Goal: Task Accomplishment & Management: Manage account settings

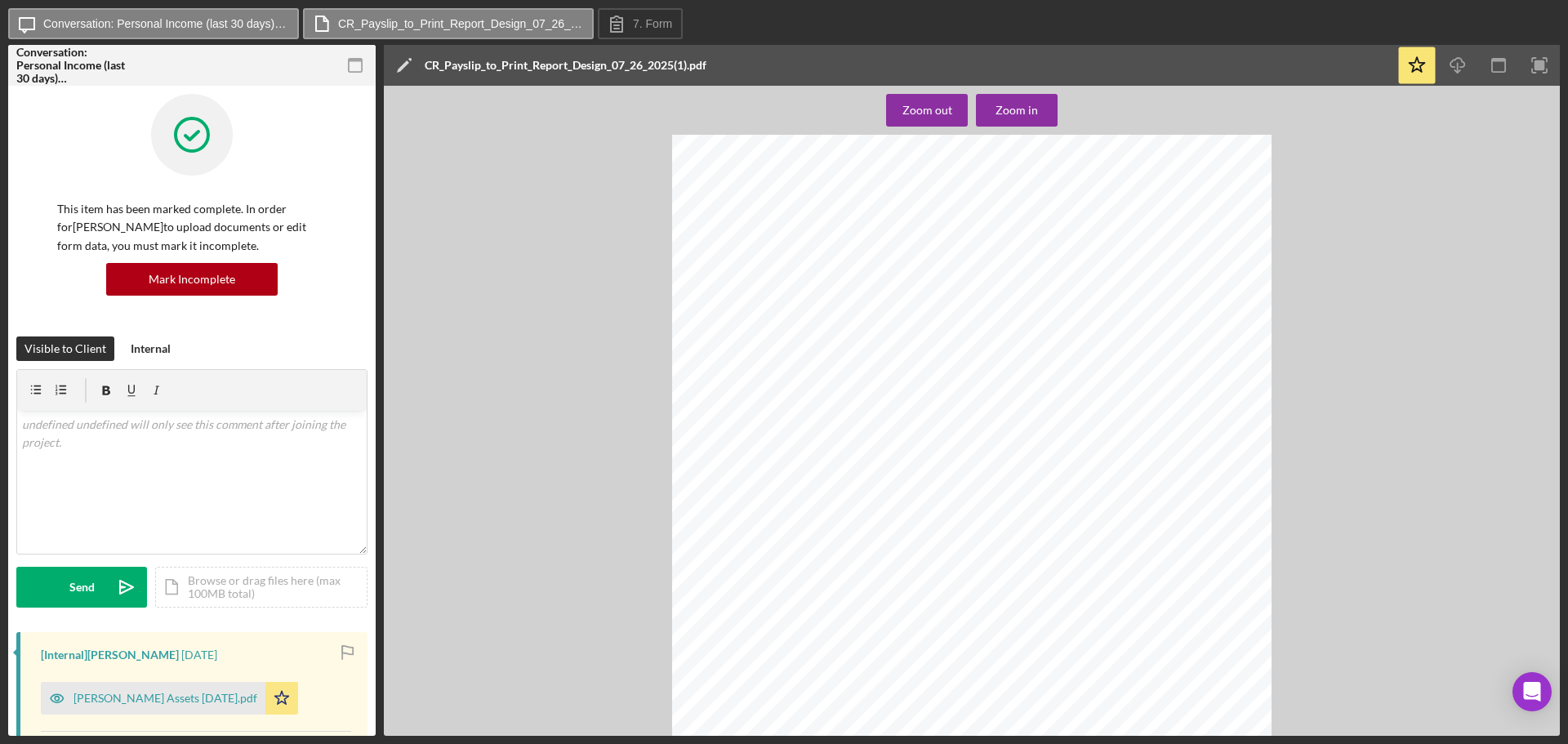
scroll to position [245, 0]
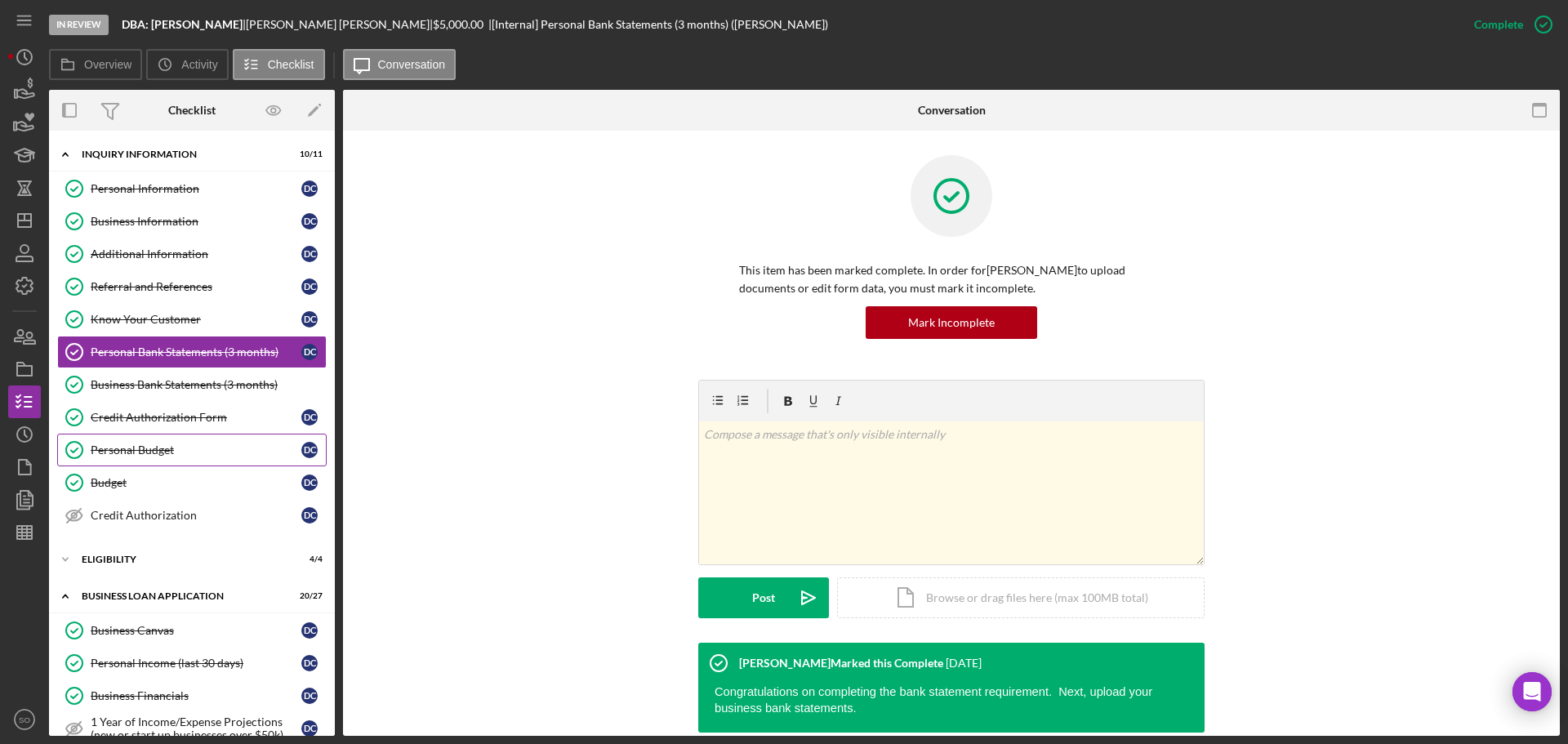
scroll to position [125, 0]
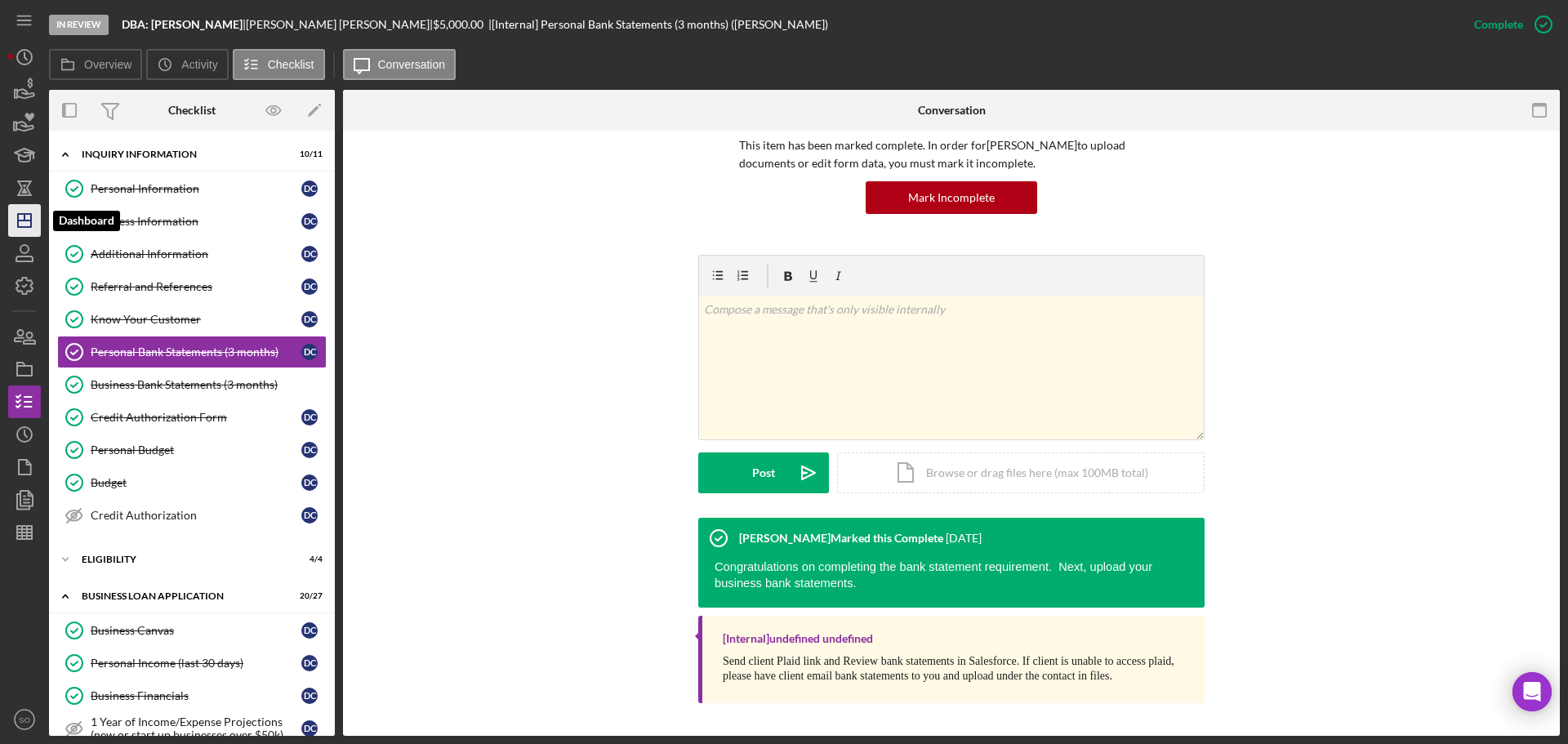
click at [29, 214] on polygon "button" at bounding box center [25, 221] width 13 height 13
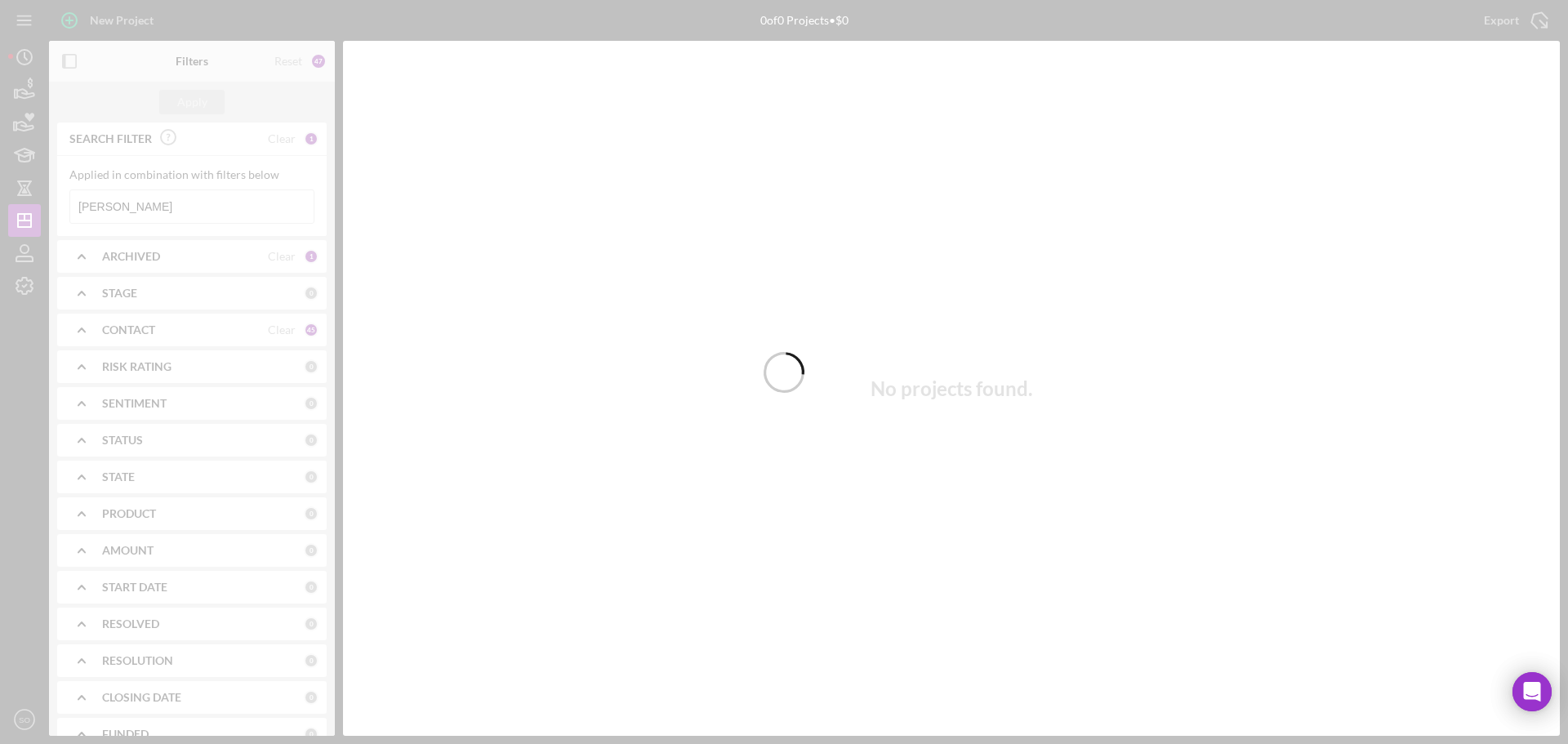
click at [204, 203] on div at bounding box center [784, 372] width 1568 height 744
click at [177, 205] on div at bounding box center [784, 372] width 1568 height 744
click at [170, 205] on div at bounding box center [784, 372] width 1568 height 744
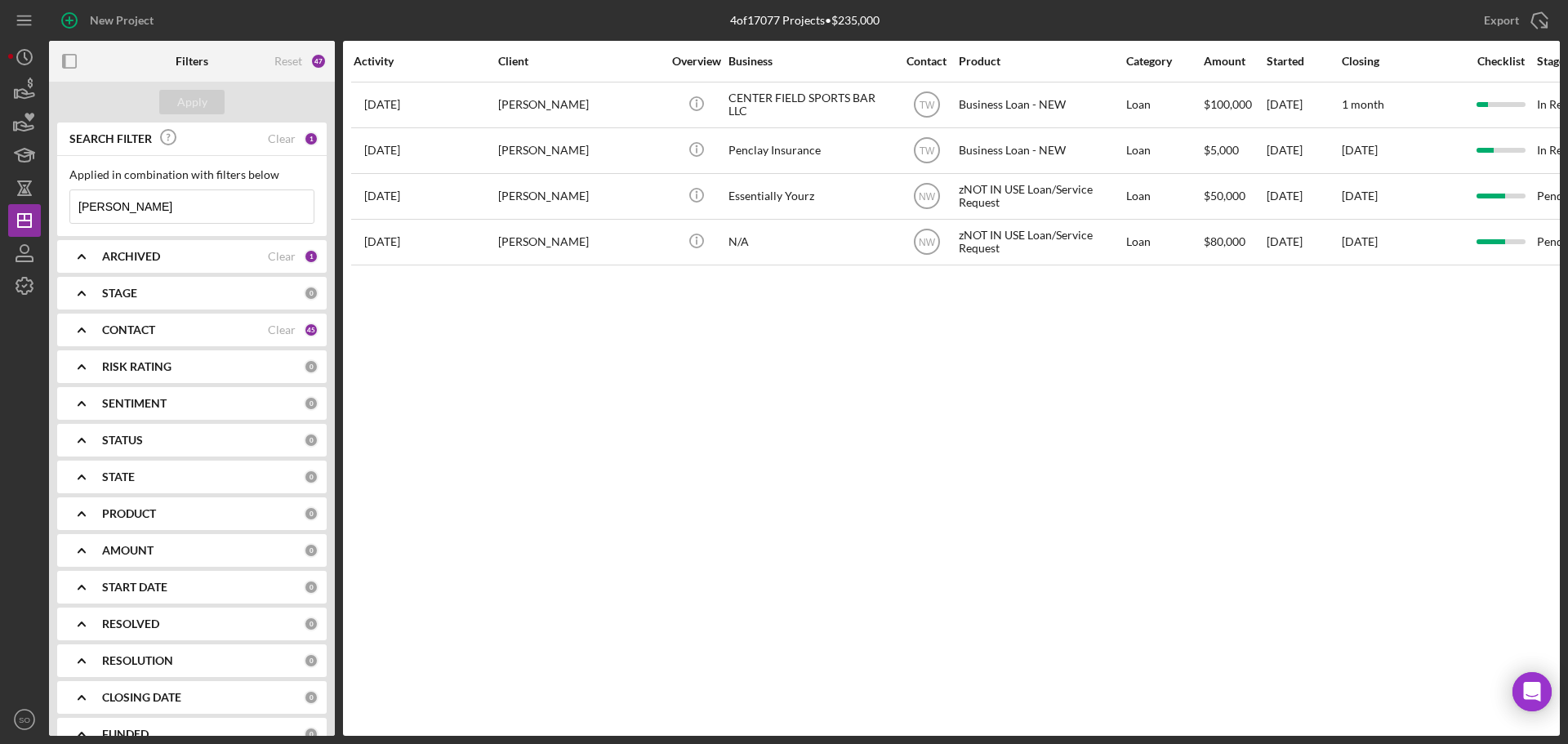
click at [170, 205] on input "Blake Fields" at bounding box center [191, 207] width 243 height 32
type input "B"
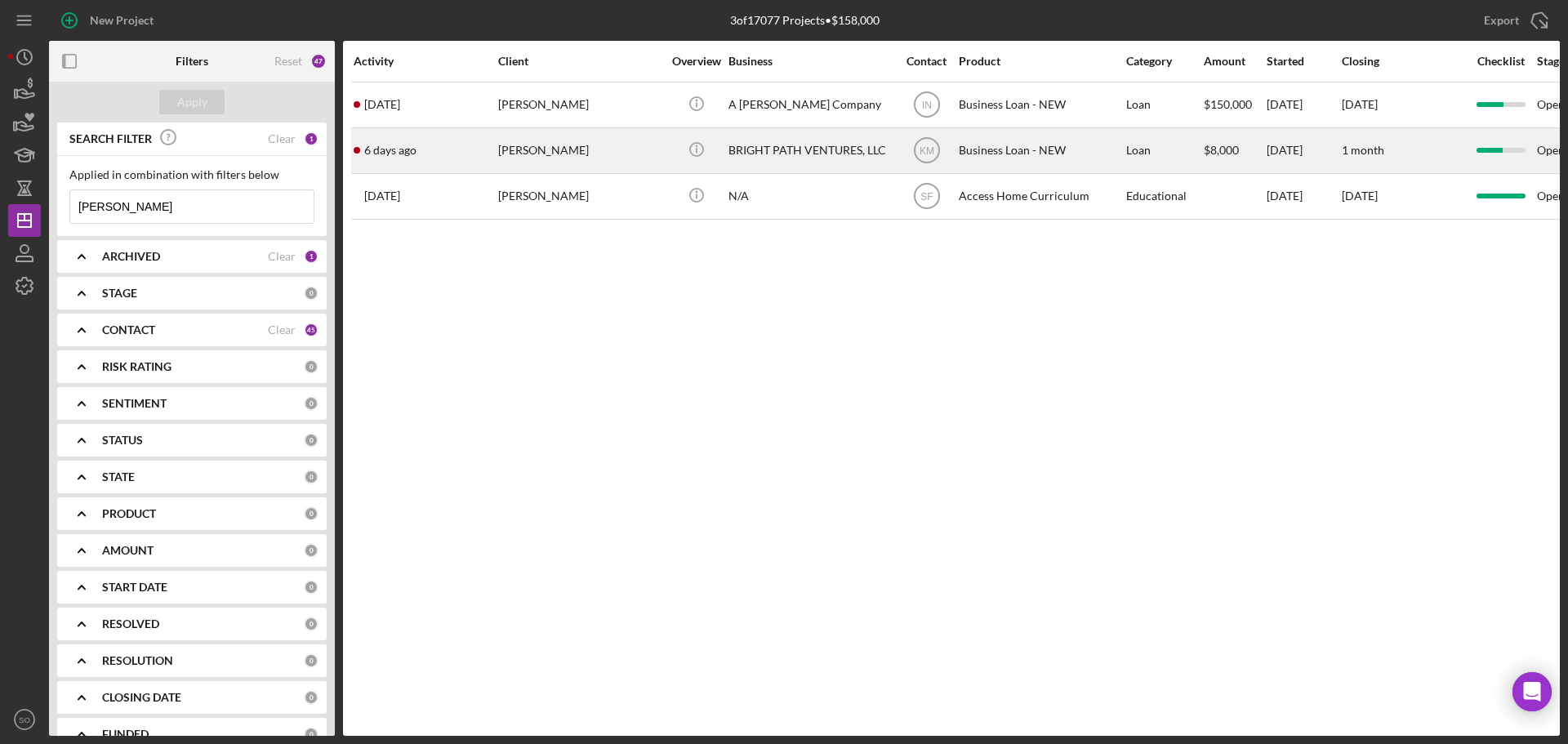
type input "hayes"
click at [573, 146] on div "Angel Hayes" at bounding box center [579, 150] width 163 height 43
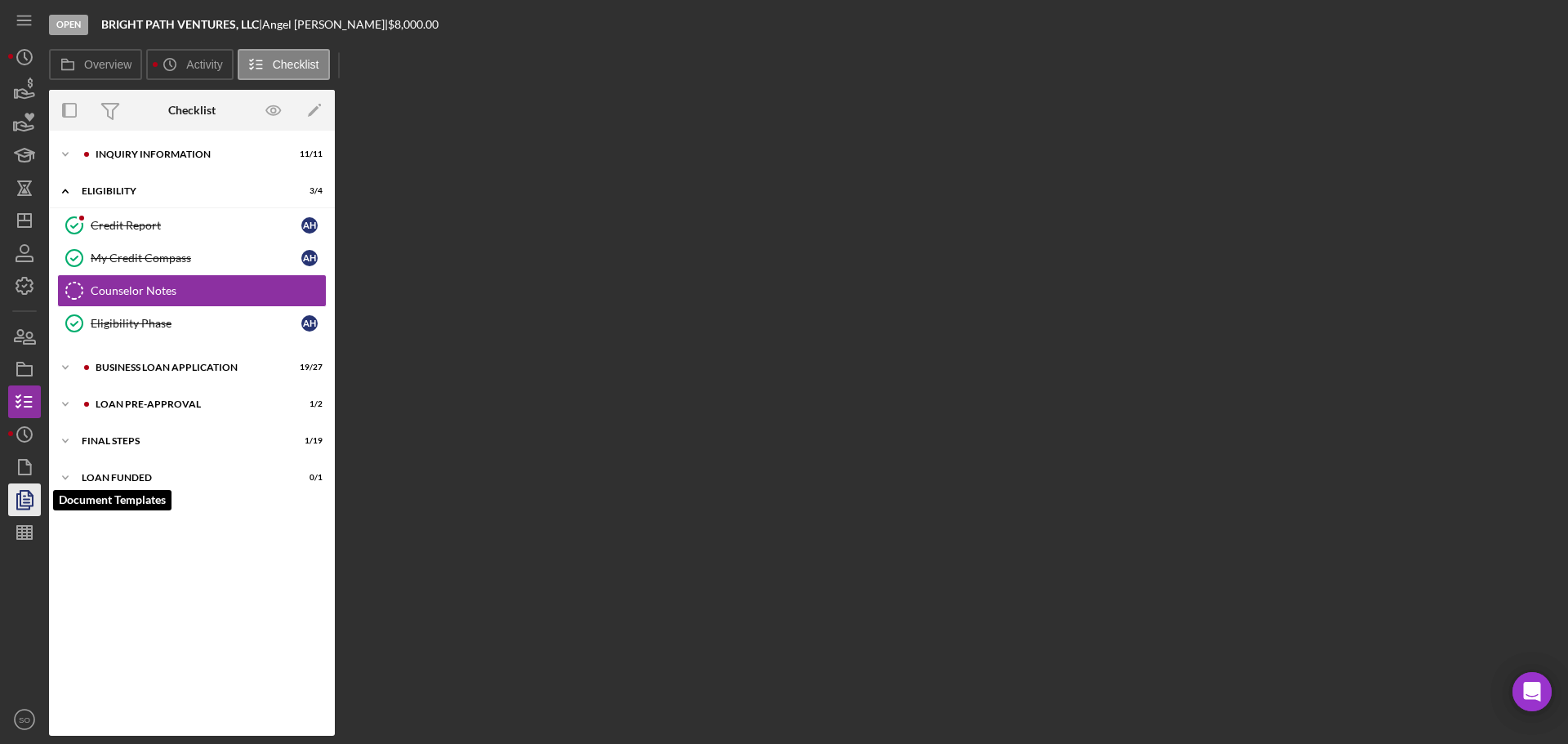
click at [35, 500] on icon "button" at bounding box center [24, 499] width 41 height 41
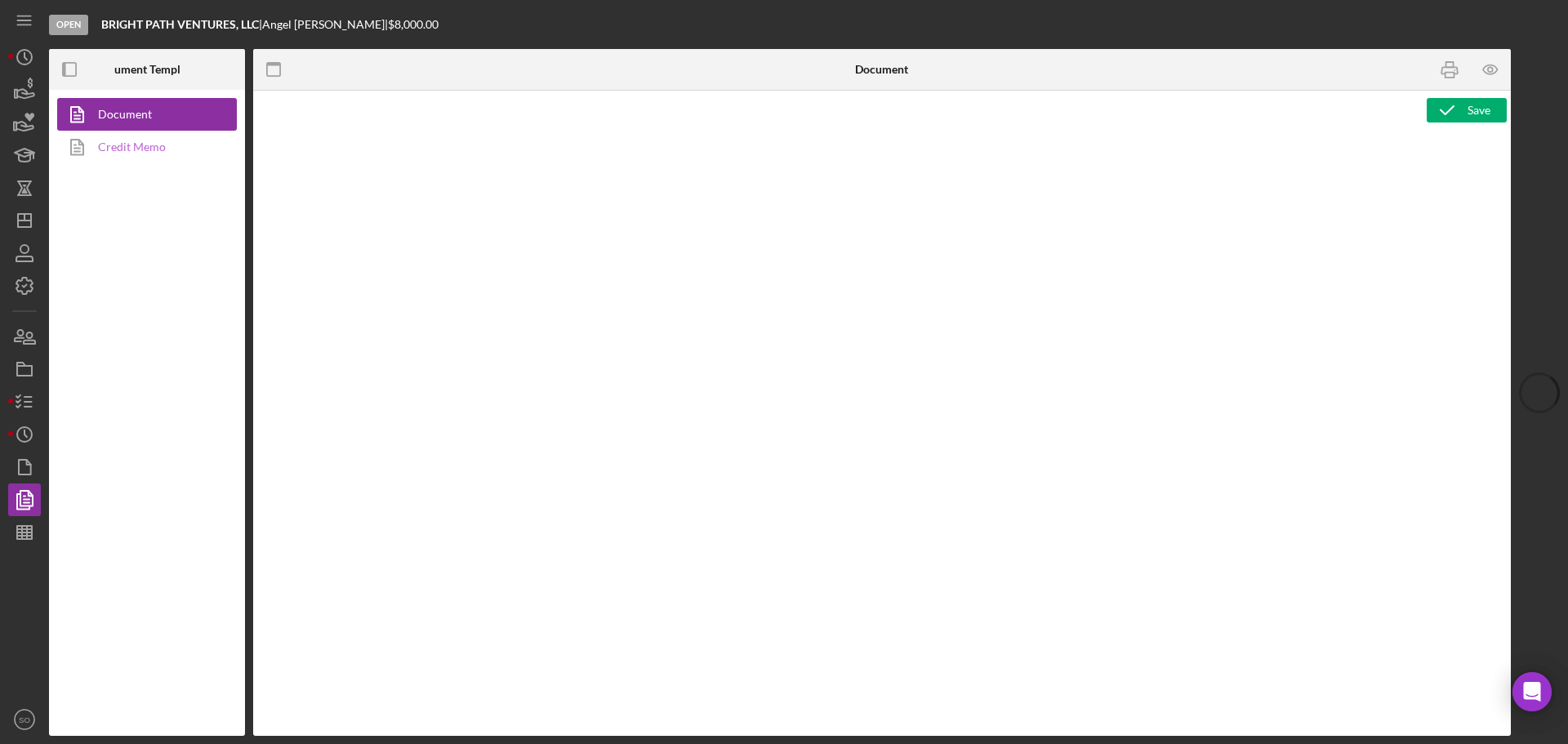
type textarea "Copy and paste, or create, your document template here."
click at [159, 151] on link "Credit Memo" at bounding box center [143, 147] width 171 height 32
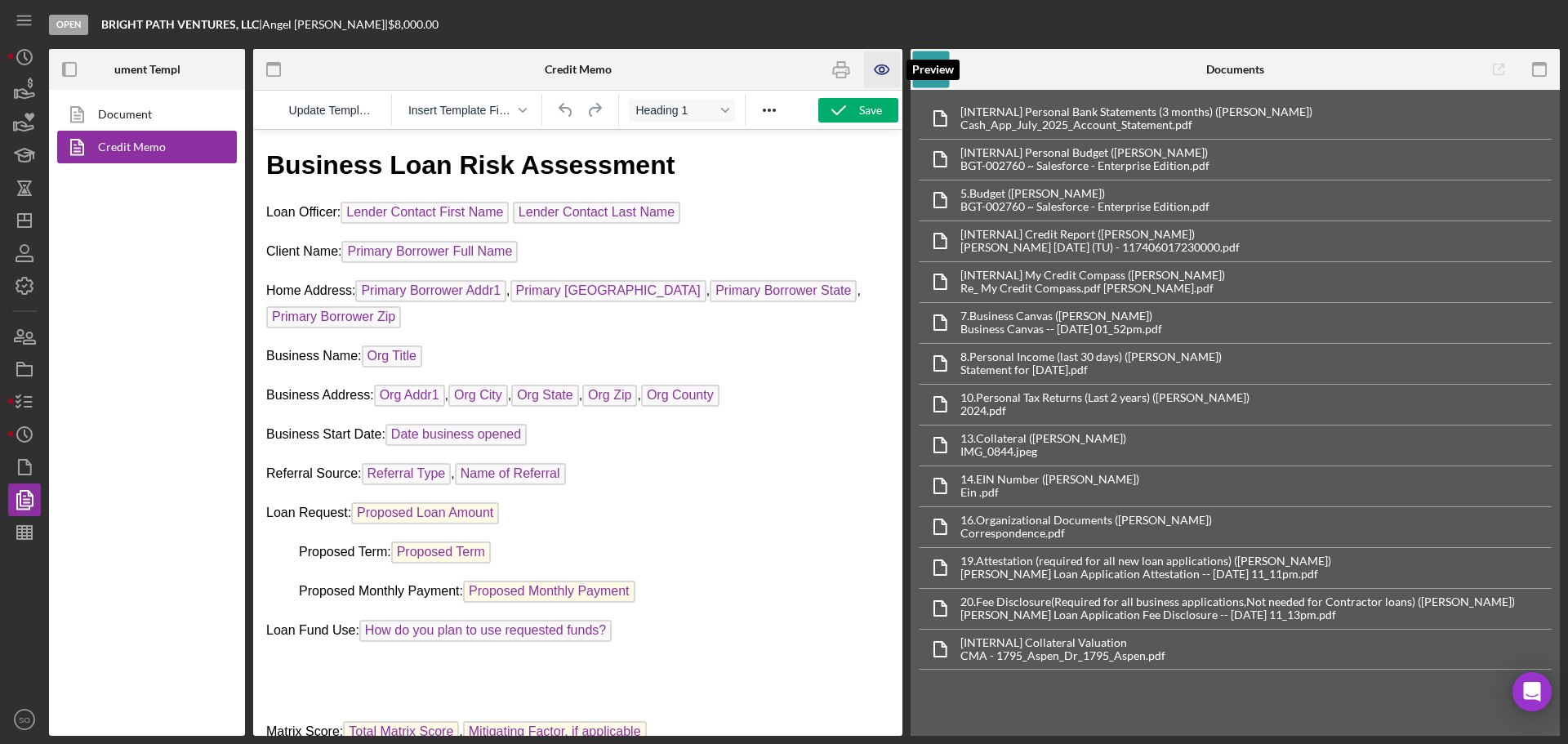
click at [884, 64] on icon "button" at bounding box center [882, 70] width 37 height 37
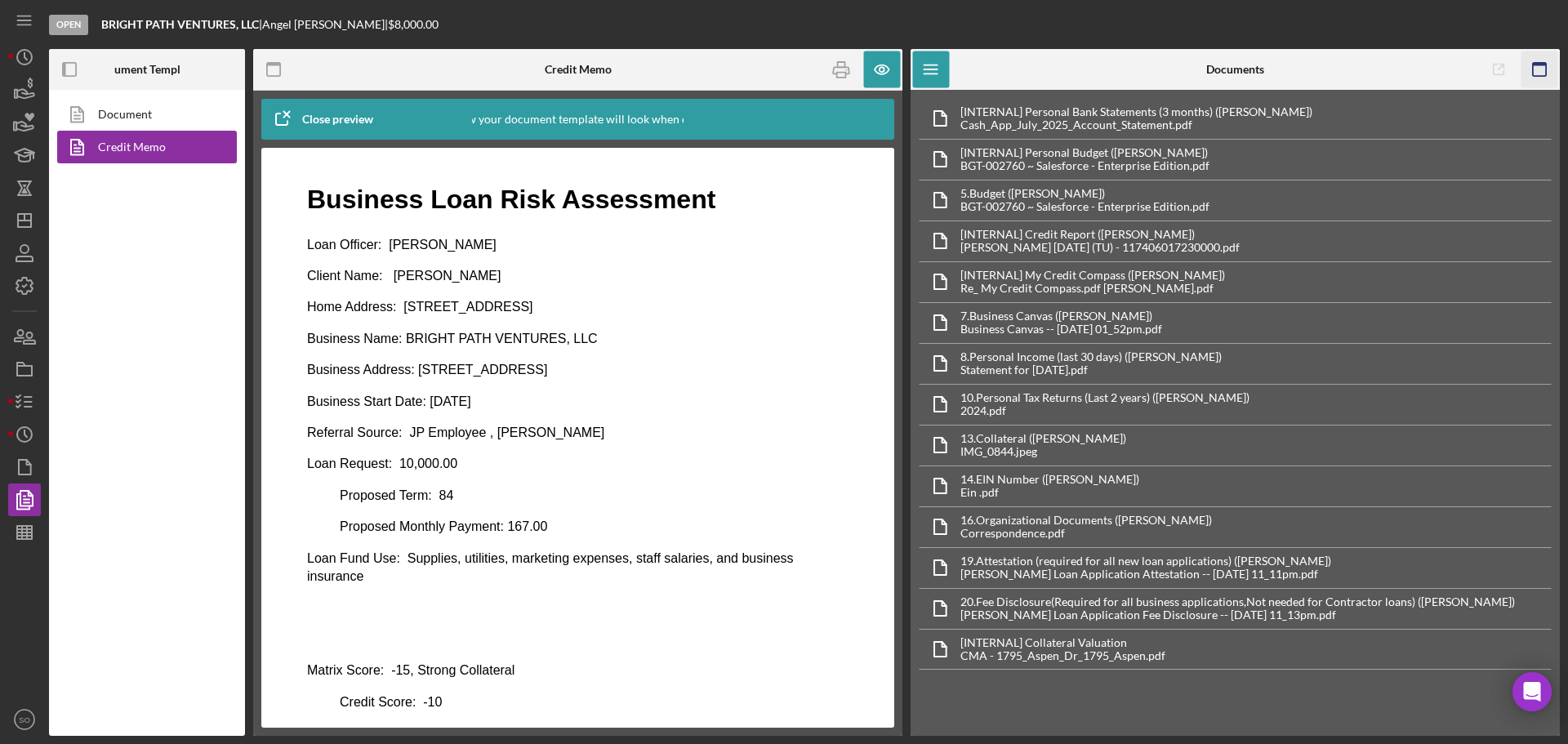
click at [1537, 71] on icon "button" at bounding box center [1539, 70] width 37 height 37
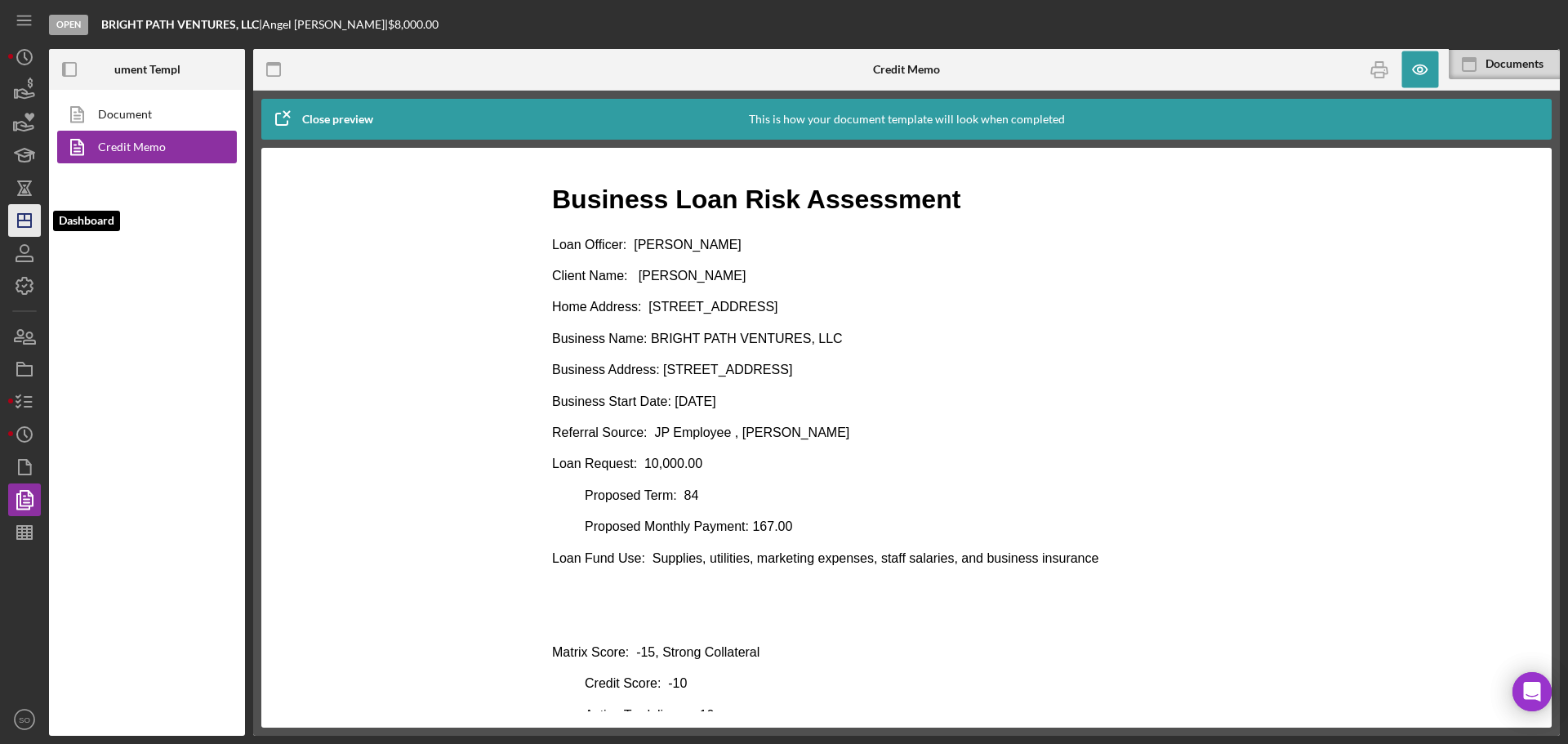
click at [31, 217] on polygon "button" at bounding box center [25, 221] width 13 height 13
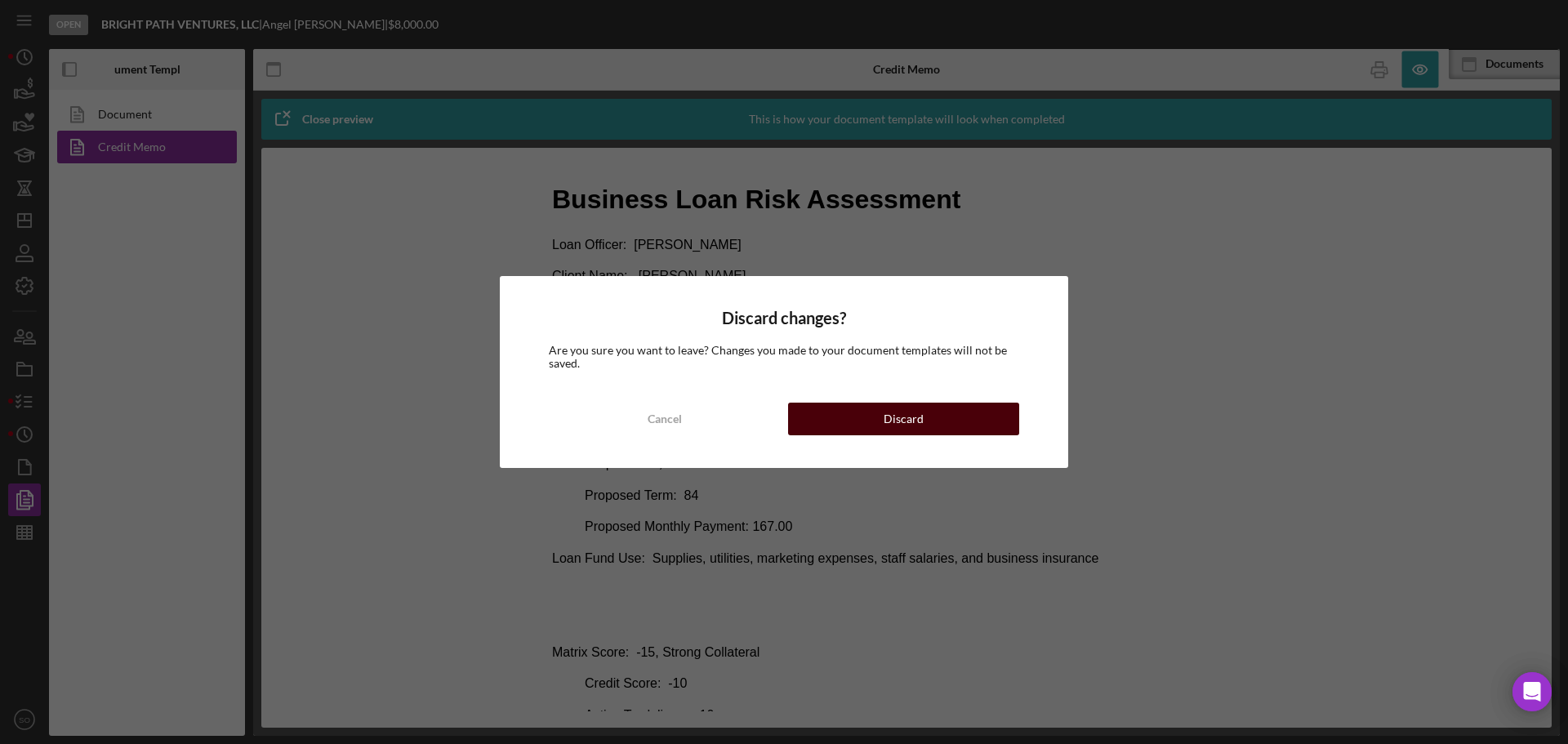
click at [887, 414] on div "Discard" at bounding box center [904, 419] width 40 height 32
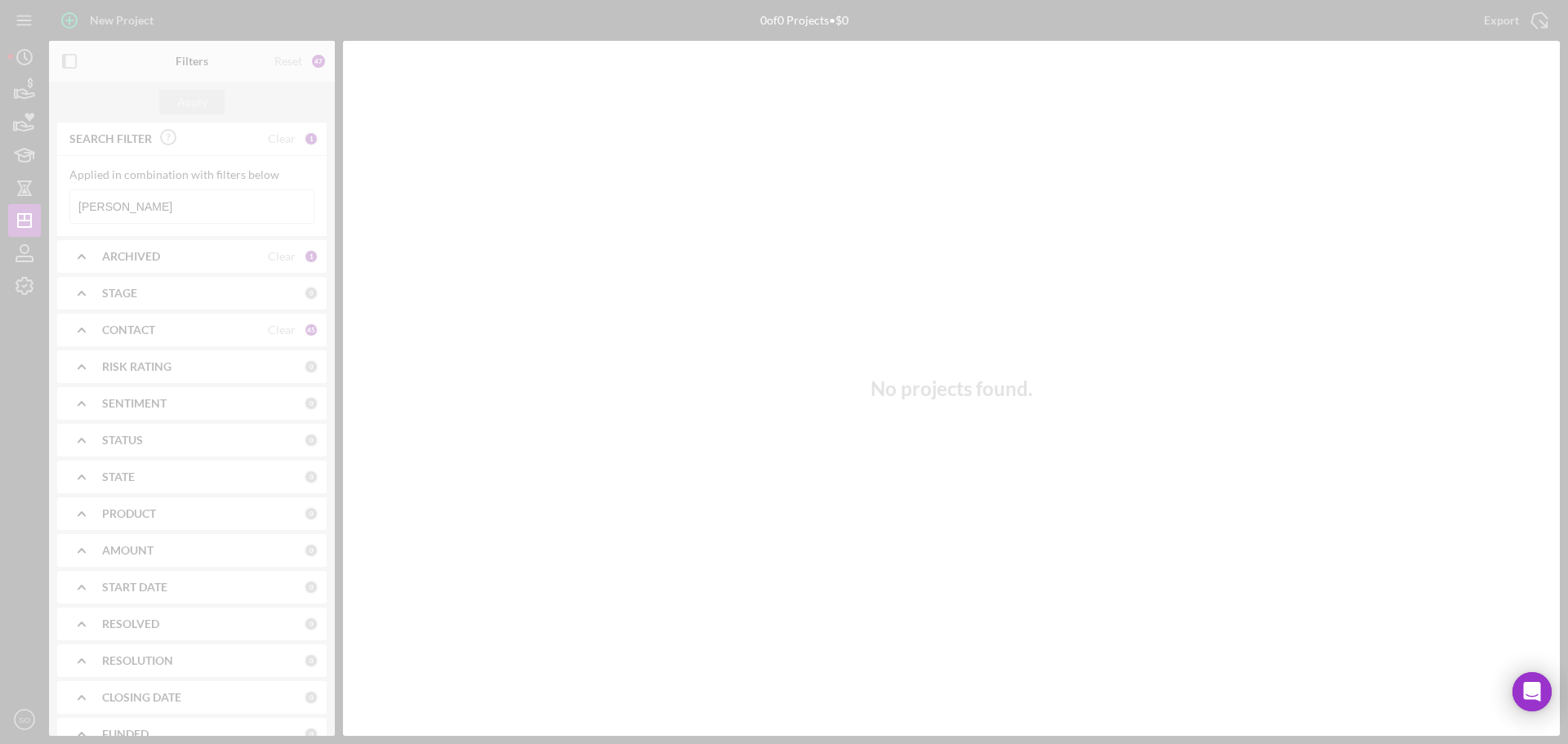
click at [139, 202] on div at bounding box center [784, 372] width 1568 height 744
click at [139, 200] on div at bounding box center [784, 372] width 1568 height 744
click at [137, 202] on div at bounding box center [784, 372] width 1568 height 744
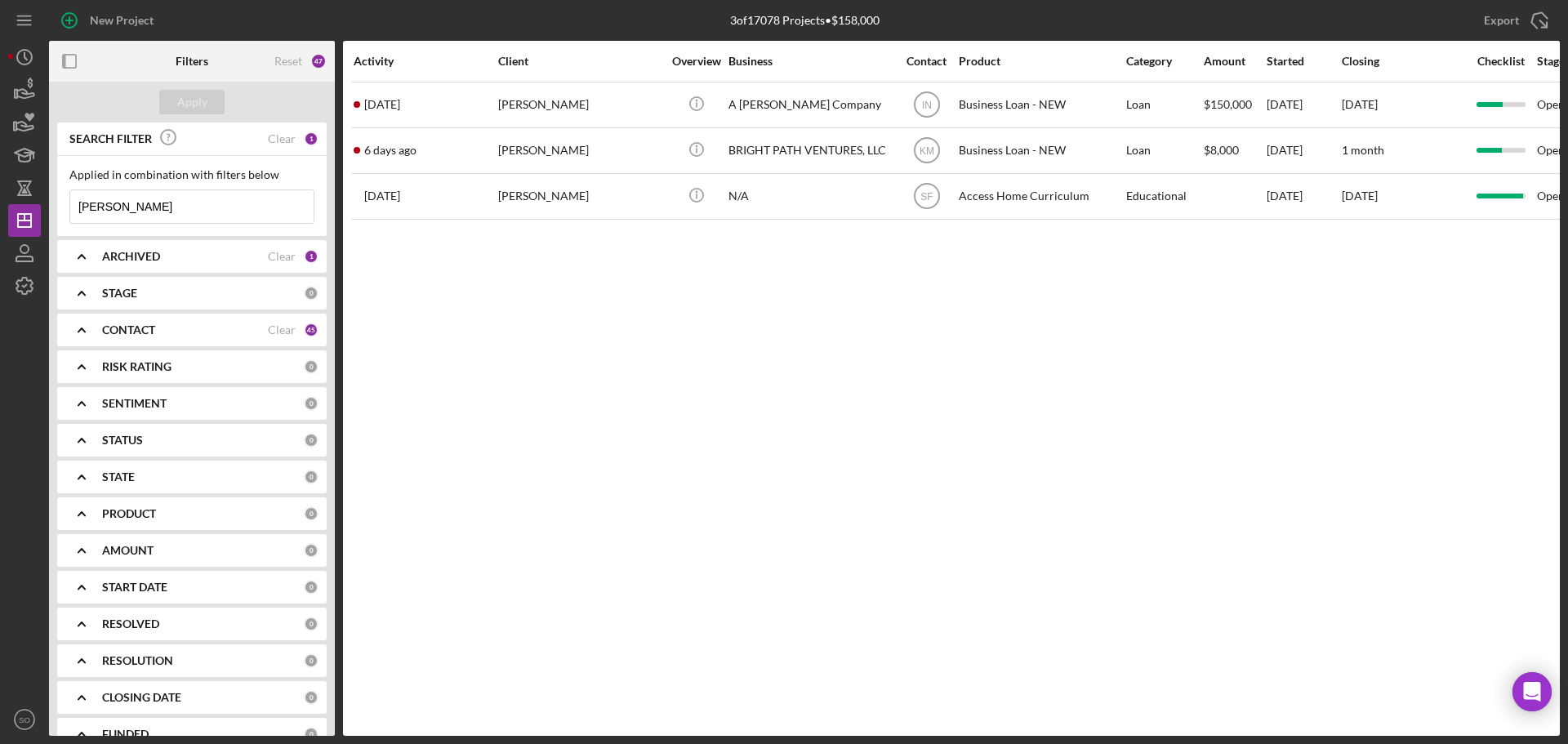
click at [137, 203] on input "hayes" at bounding box center [191, 207] width 243 height 32
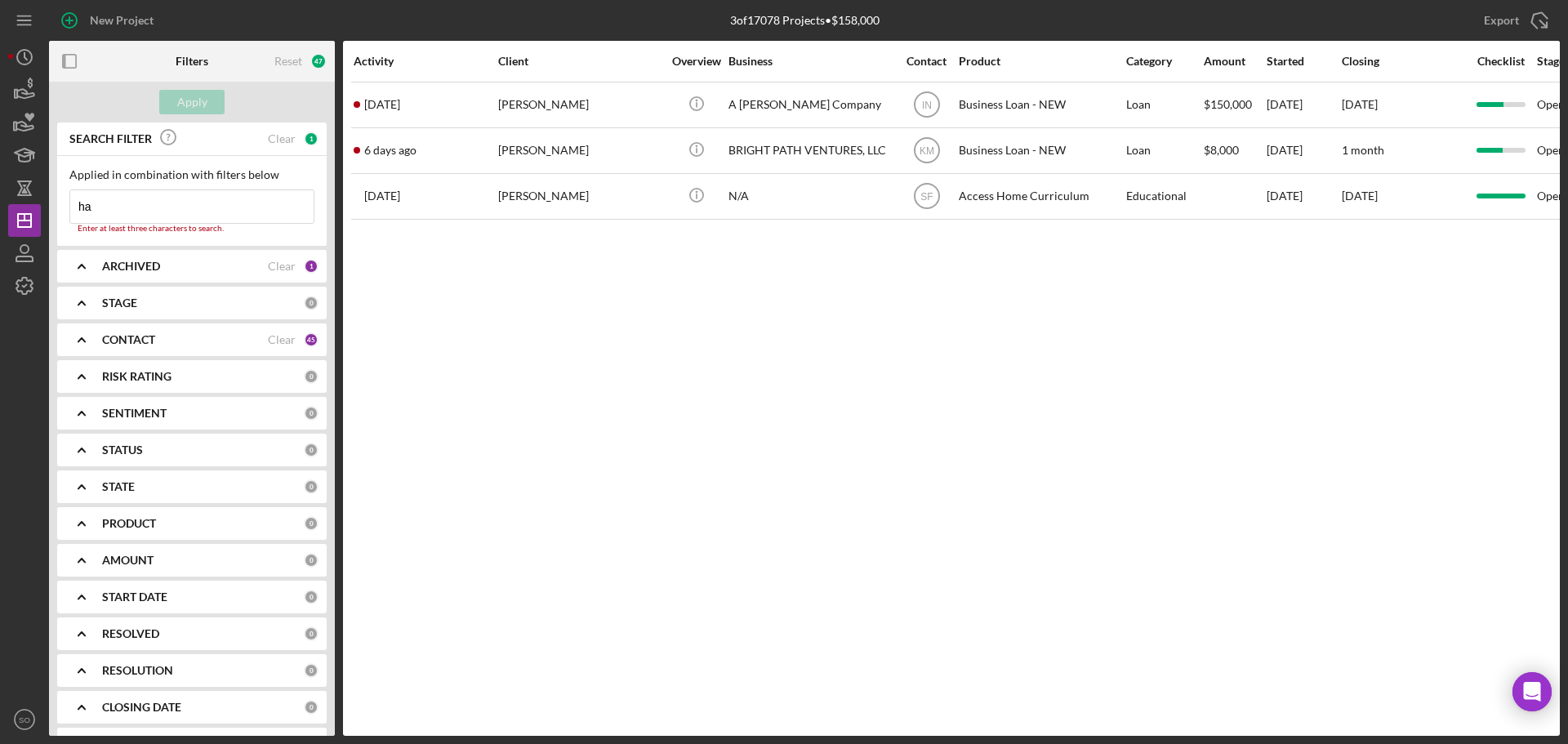
type input "h"
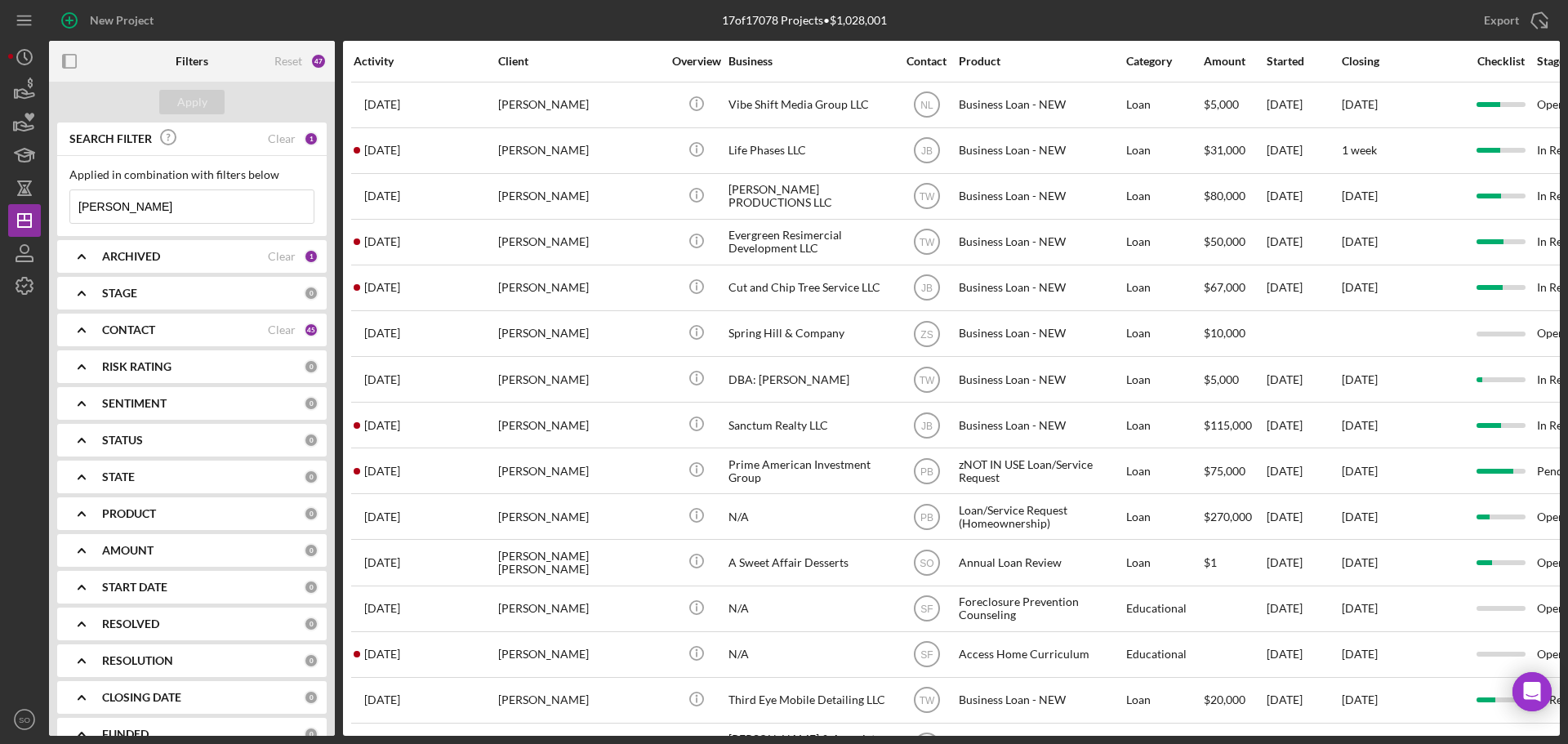
type input "[PERSON_NAME]"
click at [147, 253] on b "ARCHIVED" at bounding box center [131, 256] width 58 height 13
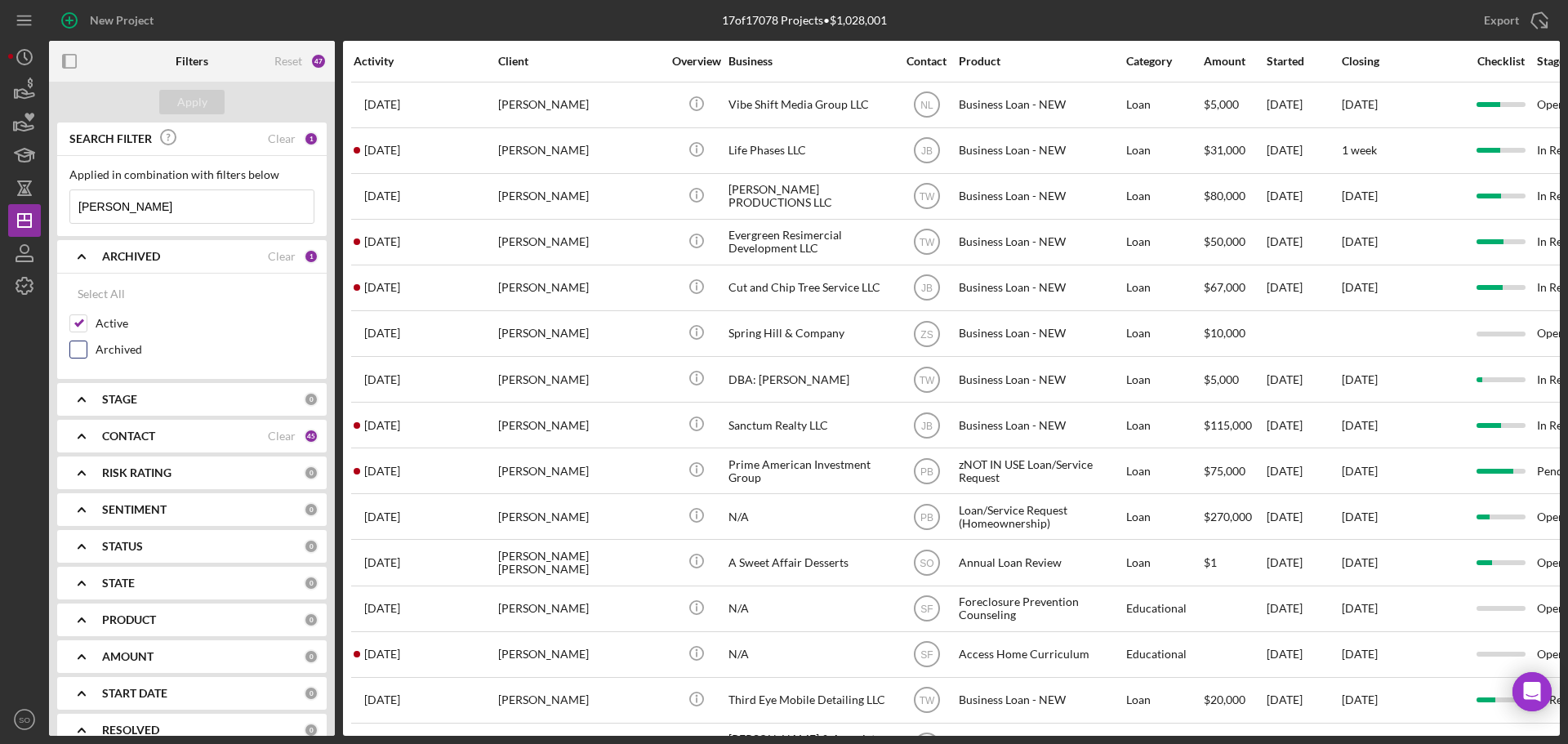
click at [83, 344] on input "Archived" at bounding box center [78, 349] width 16 height 16
checkbox input "true"
click at [200, 99] on div "Apply" at bounding box center [192, 102] width 30 height 25
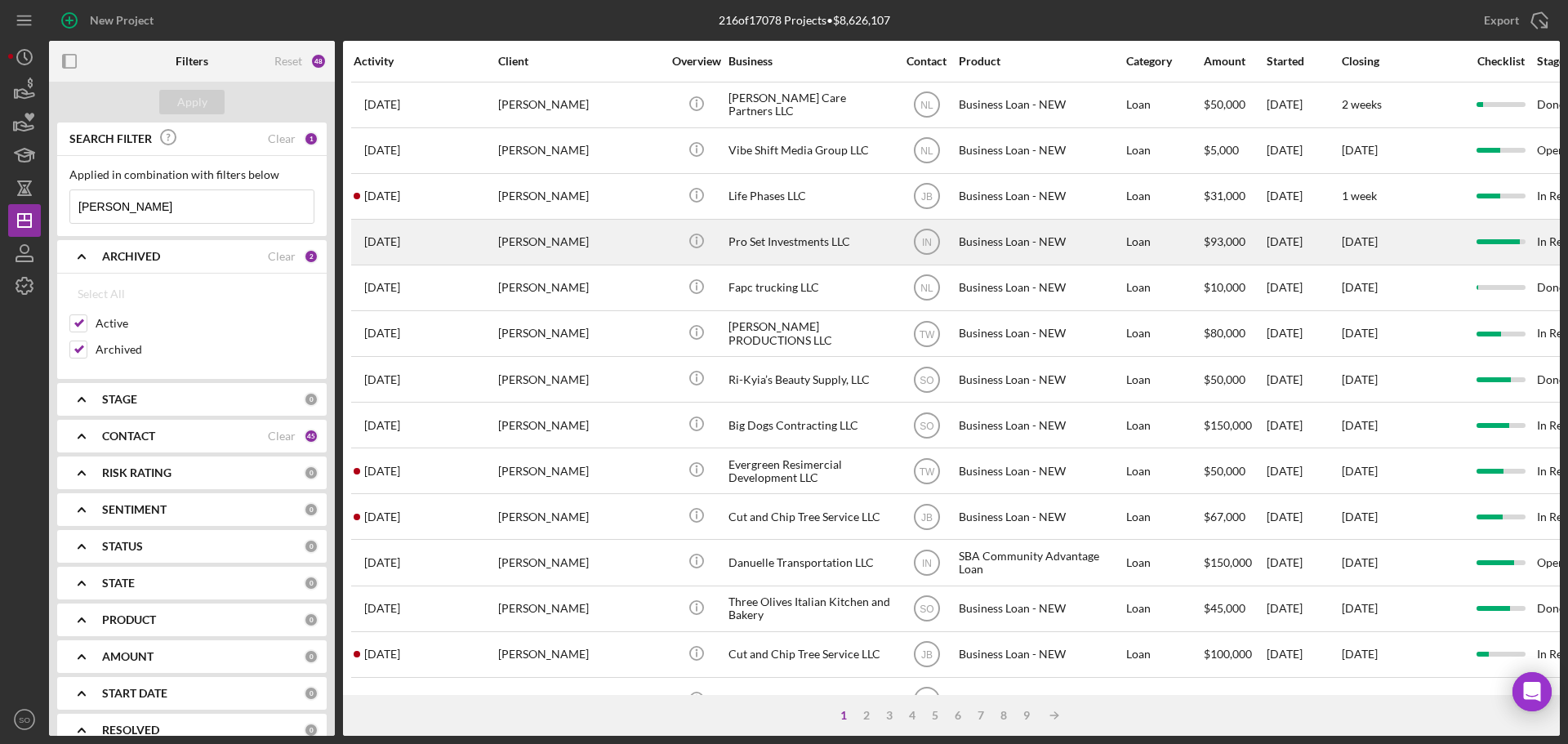
click at [593, 241] on div "[PERSON_NAME]" at bounding box center [579, 241] width 163 height 43
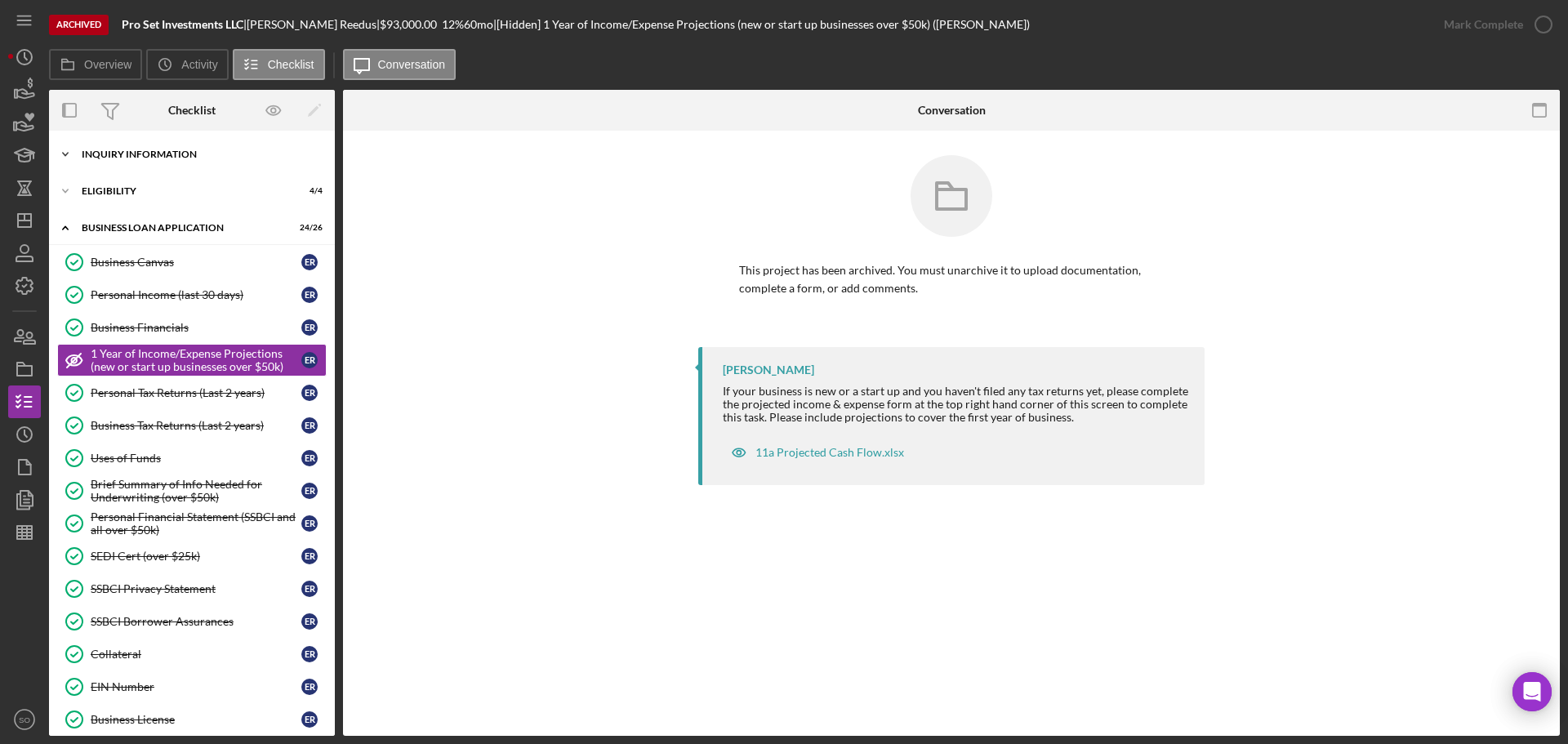
click at [153, 155] on div "INQUIRY INFORMATION" at bounding box center [198, 154] width 232 height 10
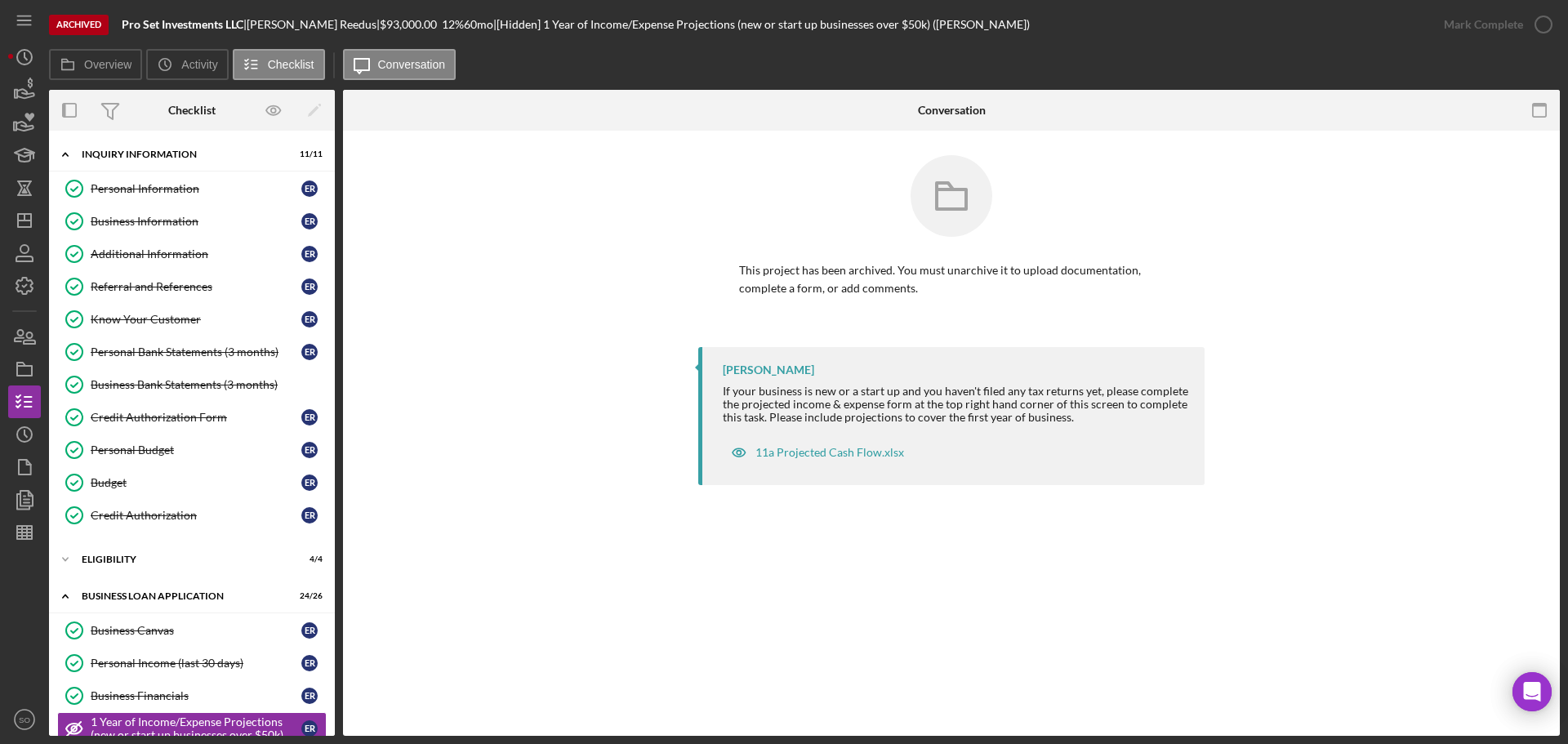
drag, startPoint x: 145, startPoint y: 187, endPoint x: 374, endPoint y: 191, distance: 229.0
click at [145, 187] on div "Personal Information" at bounding box center [195, 189] width 211 height 13
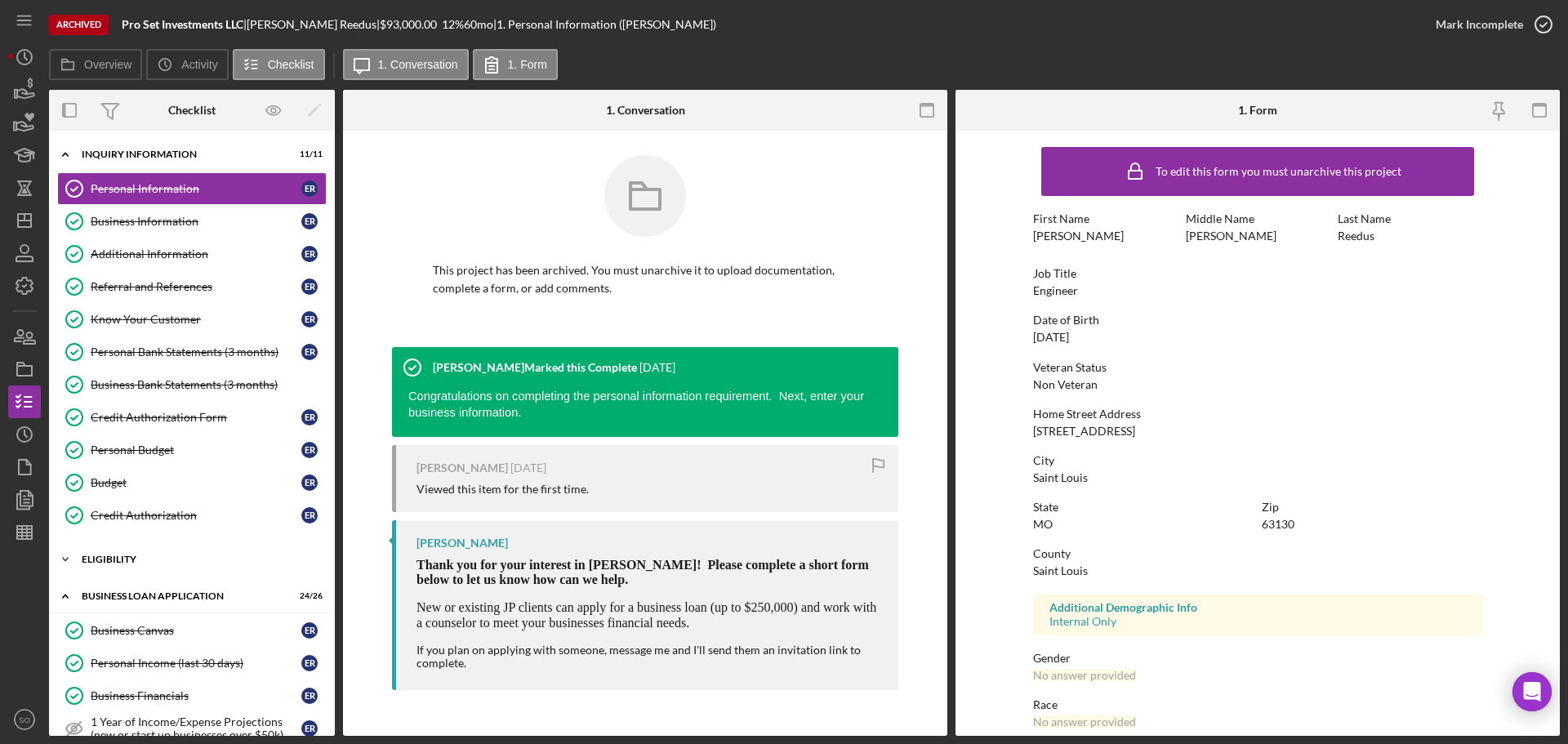
click at [127, 563] on div "ELIGIBILITY" at bounding box center [198, 559] width 232 height 10
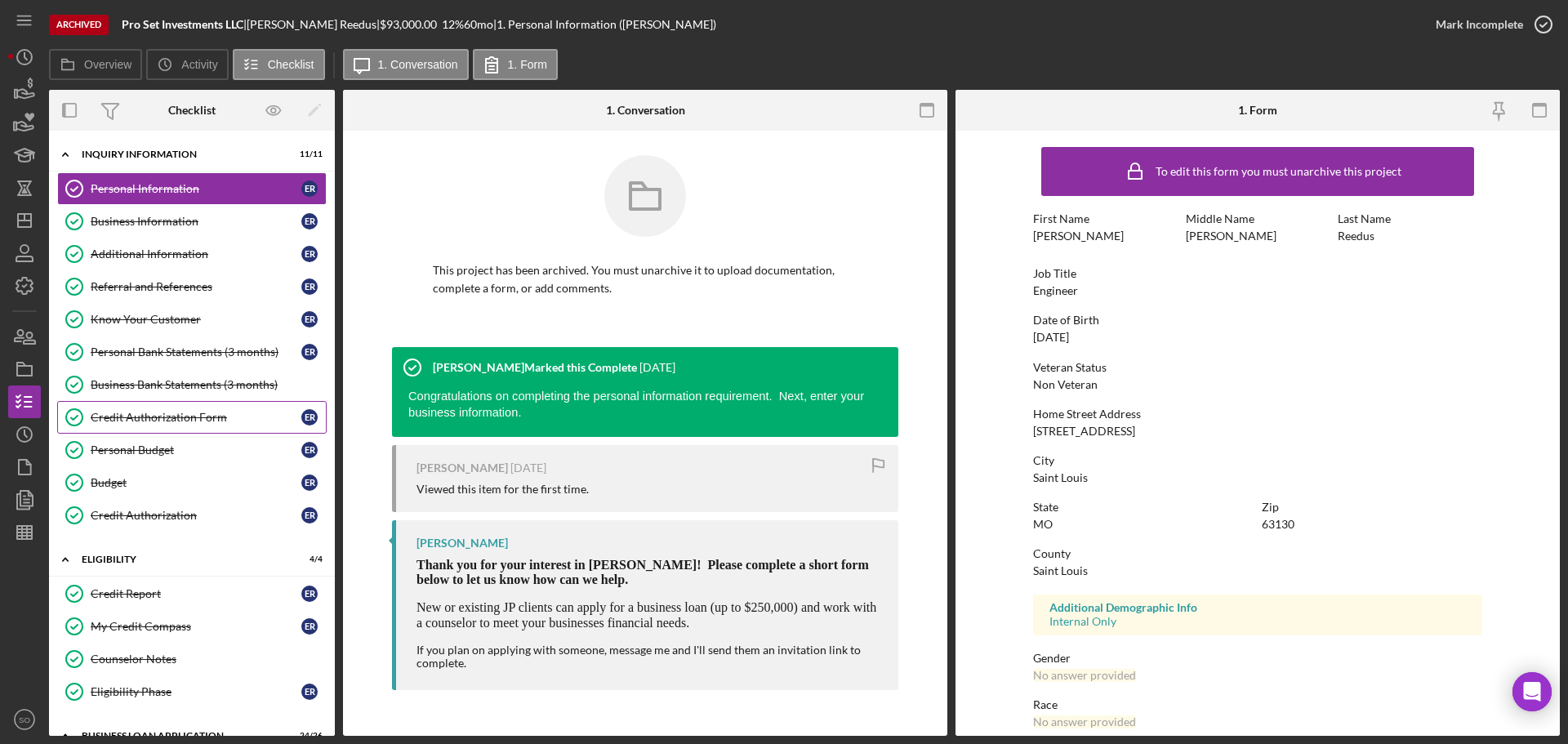
click at [154, 413] on div "Credit Authorization Form" at bounding box center [195, 417] width 211 height 13
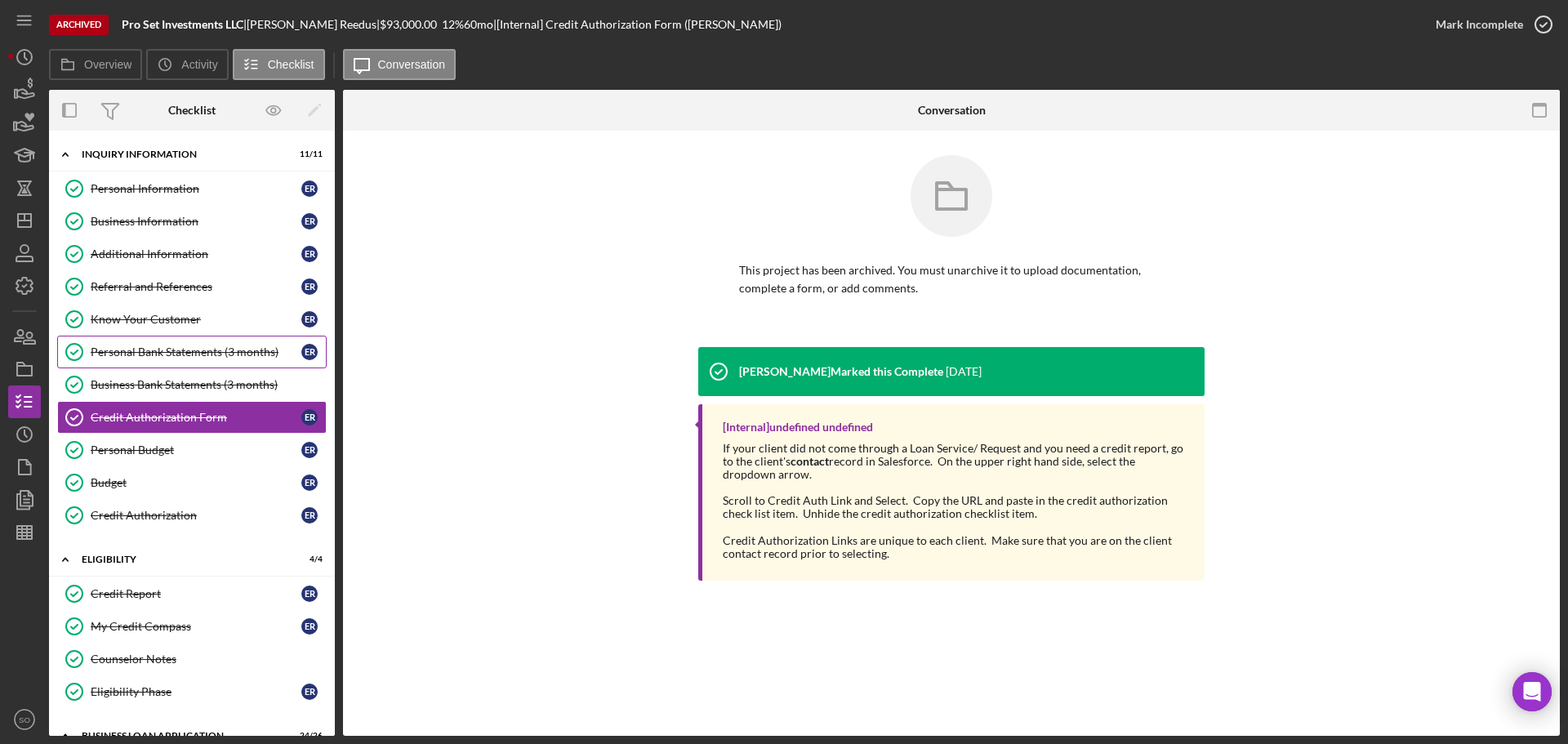
click at [167, 354] on div "Personal Bank Statements (3 months)" at bounding box center [195, 352] width 211 height 13
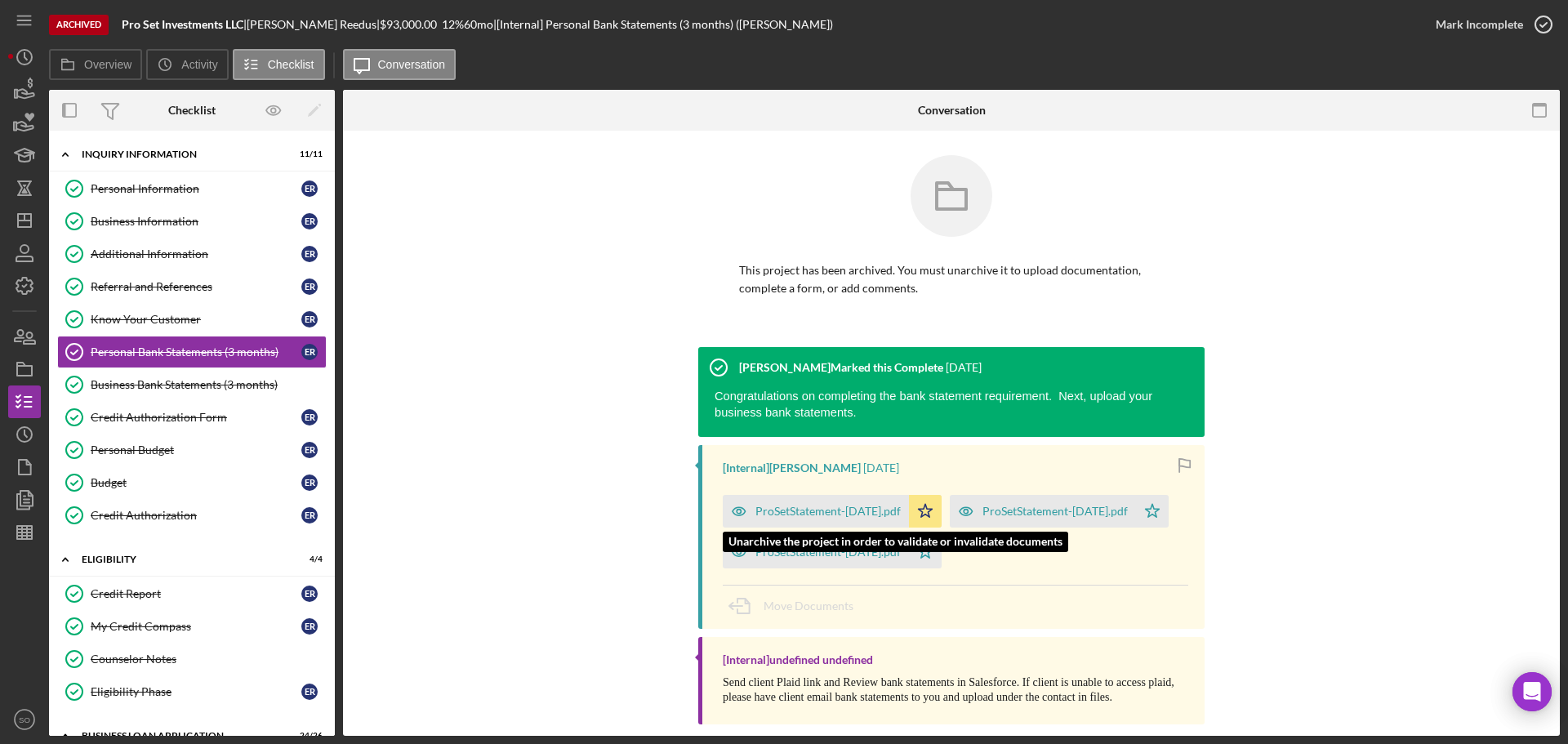
click at [831, 512] on div "ProSetStatement-Apr25.pdf" at bounding box center [828, 512] width 146 height 13
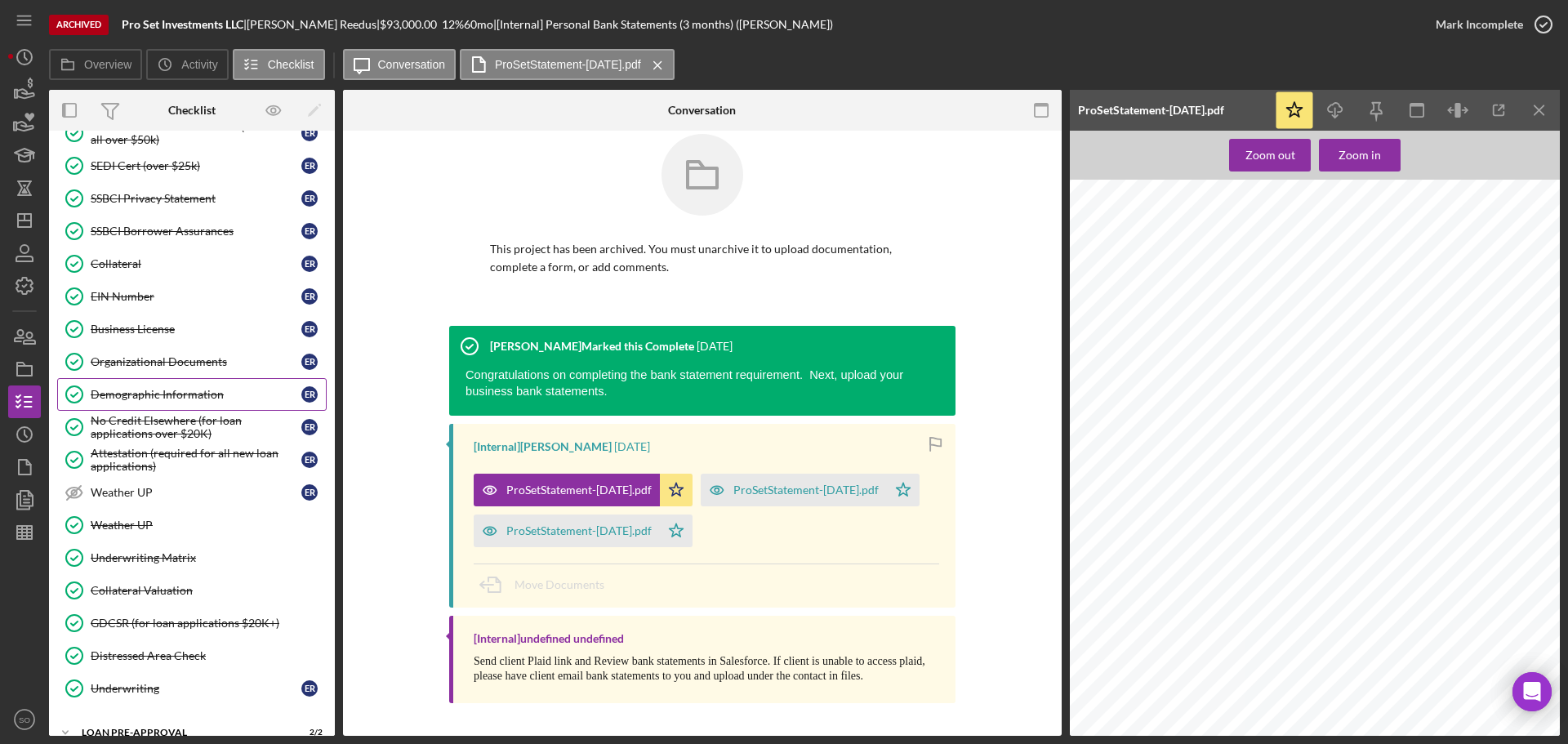
scroll to position [994, 0]
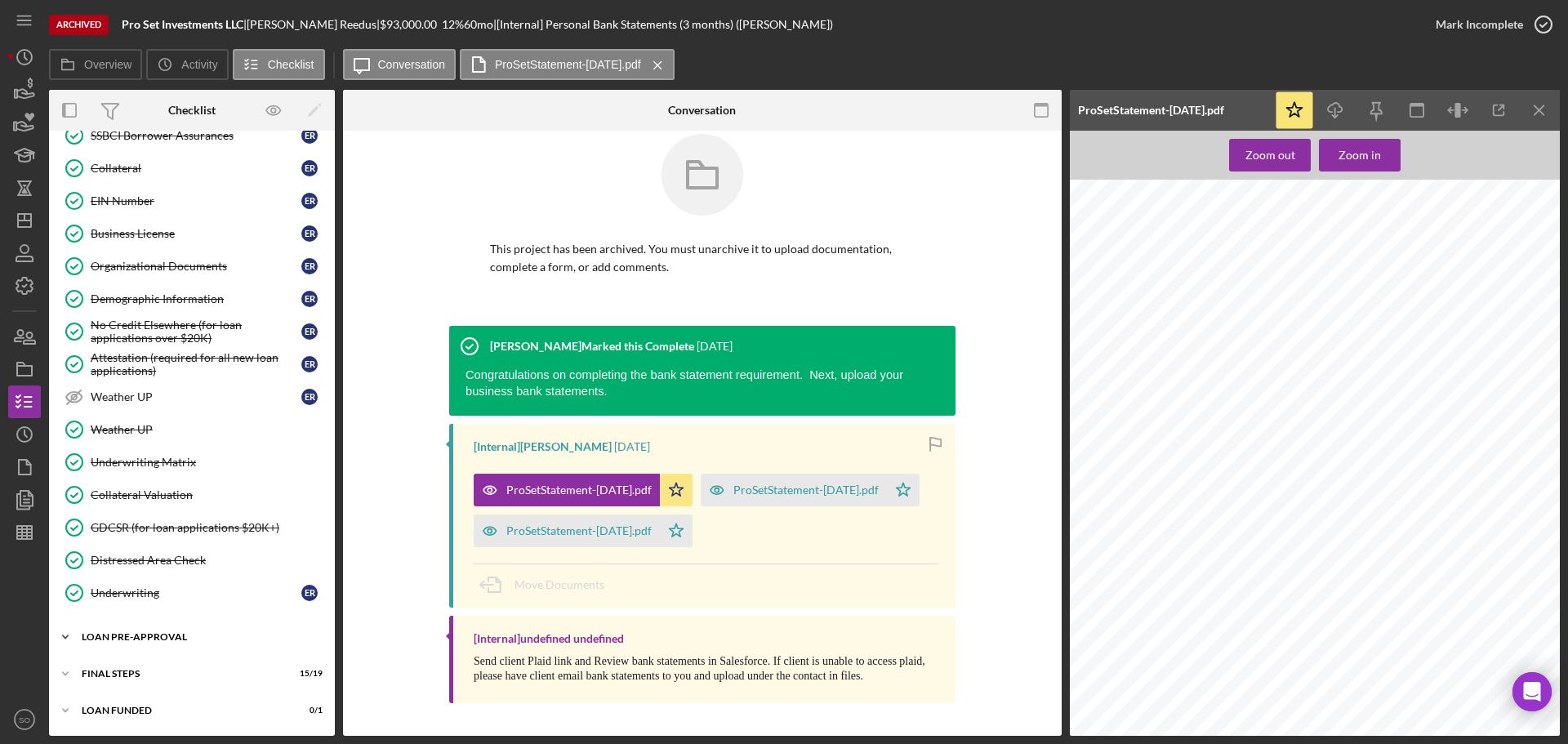
click at [184, 640] on div "LOAN PRE-APPROVAL" at bounding box center [198, 636] width 232 height 10
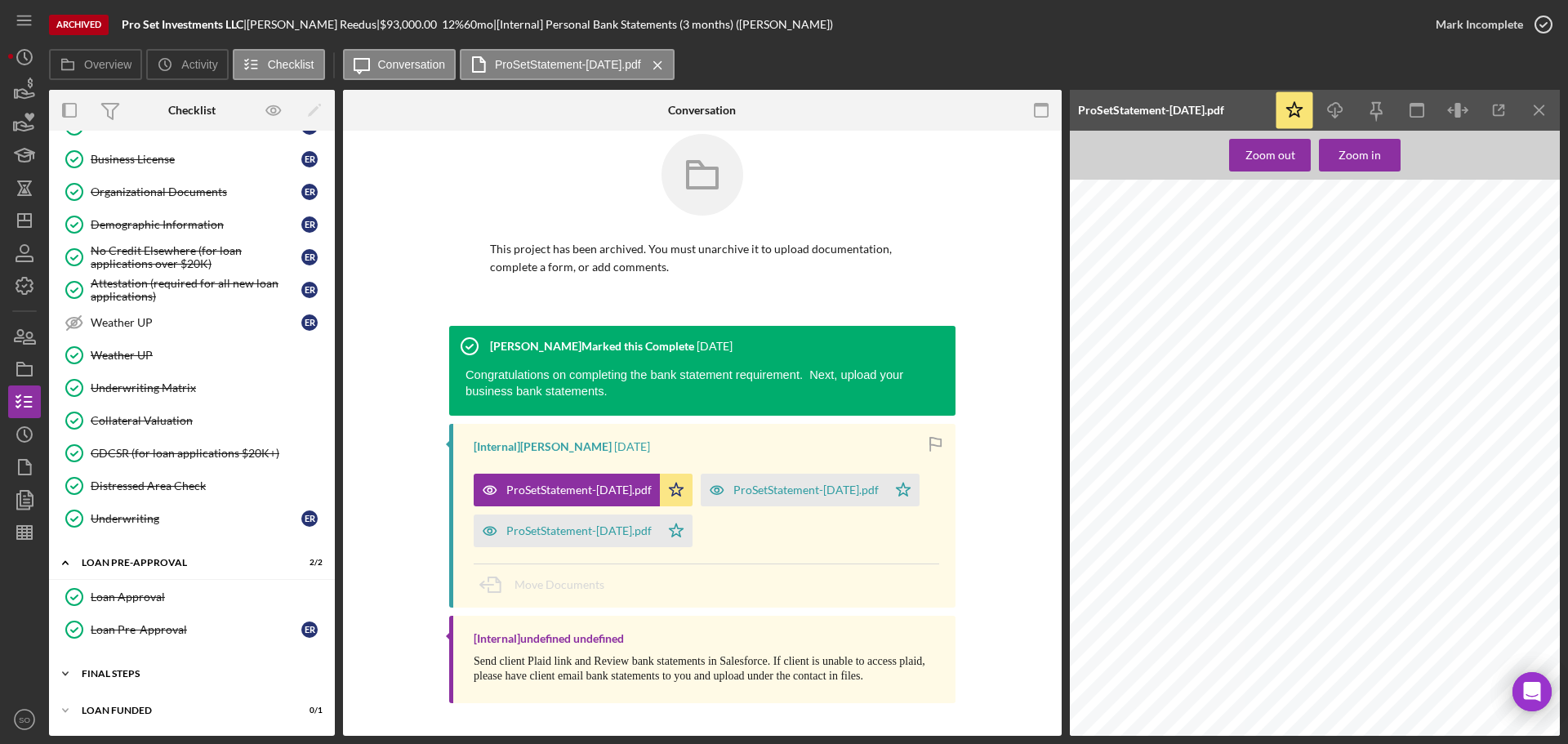
click at [166, 672] on div "FINAL STEPS" at bounding box center [198, 674] width 232 height 10
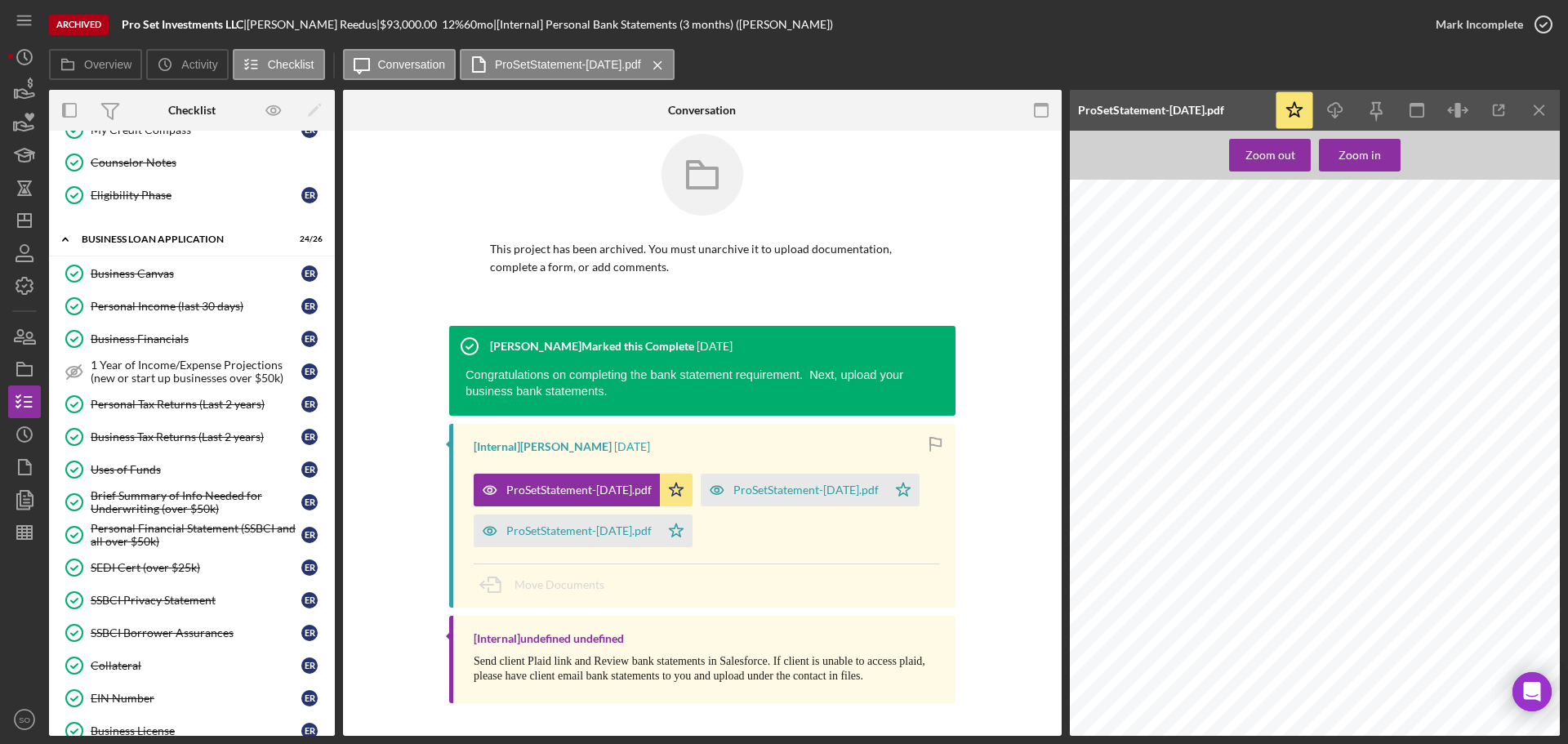
scroll to position [170, 0]
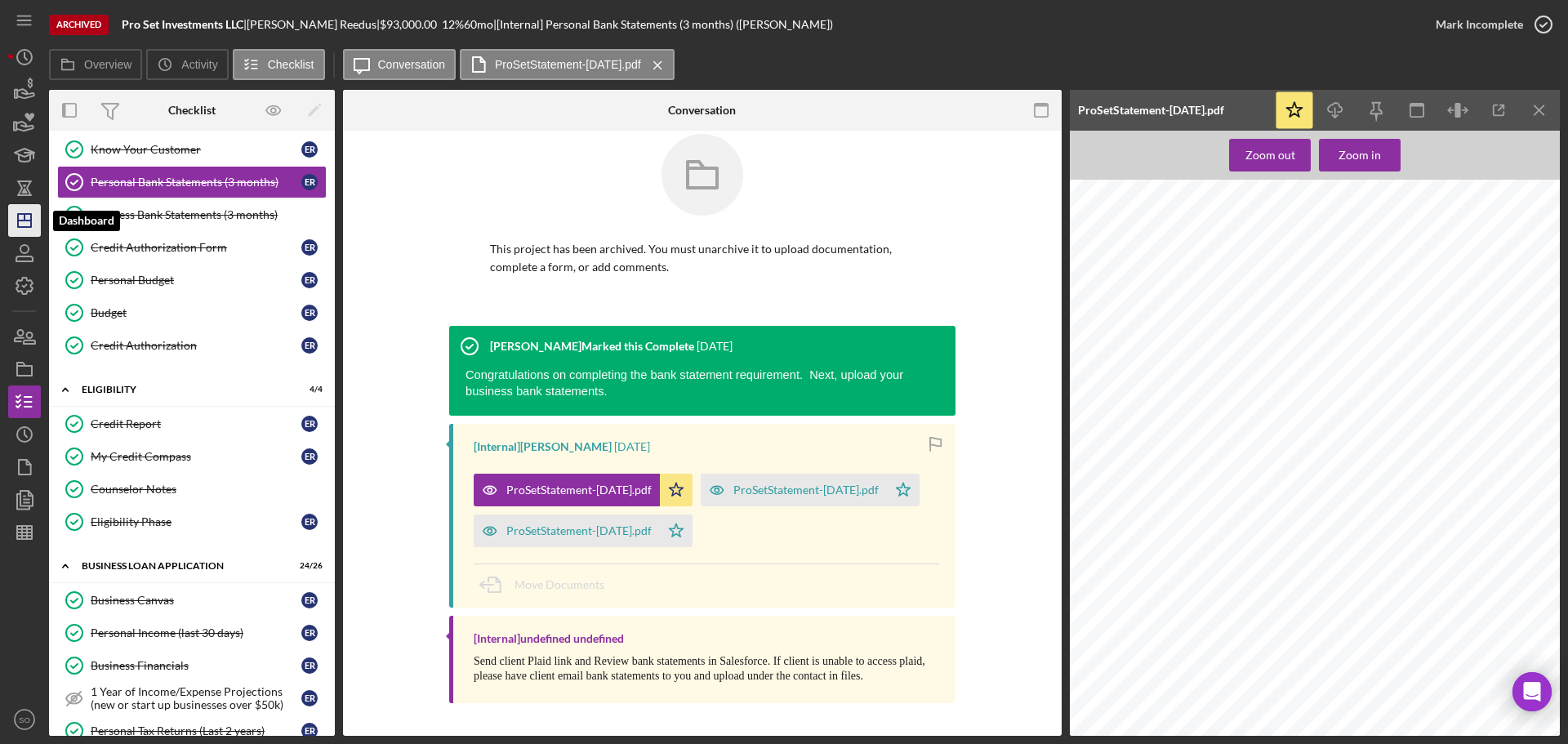
click at [18, 214] on polygon "button" at bounding box center [25, 221] width 13 height 13
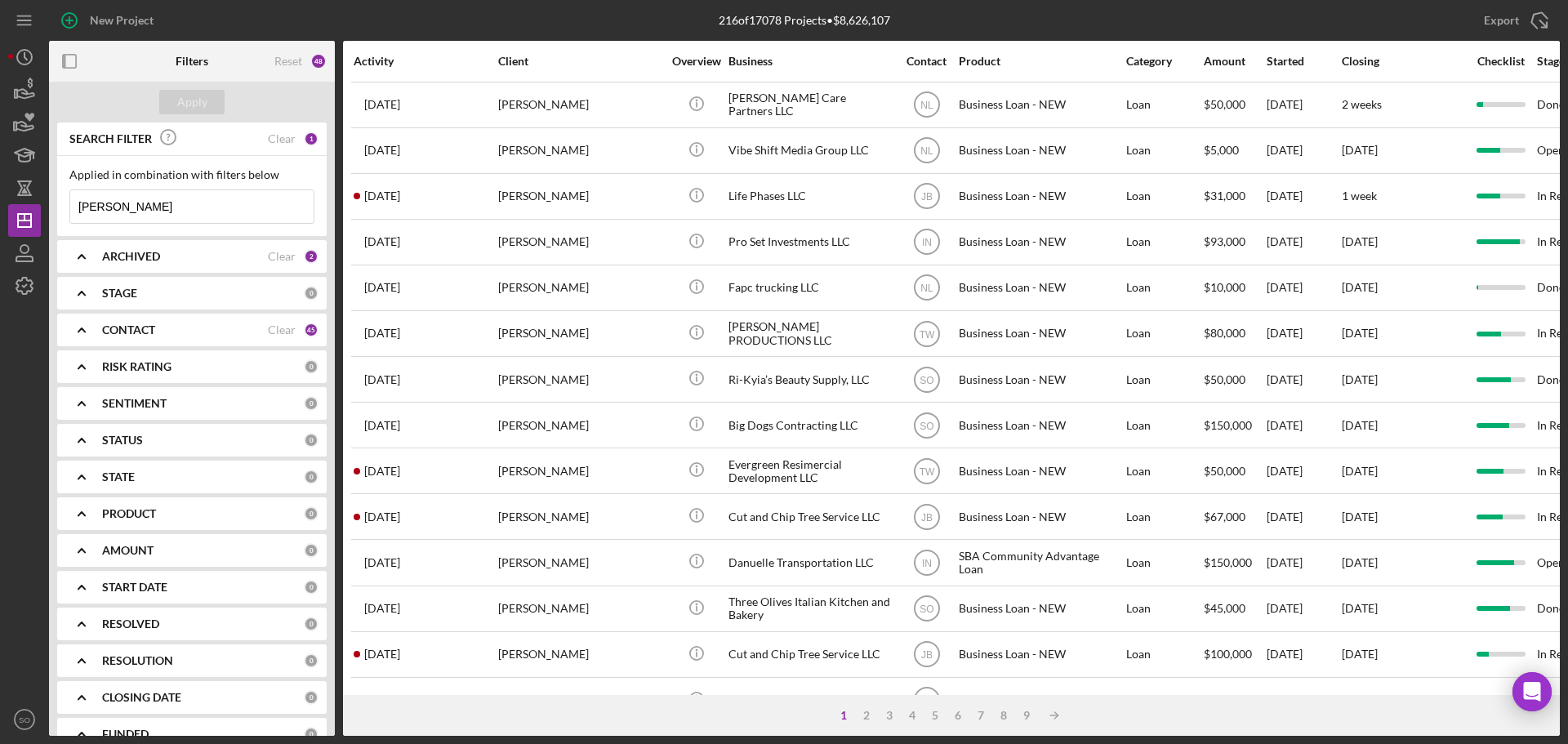
drag, startPoint x: 140, startPoint y: 213, endPoint x: 70, endPoint y: 214, distance: 70.0
click at [70, 214] on input "[PERSON_NAME]" at bounding box center [191, 207] width 243 height 32
paste input "Nicholas & Rachel Patterson – CM"
type input "Nicholas & Rachel Patterson – CM"
drag, startPoint x: 269, startPoint y: 206, endPoint x: 69, endPoint y: 211, distance: 200.1
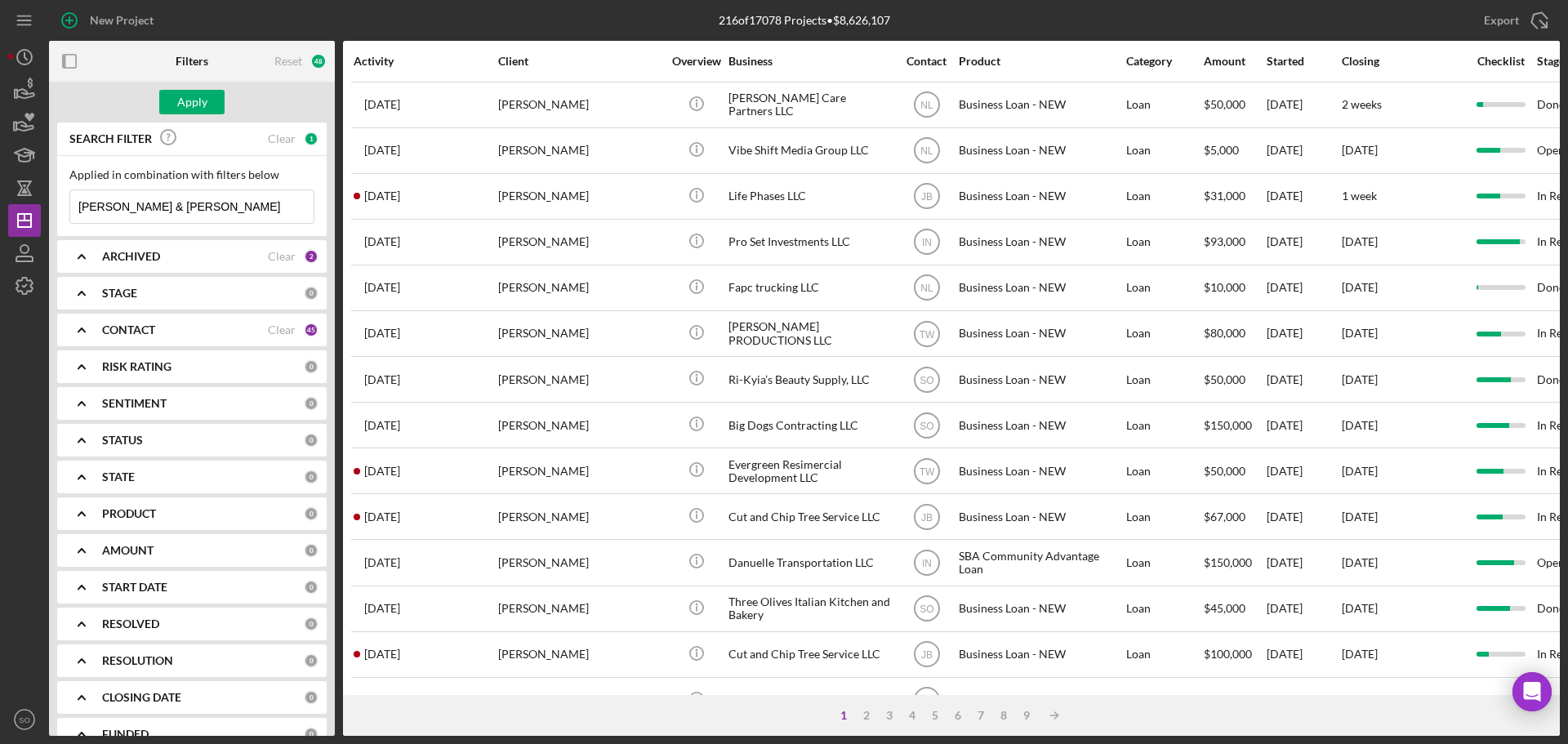
click at [69, 211] on div "Applied in combination with filters below Nicholas & Rachel Patterson – CM Icon…" at bounding box center [191, 196] width 270 height 80
click at [293, 204] on icon "Icon/Menu Close" at bounding box center [297, 207] width 32 height 32
click at [268, 208] on input at bounding box center [191, 207] width 243 height 32
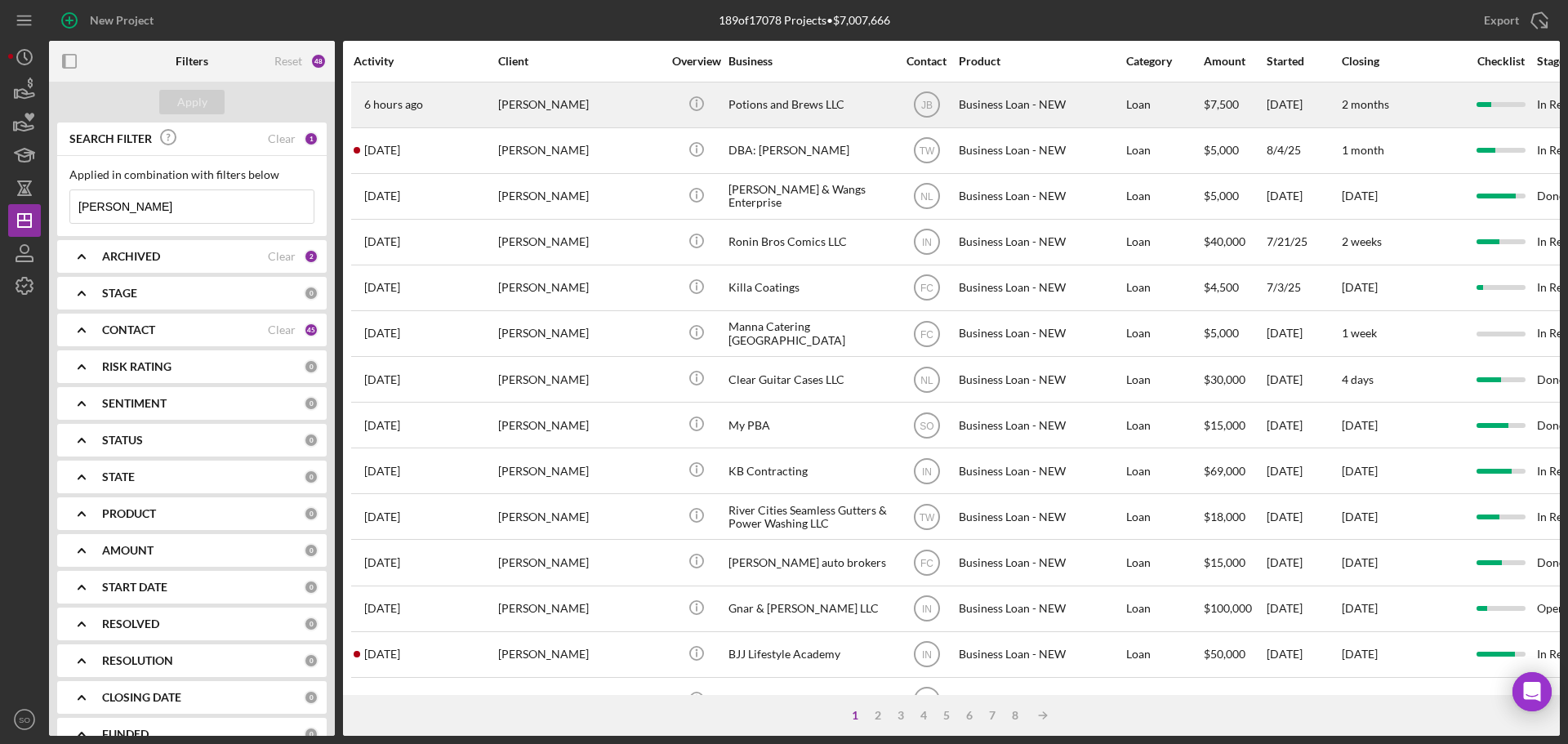
type input "Michael case"
click at [551, 116] on div "Michael Chase" at bounding box center [579, 104] width 163 height 43
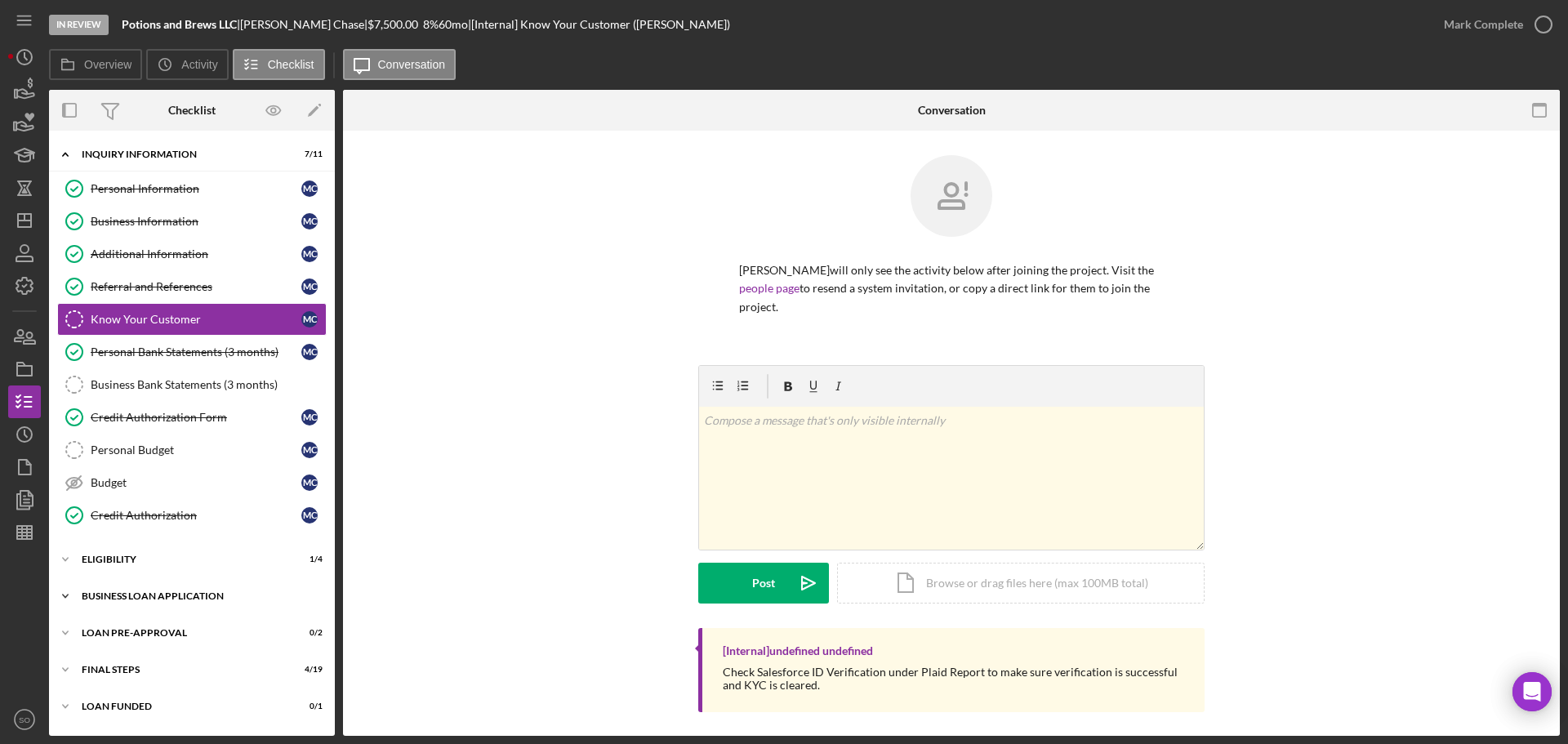
click at [160, 595] on div "BUSINESS LOAN APPLICATION" at bounding box center [198, 596] width 232 height 10
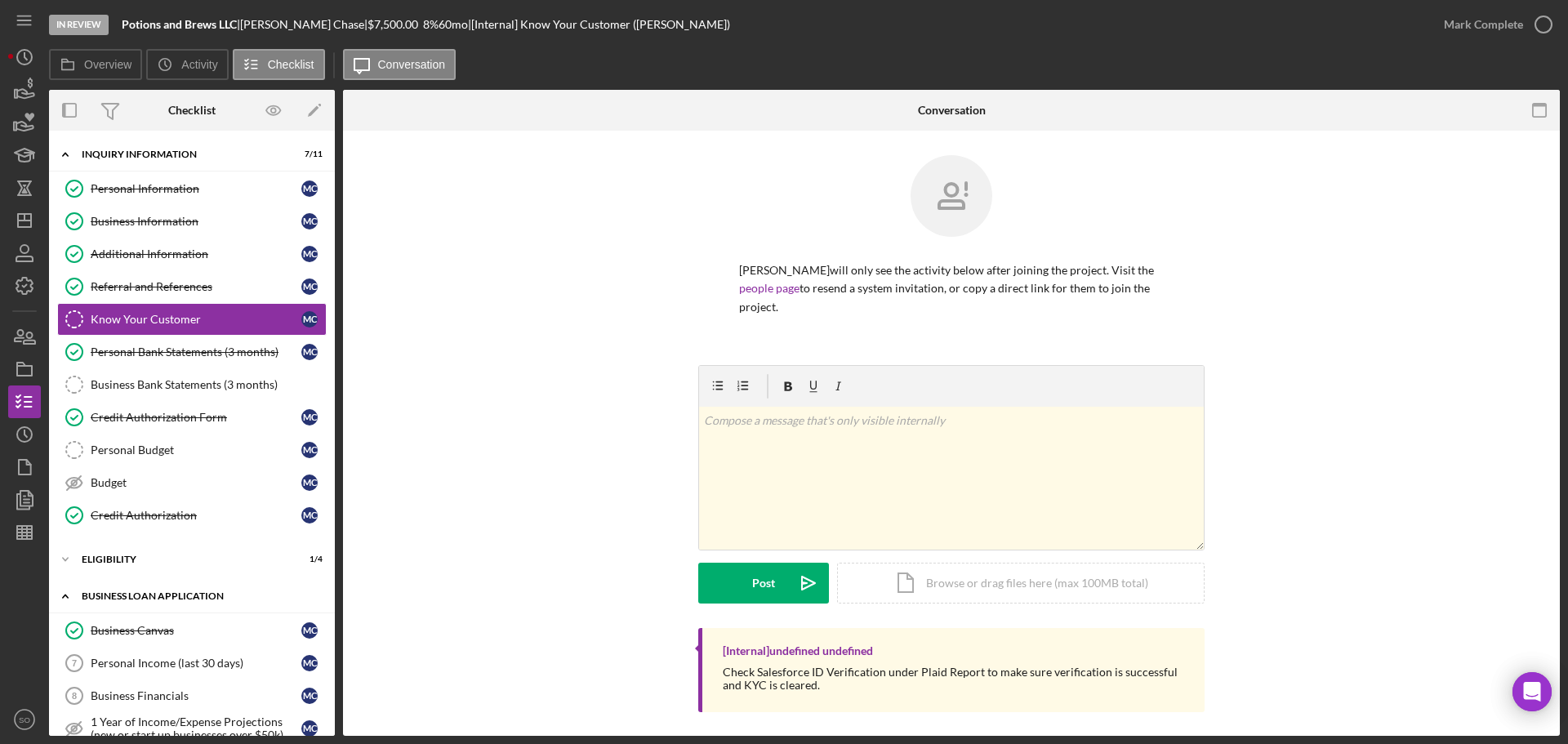
scroll to position [163, 0]
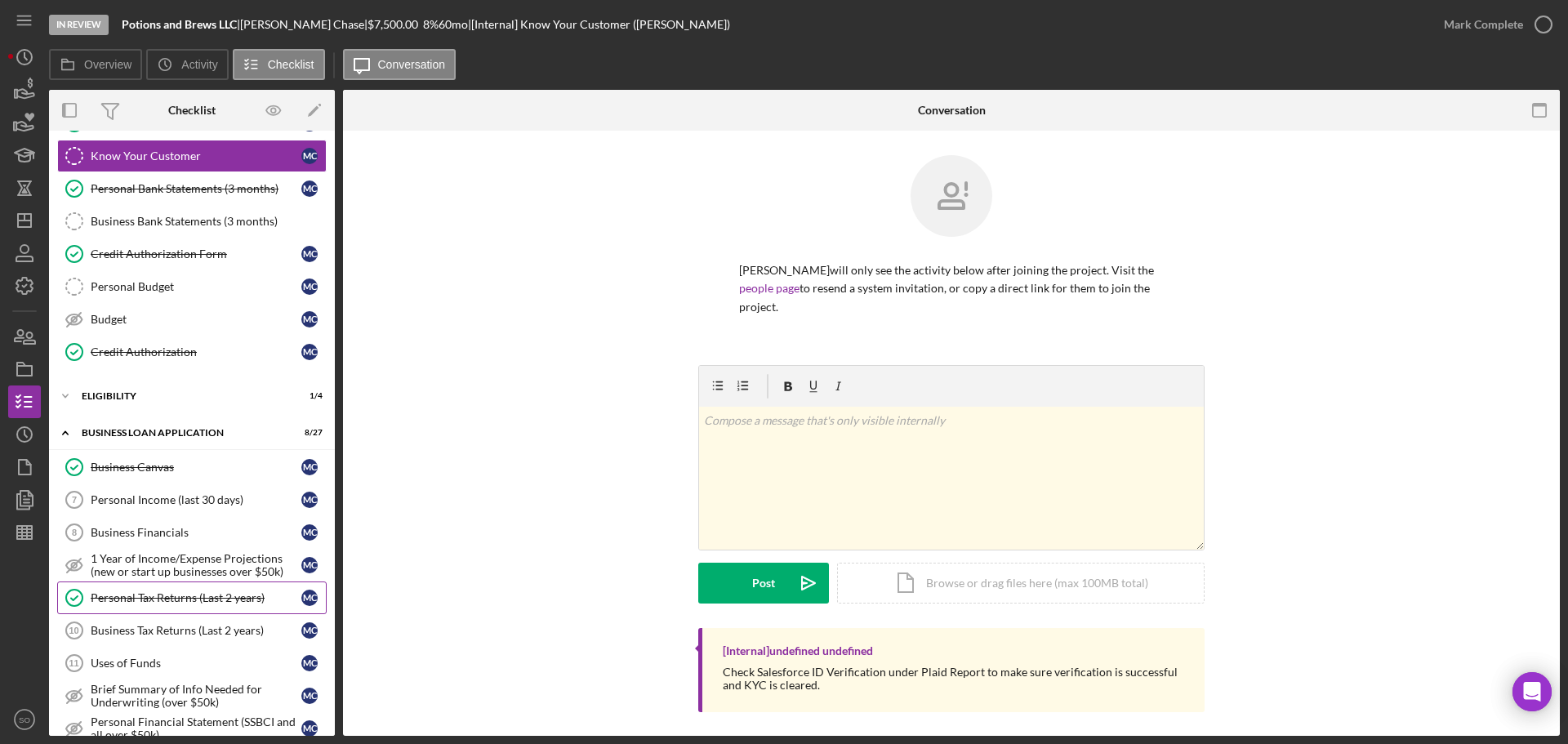
click at [166, 589] on link "Personal Tax Returns (Last 2 years) Personal Tax Returns (Last 2 years) M C" at bounding box center [191, 597] width 270 height 32
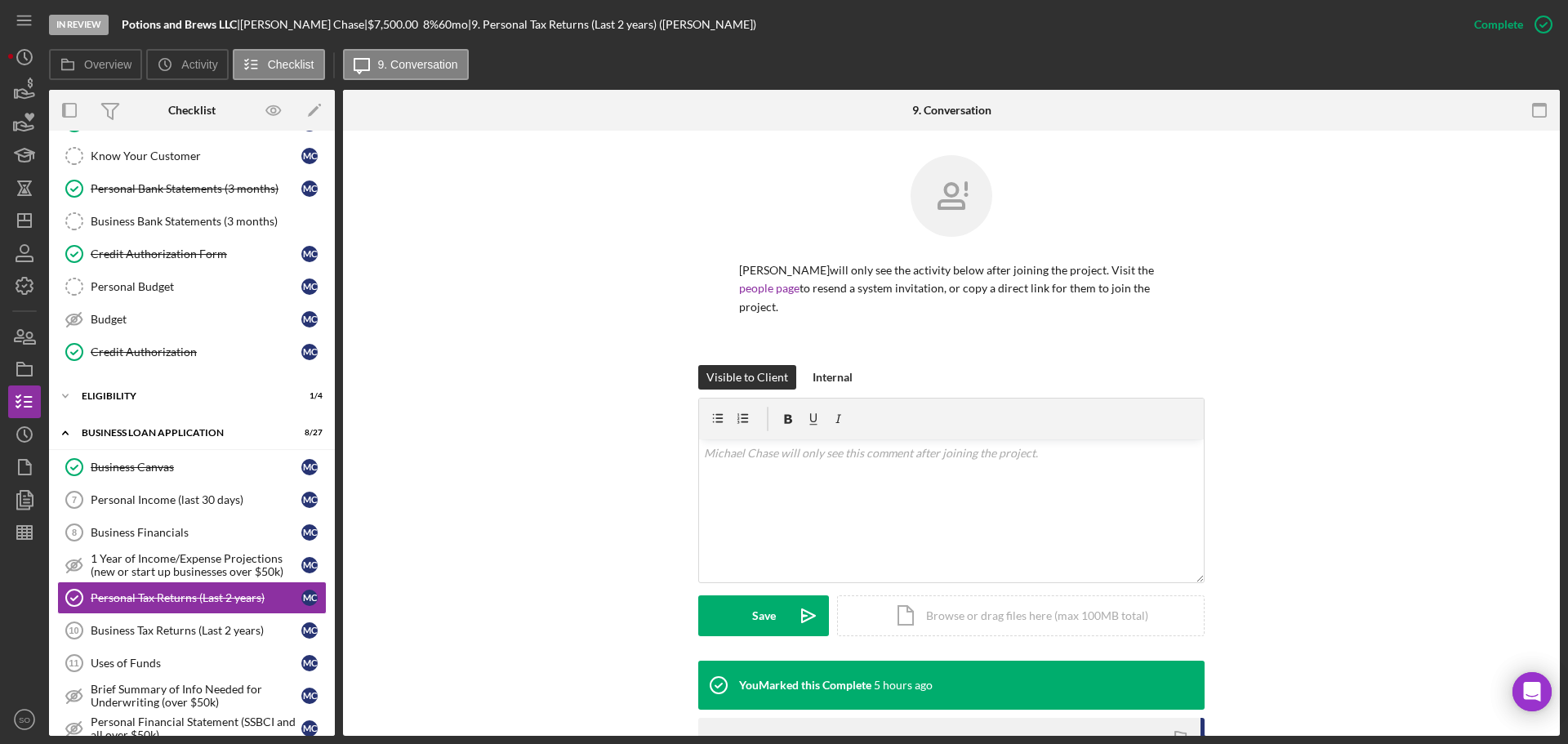
scroll to position [245, 0]
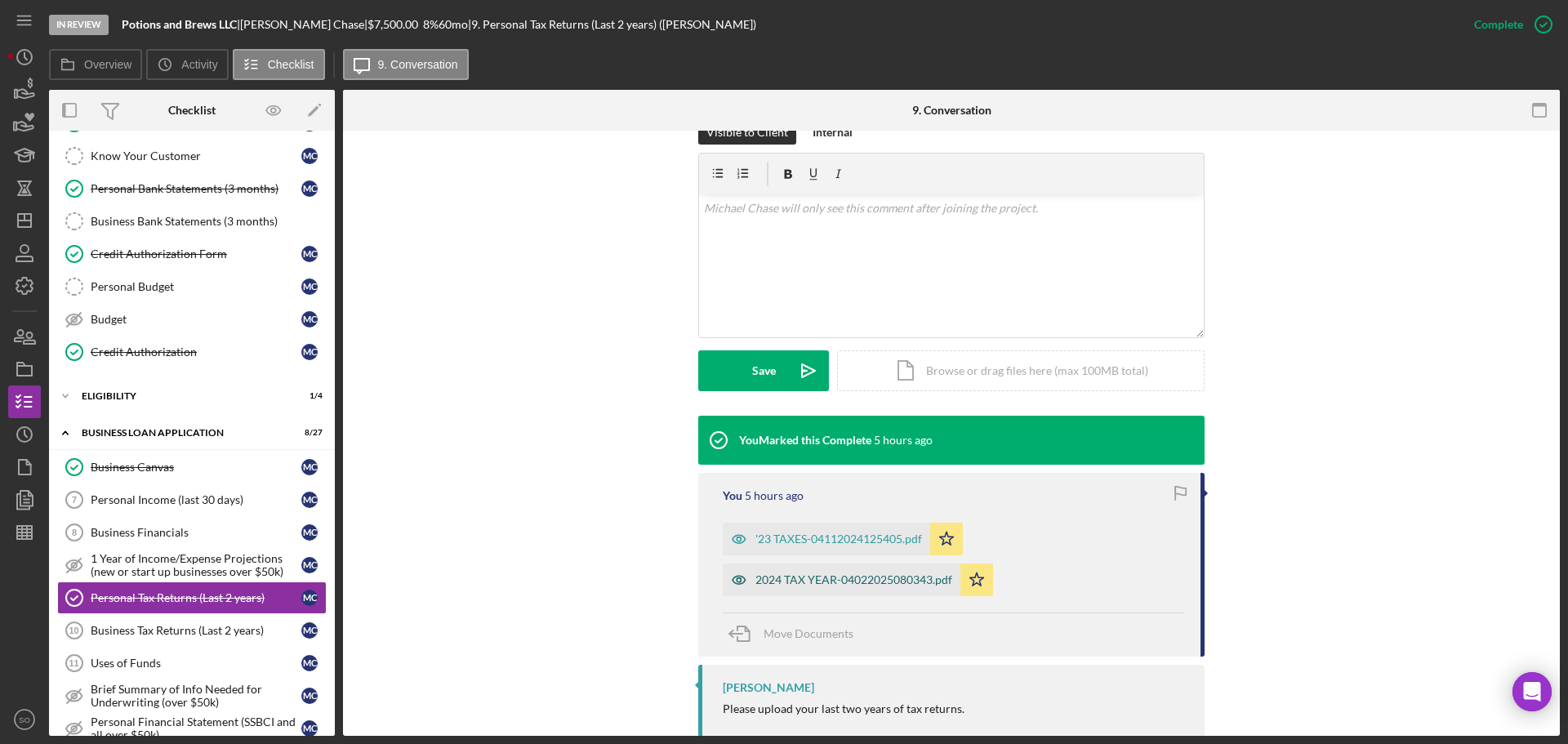
click at [814, 579] on div "2024 TAX YEAR-04022025080343.pdf" at bounding box center [854, 580] width 197 height 13
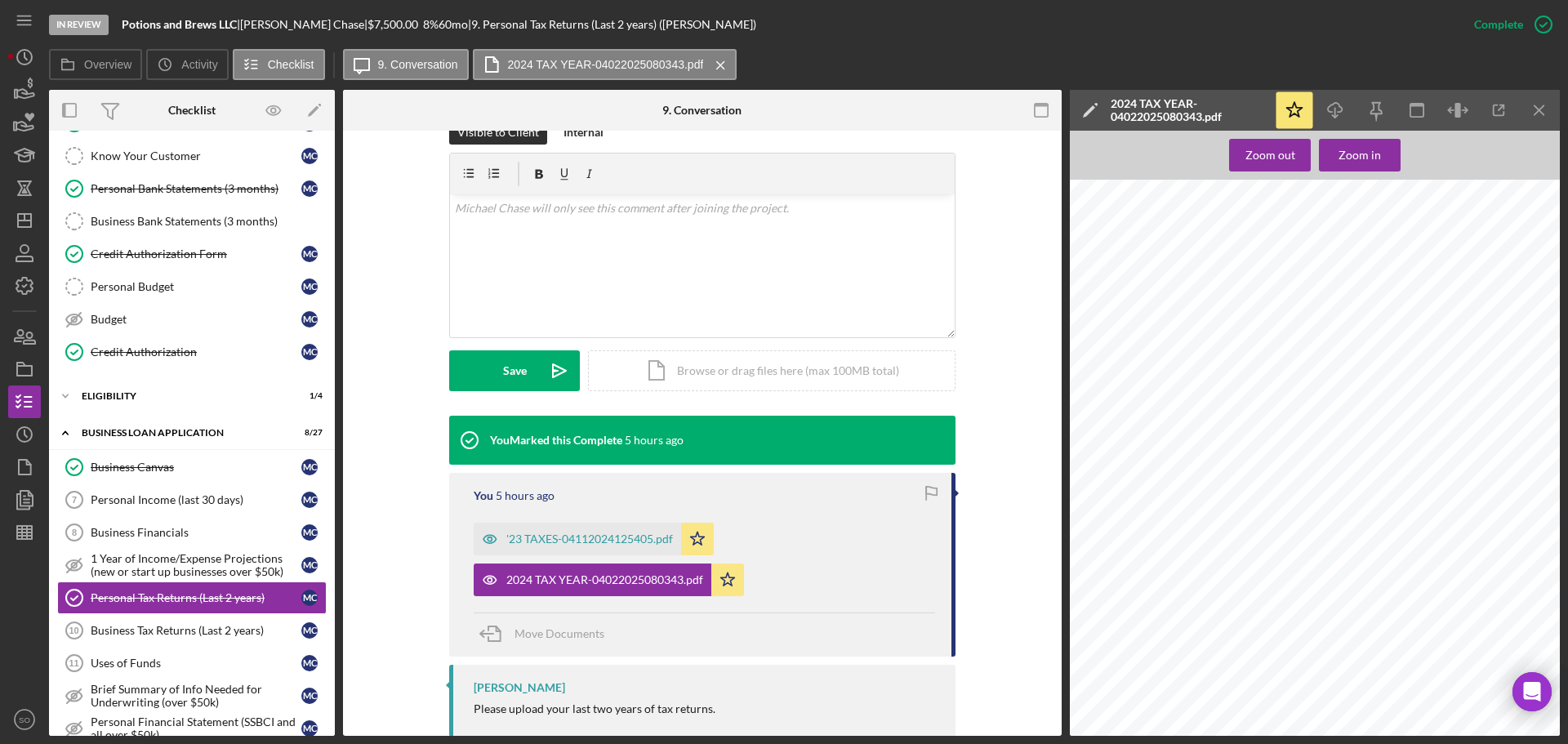
scroll to position [1797, 0]
drag, startPoint x: 155, startPoint y: 351, endPoint x: 311, endPoint y: 340, distance: 156.4
click at [155, 351] on div "Credit Authorization" at bounding box center [195, 352] width 211 height 13
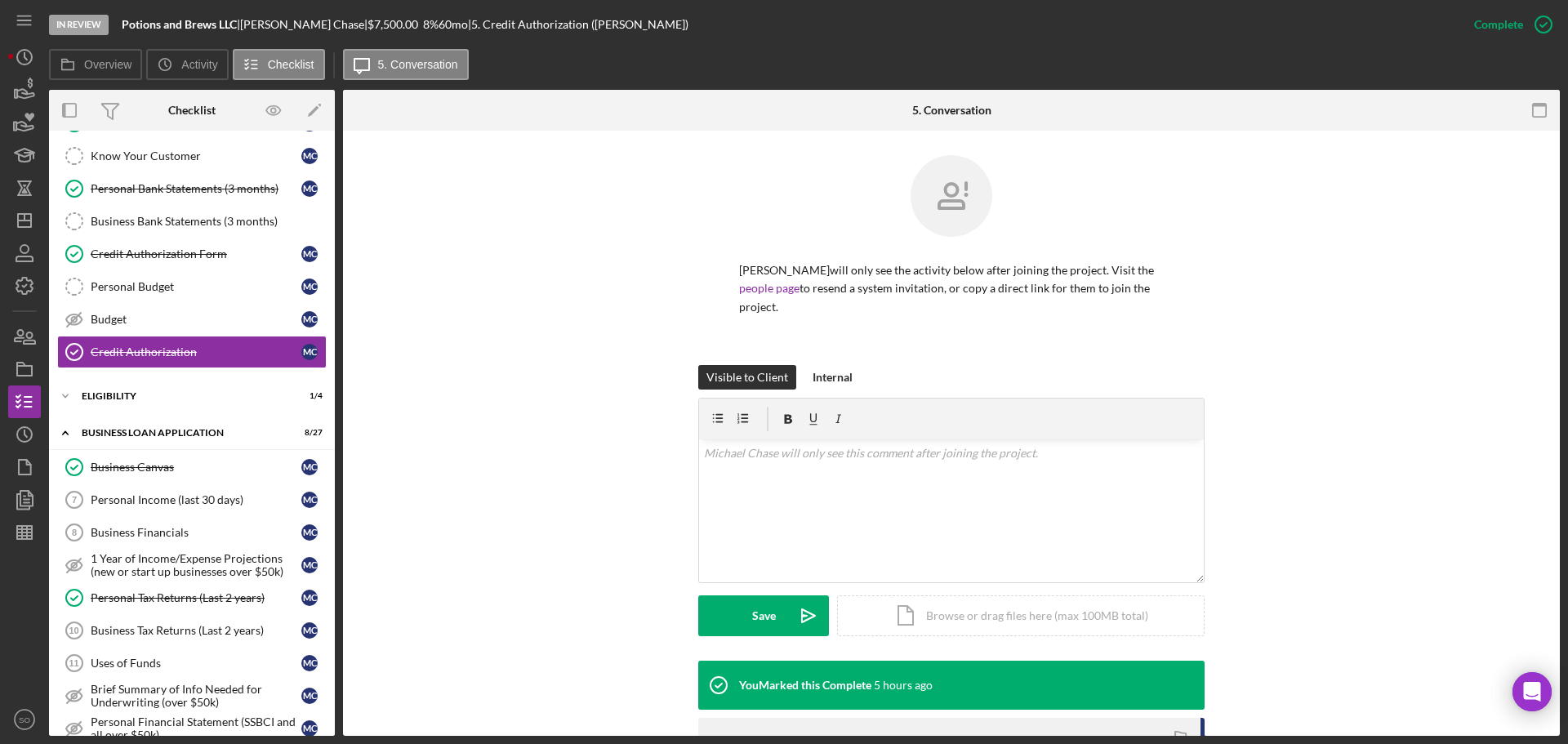
scroll to position [264, 0]
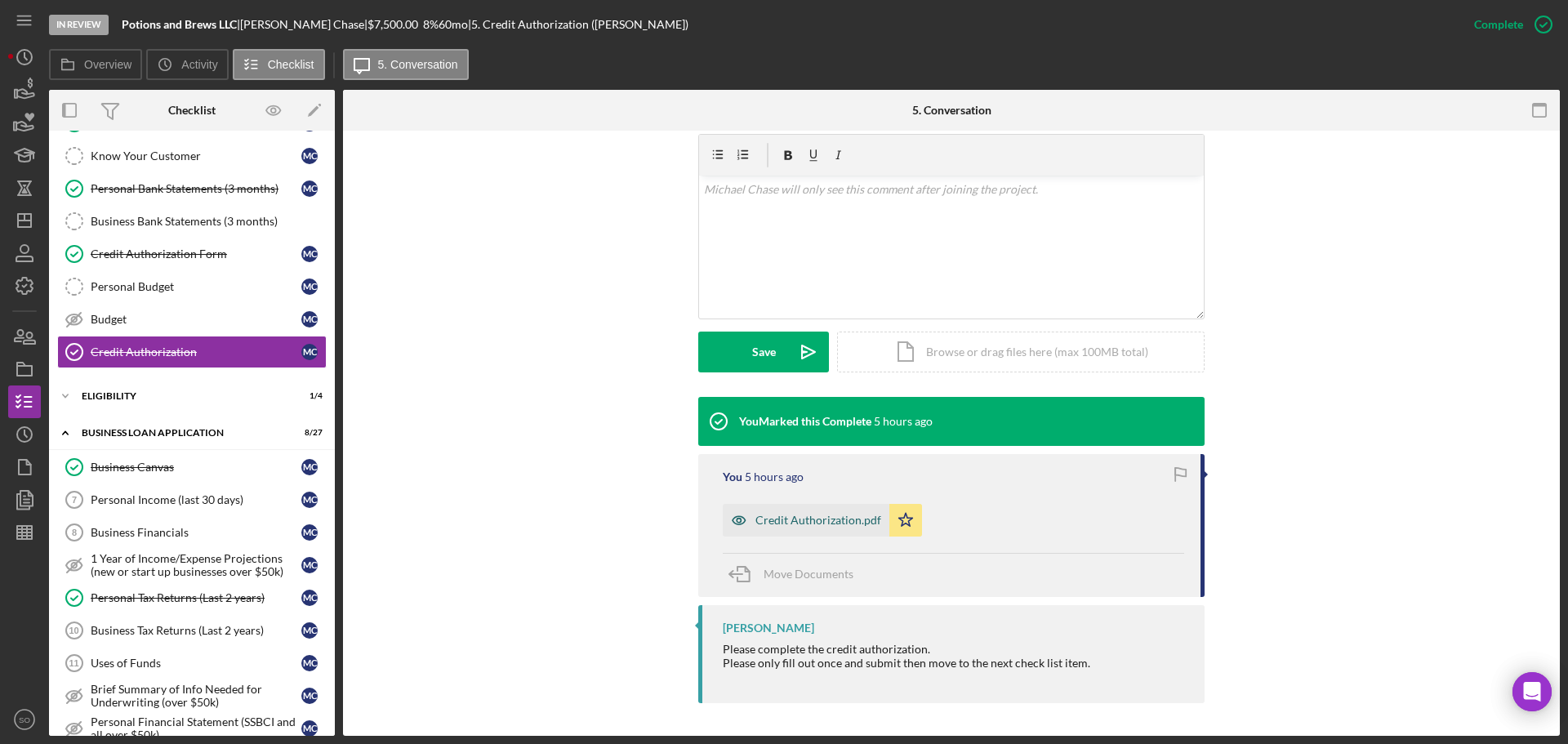
click at [814, 515] on div "Credit Authorization.pdf" at bounding box center [818, 520] width 126 height 13
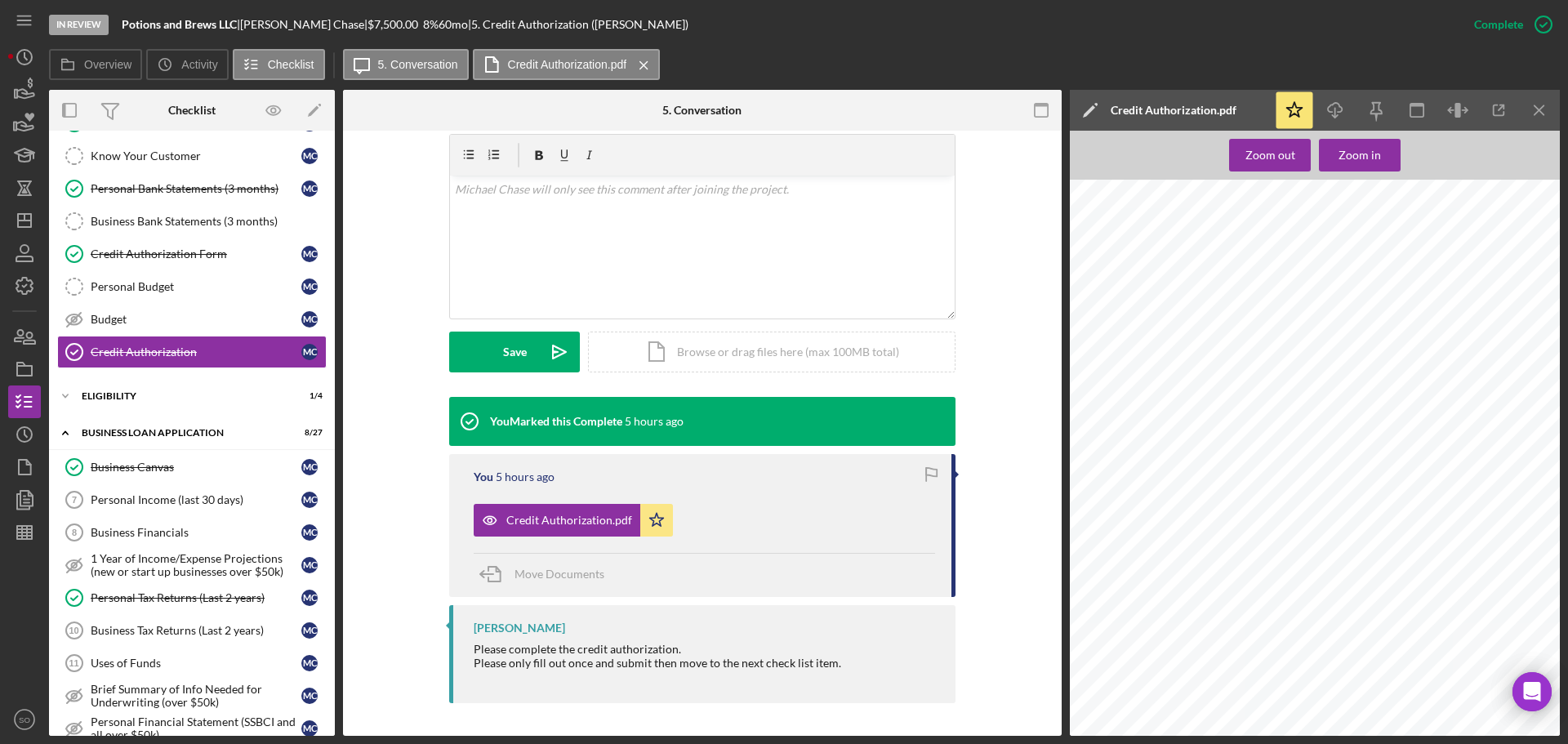
drag, startPoint x: 162, startPoint y: 597, endPoint x: 434, endPoint y: 554, distance: 275.4
click at [162, 597] on div "Personal Tax Returns (Last 2 years)" at bounding box center [195, 598] width 211 height 13
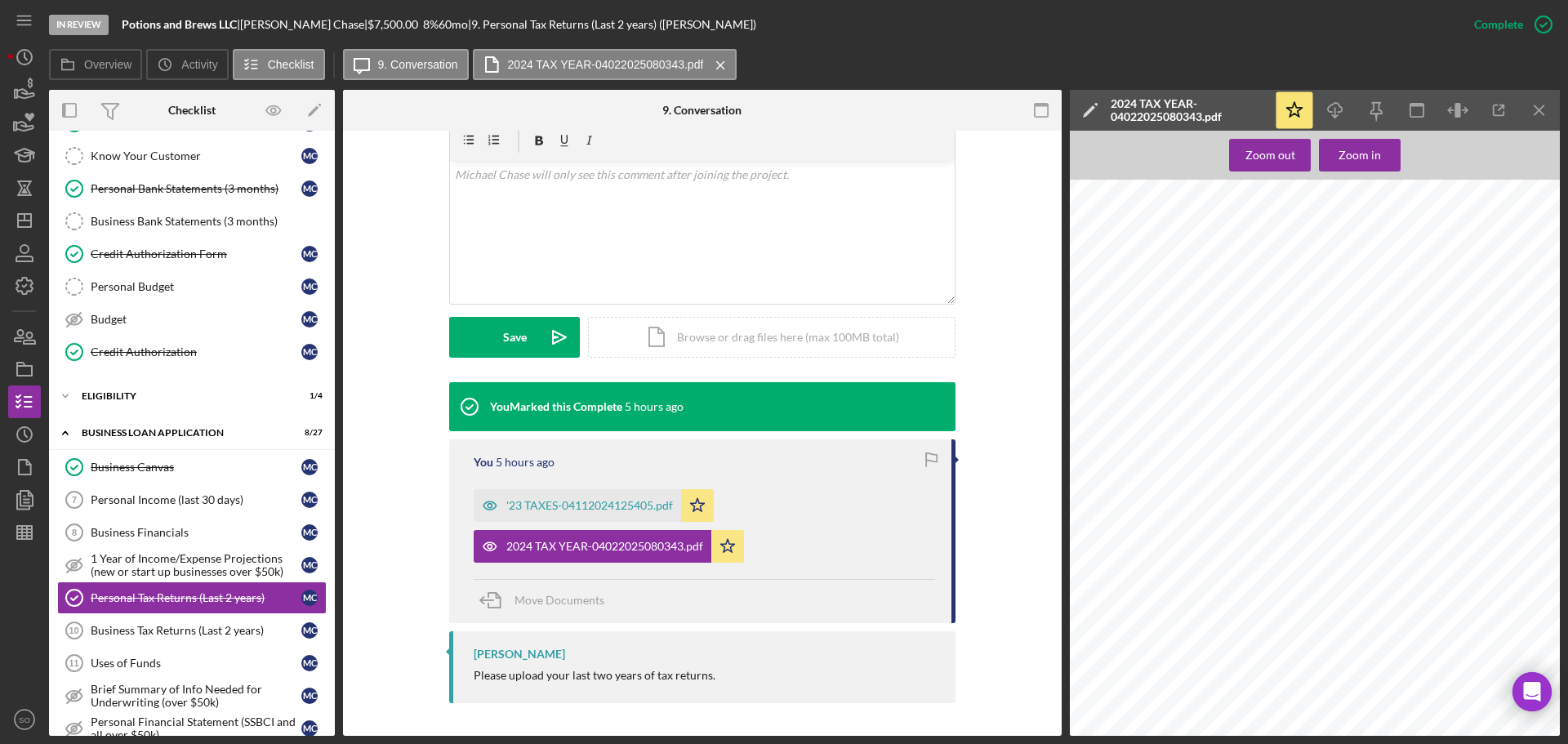
scroll to position [734, 0]
click at [22, 211] on icon "Icon/Dashboard" at bounding box center [24, 220] width 41 height 41
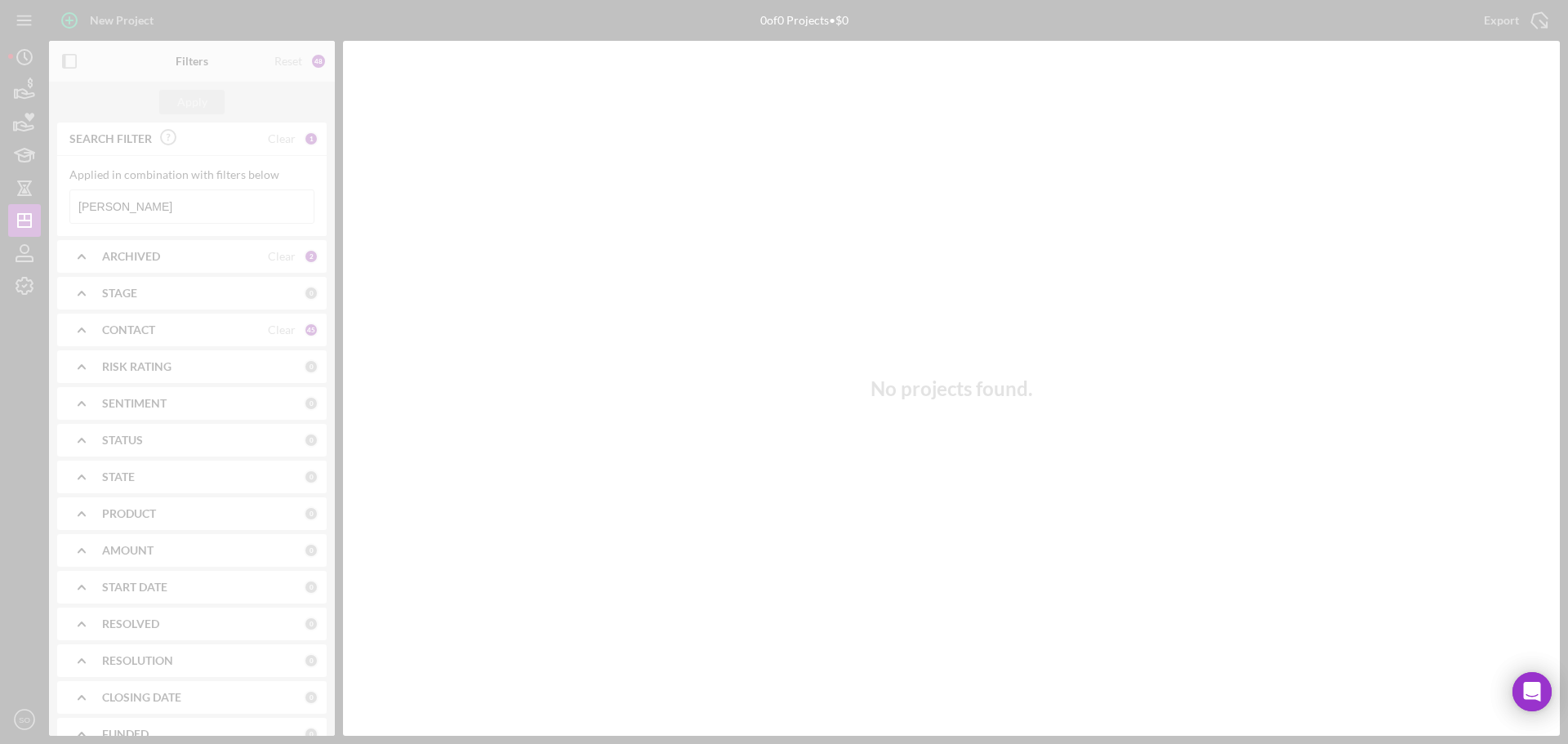
click at [188, 203] on div at bounding box center [784, 372] width 1568 height 744
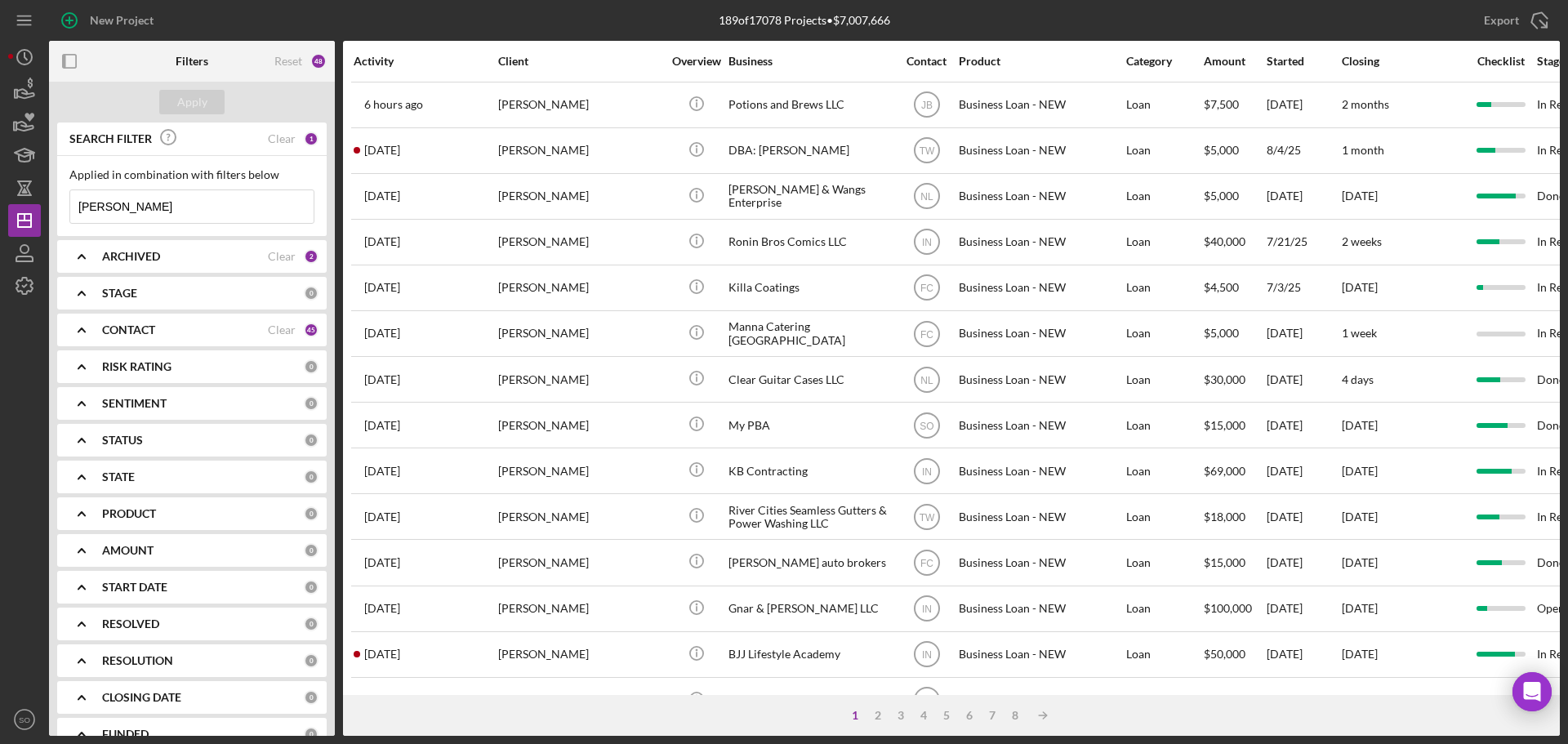
click at [212, 208] on input "Michael case" at bounding box center [191, 207] width 243 height 32
type input "M"
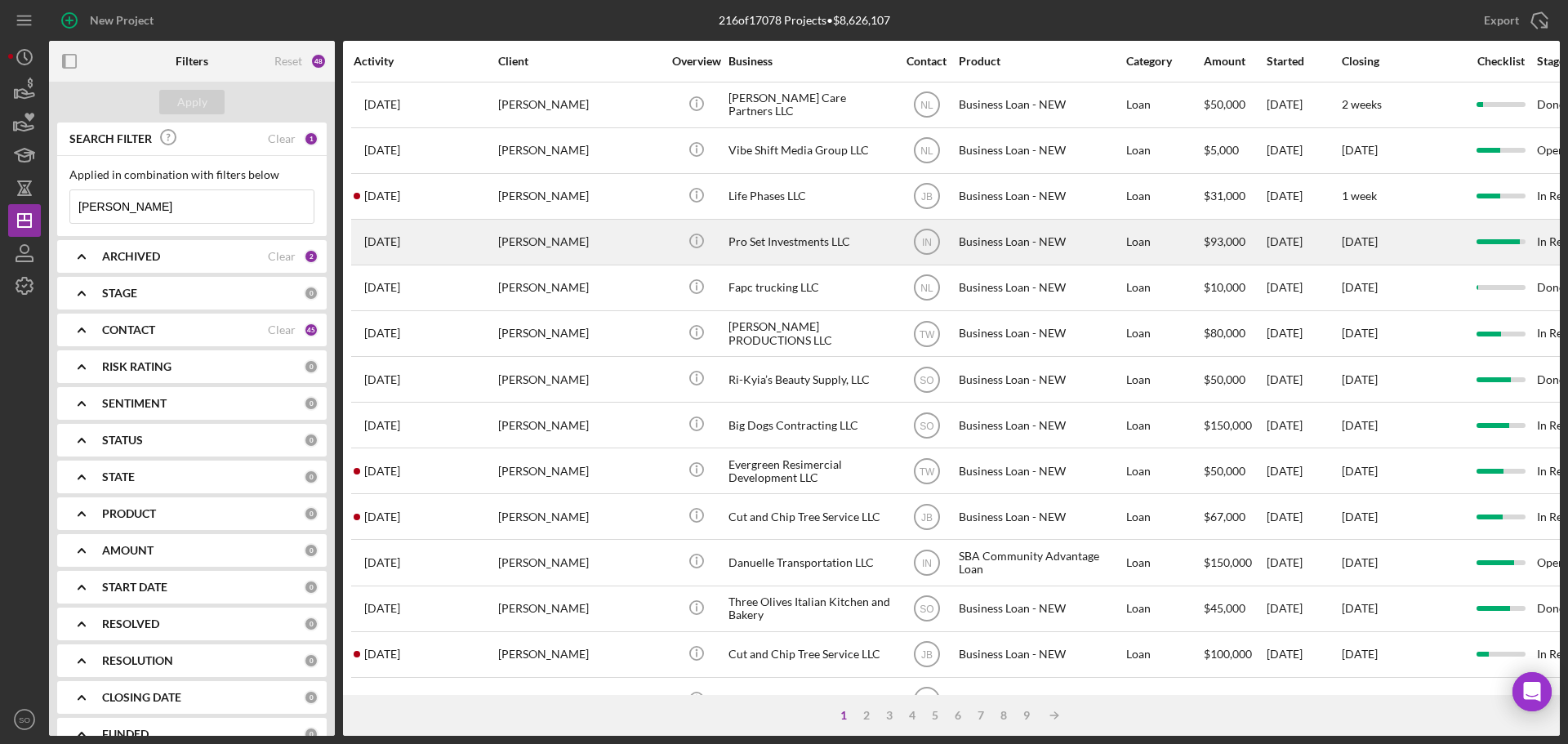
type input "[PERSON_NAME]"
click at [588, 240] on div "[PERSON_NAME]" at bounding box center [579, 241] width 163 height 43
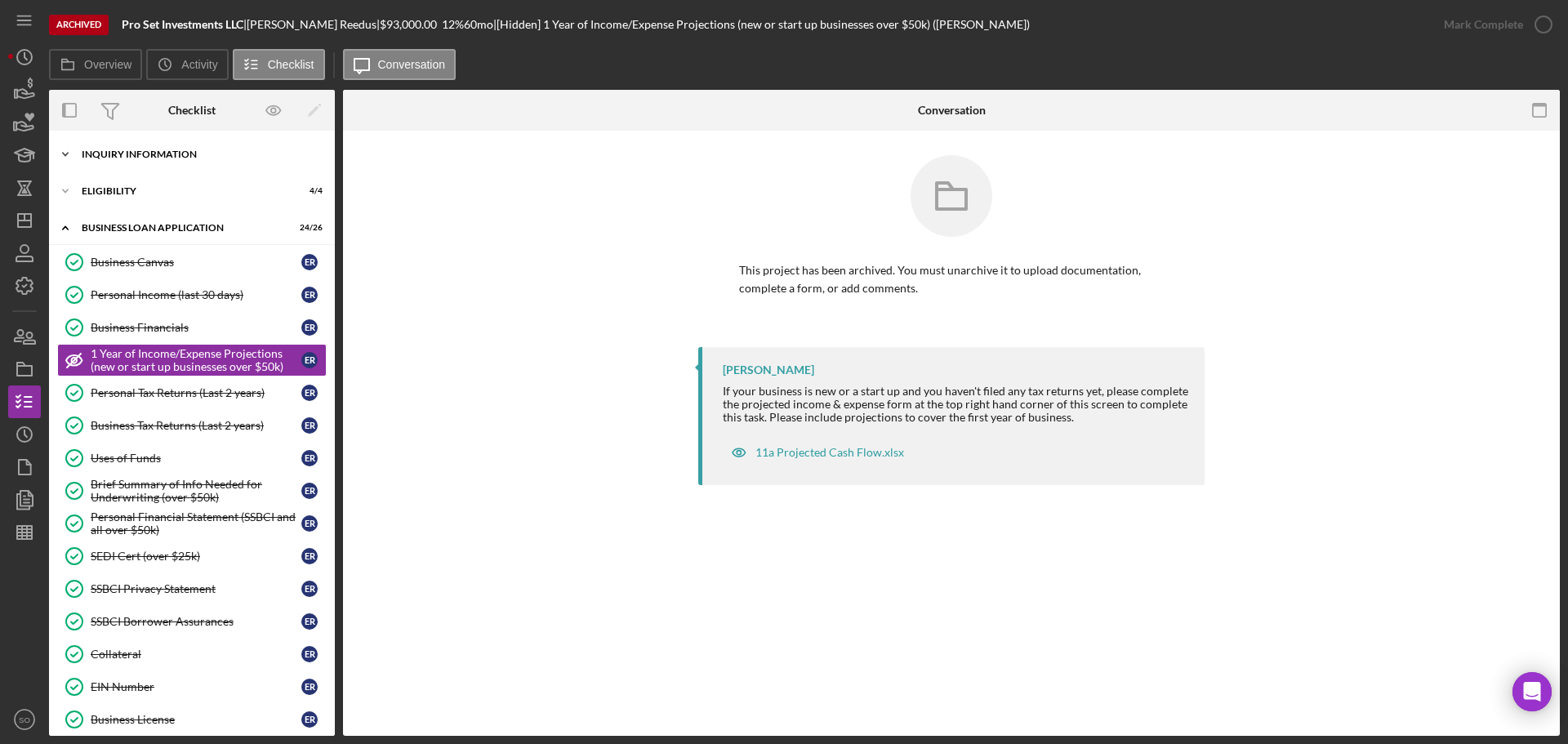
click at [145, 149] on div "Icon/Expander INQUIRY INFORMATION 11 / 11" at bounding box center [191, 154] width 286 height 32
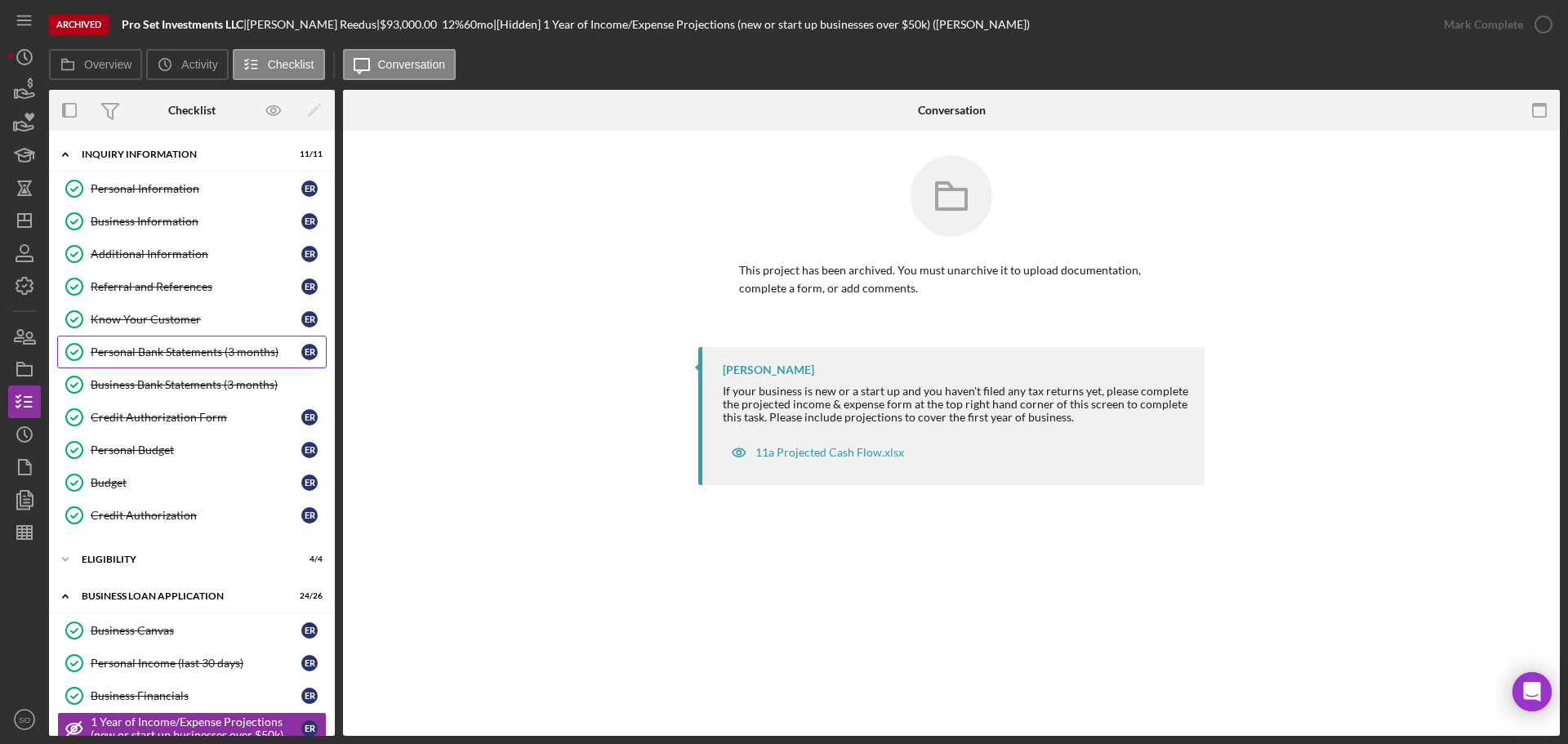
click at [179, 352] on div "Personal Bank Statements (3 months)" at bounding box center [195, 352] width 211 height 13
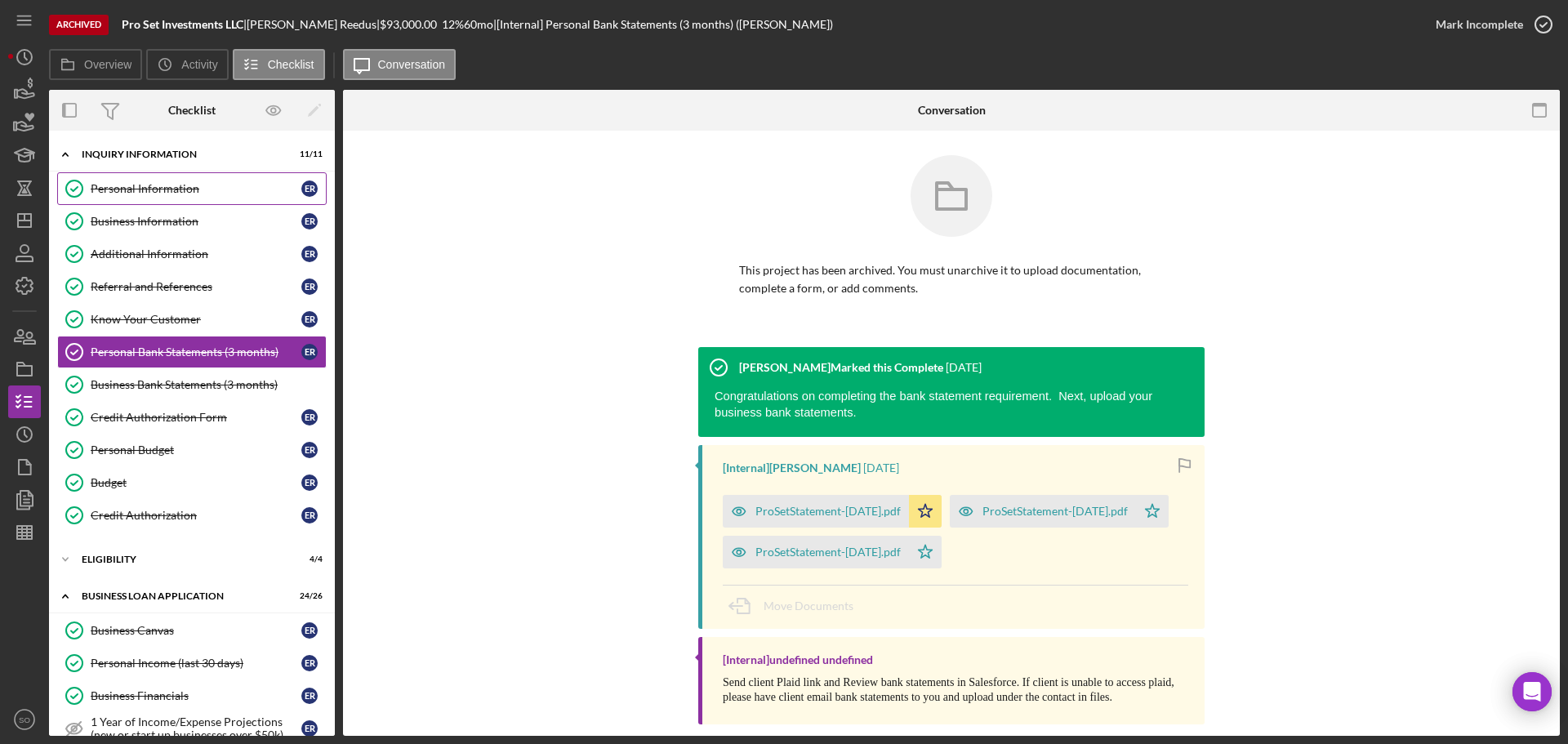
click at [156, 199] on link "Personal Information Personal Information E R" at bounding box center [191, 189] width 270 height 32
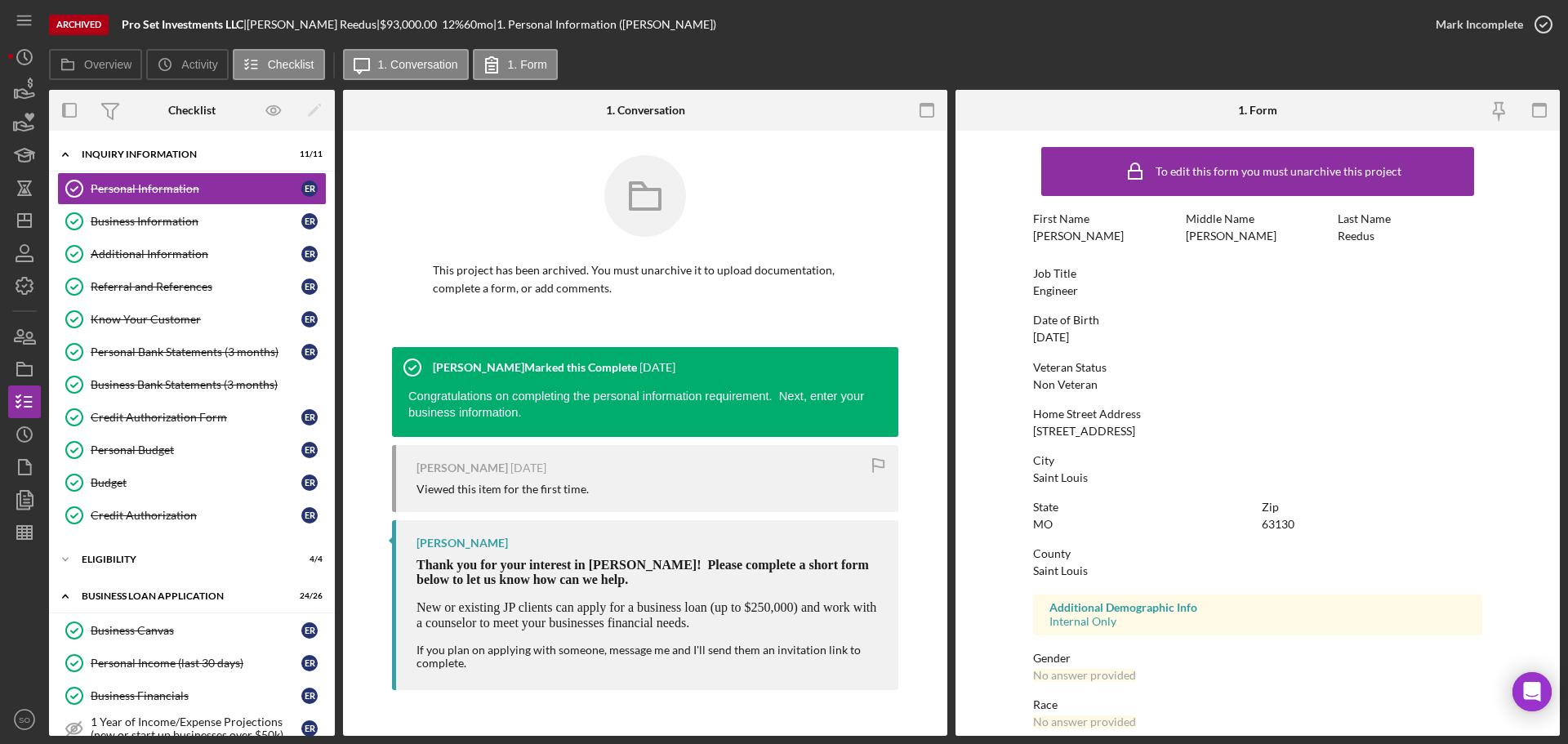
scroll to position [157, 0]
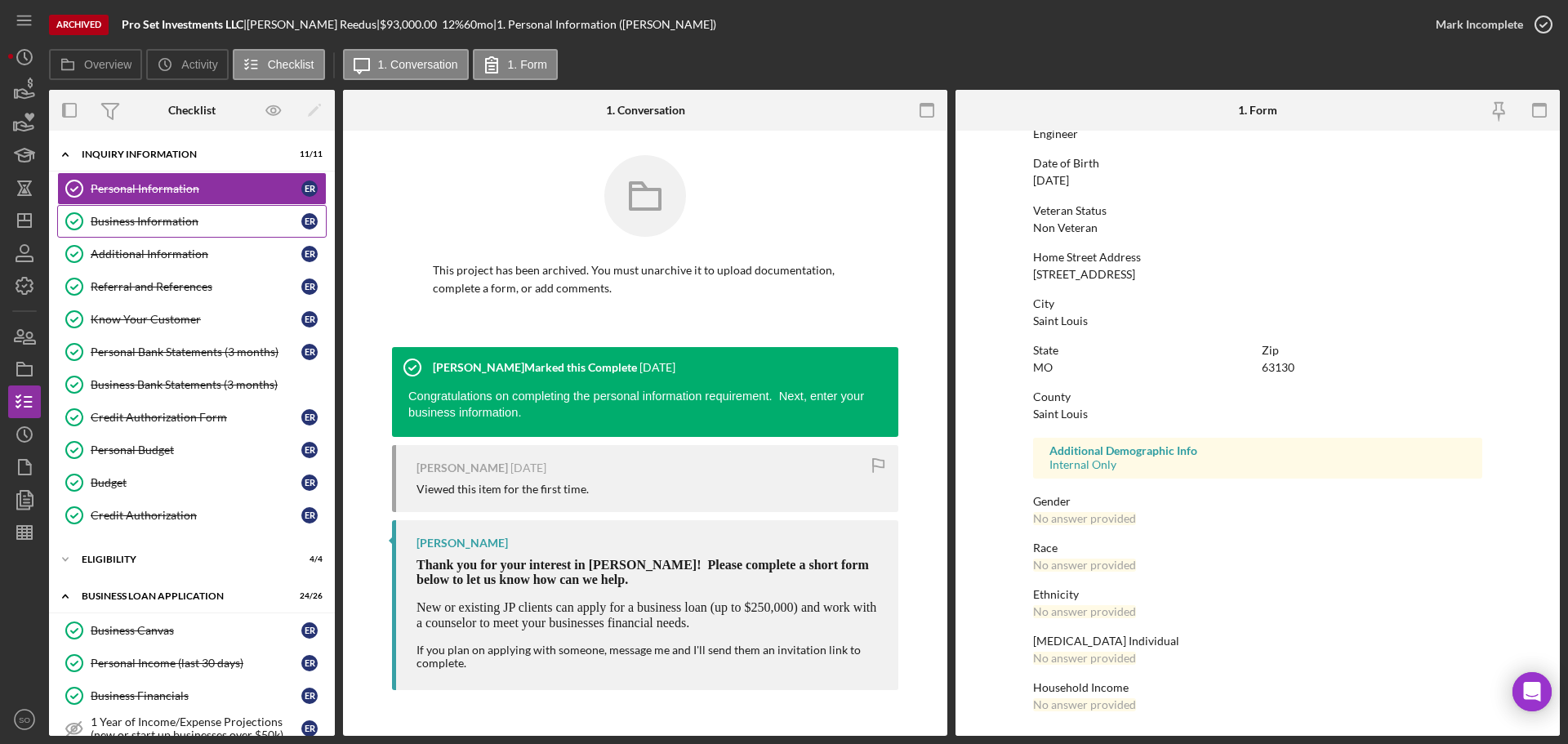
click at [207, 216] on div "Business Information" at bounding box center [195, 221] width 211 height 13
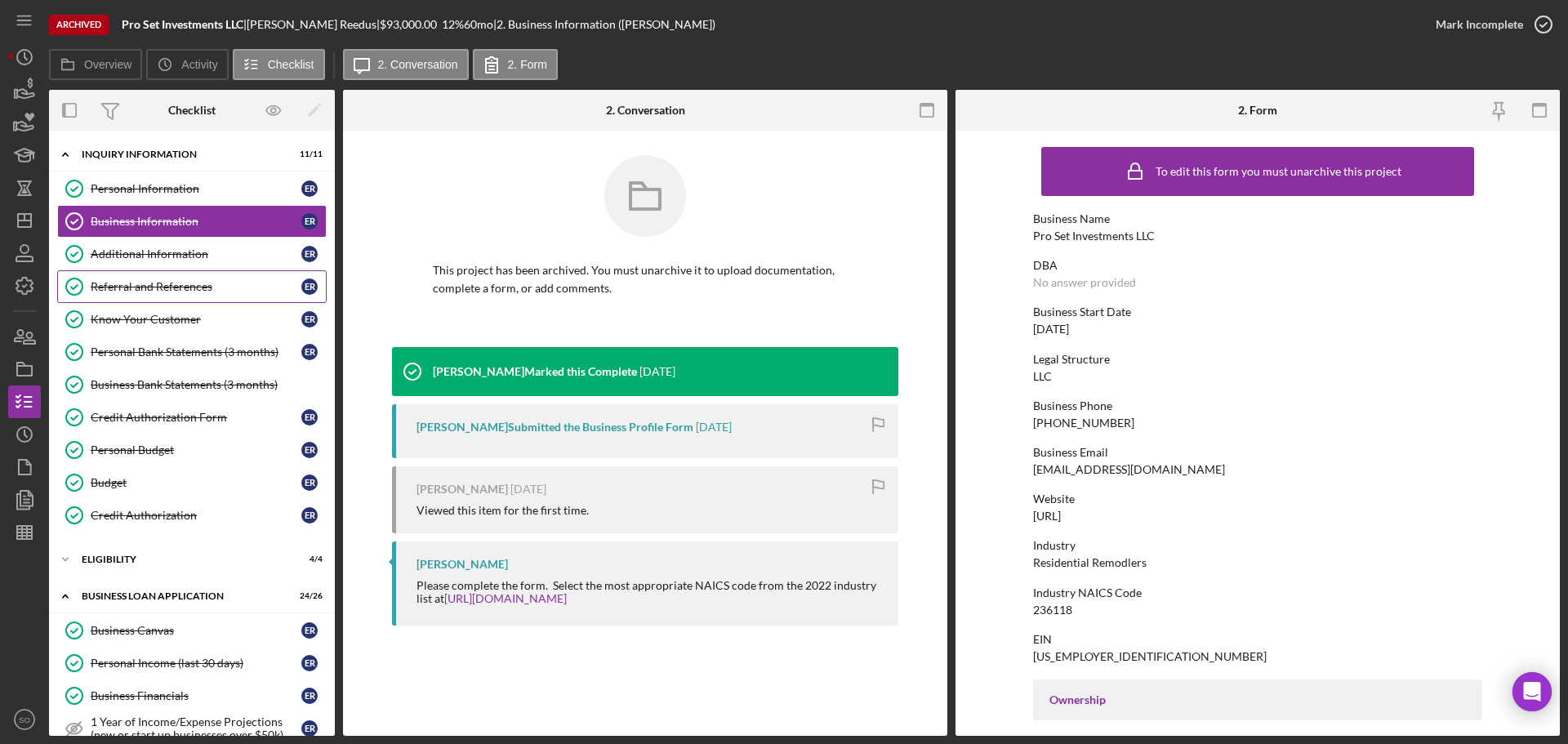
click at [142, 283] on div "Referral and References" at bounding box center [195, 287] width 211 height 13
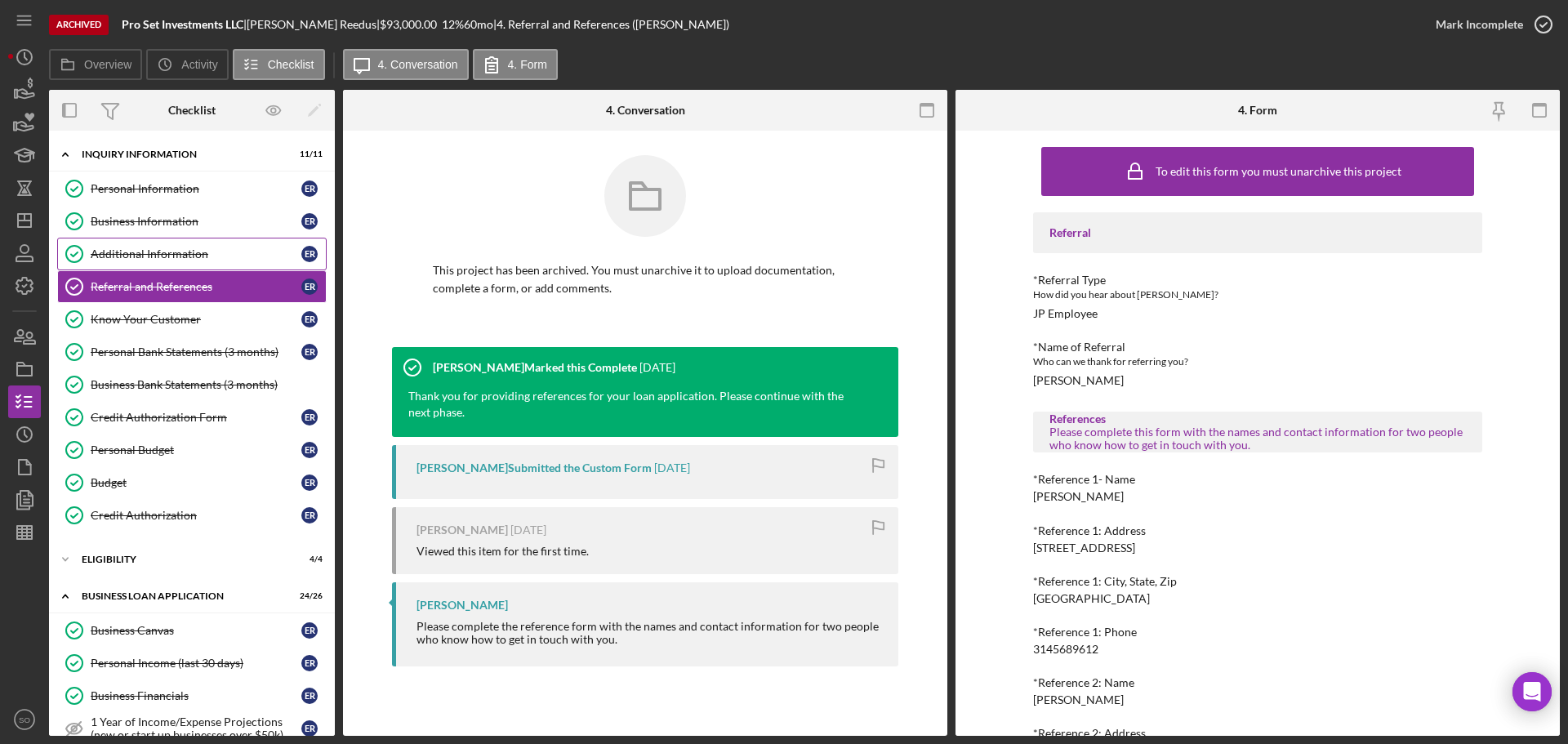
click at [151, 261] on link "Additional Information Additional Information E R" at bounding box center [191, 253] width 270 height 32
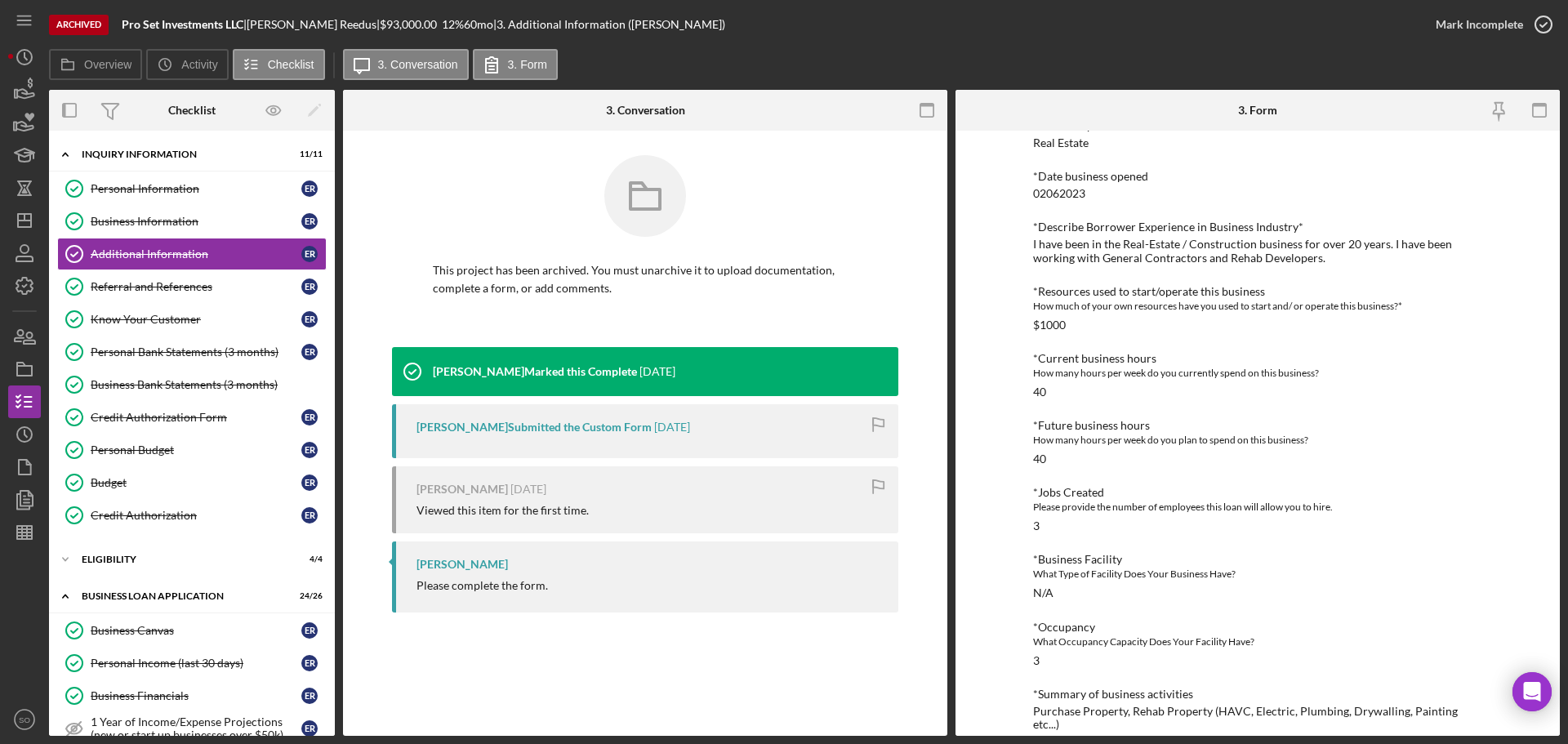
scroll to position [597, 0]
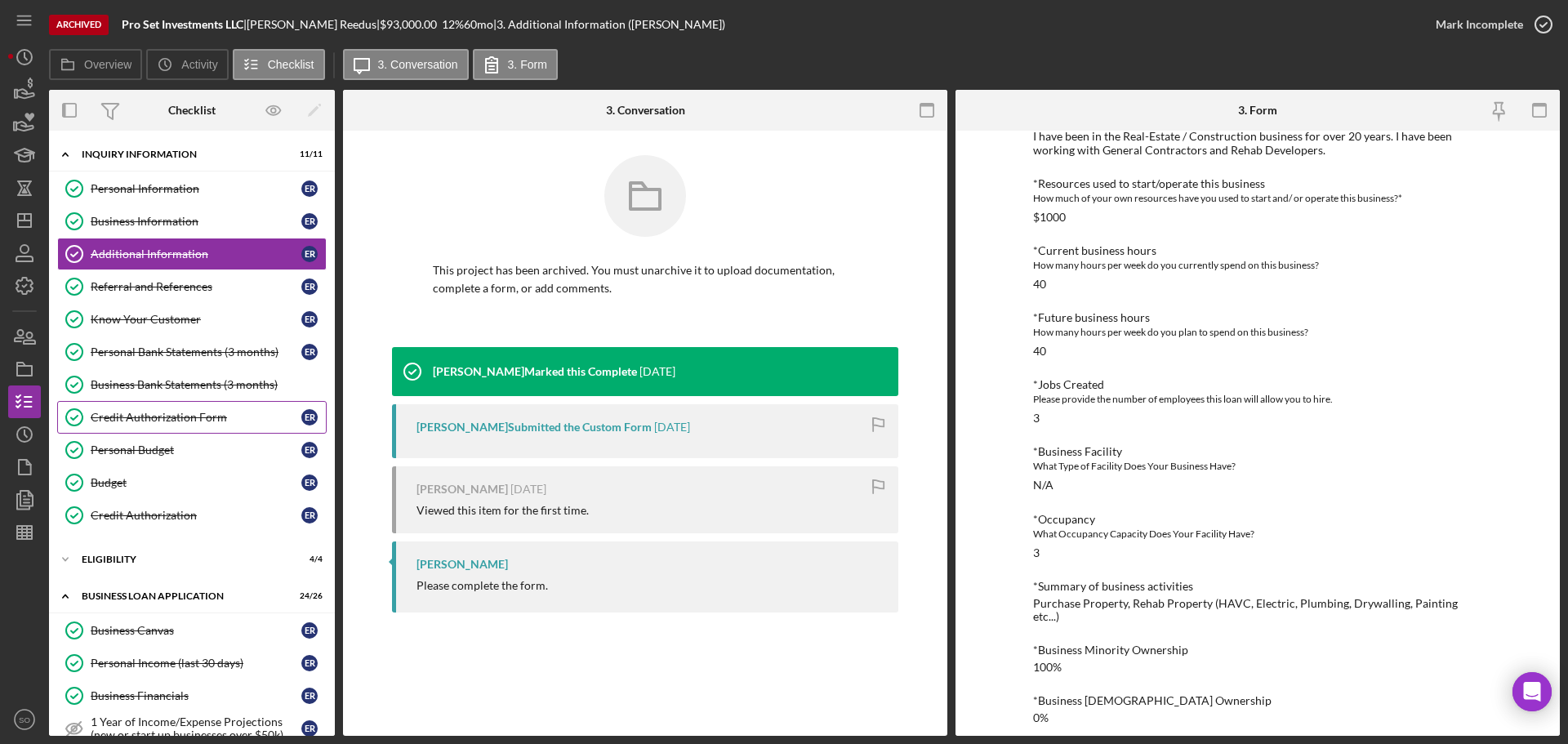
click at [184, 416] on div "Credit Authorization Form" at bounding box center [195, 417] width 211 height 13
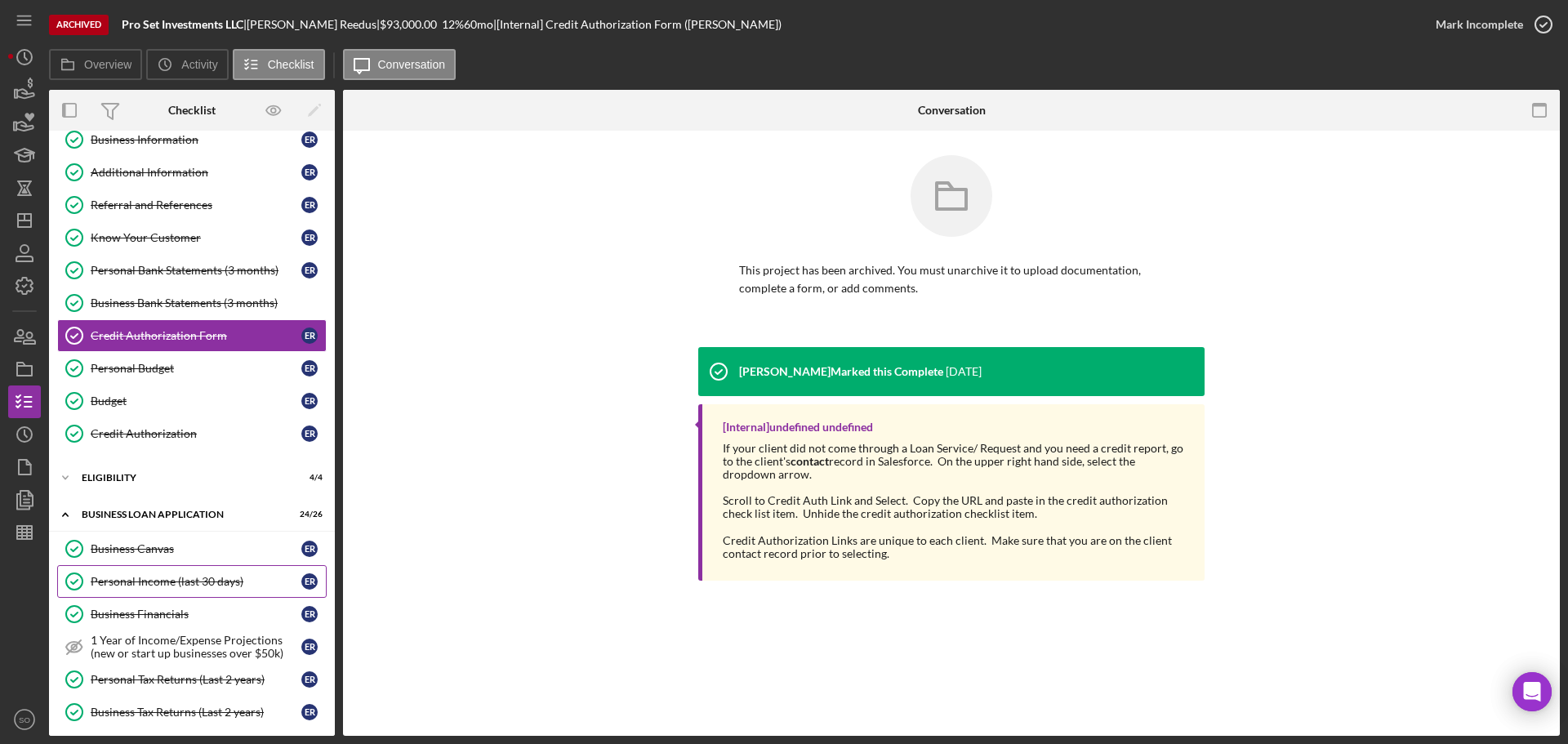
scroll to position [245, 0]
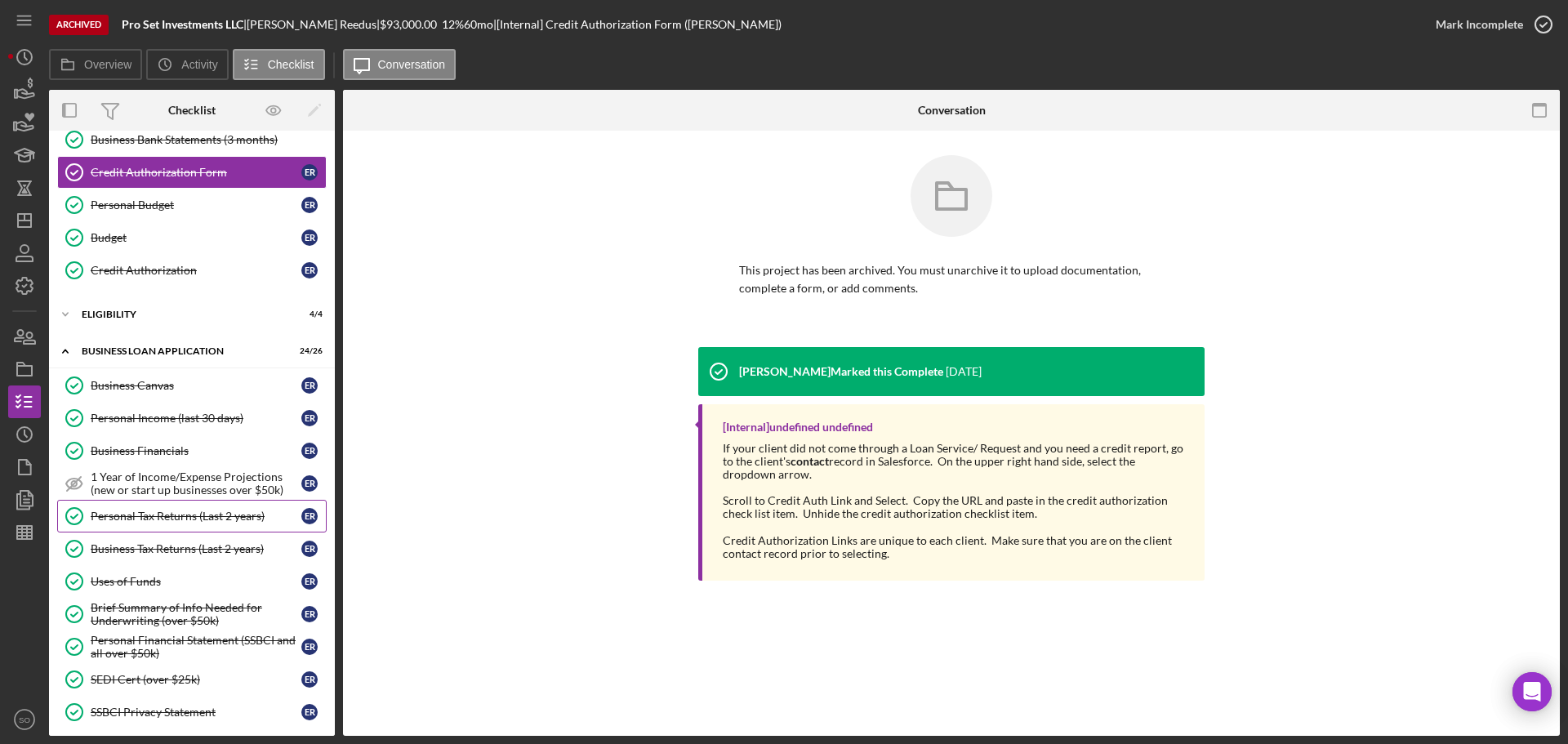
click at [145, 519] on div "Personal Tax Returns (Last 2 years)" at bounding box center [195, 516] width 211 height 13
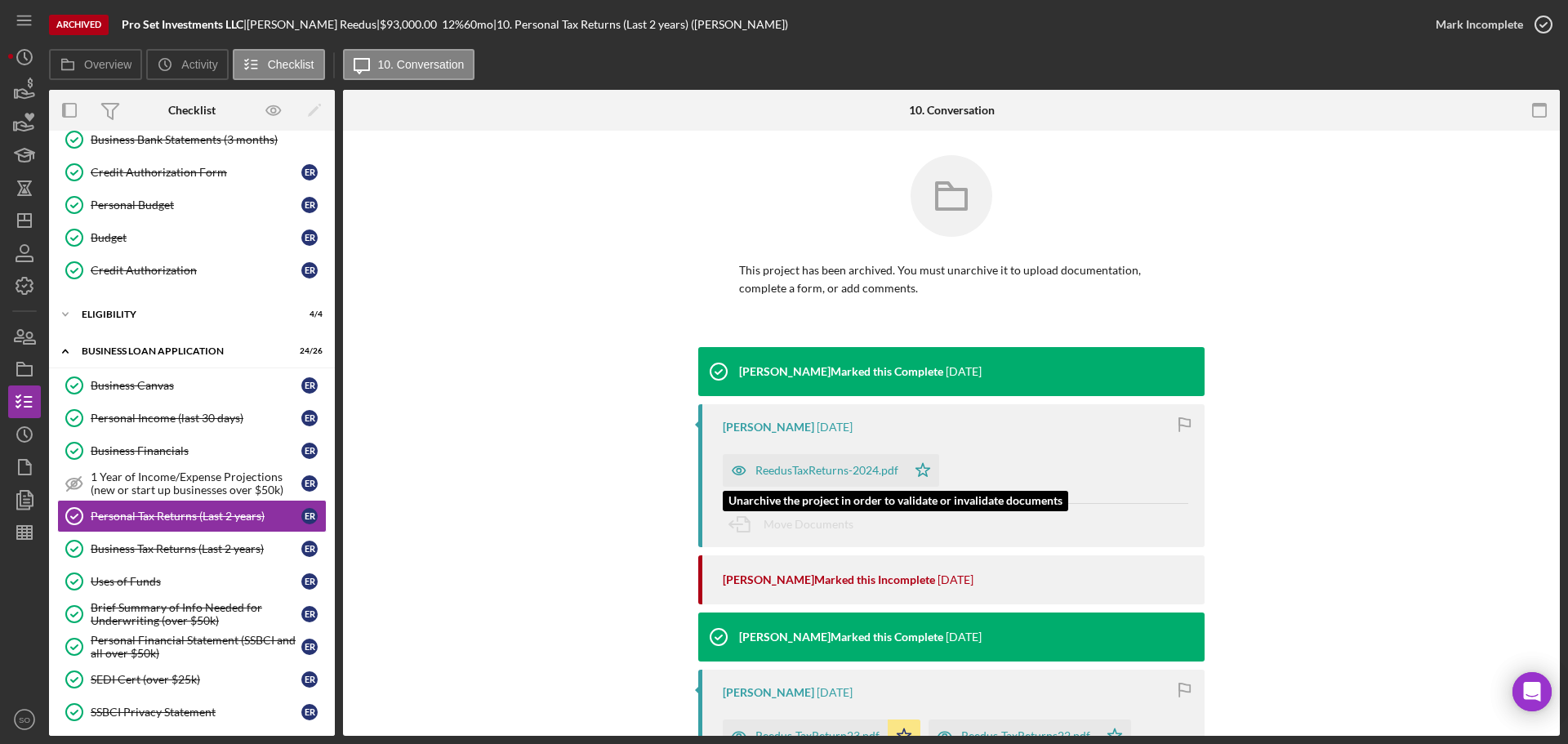
scroll to position [163, 0]
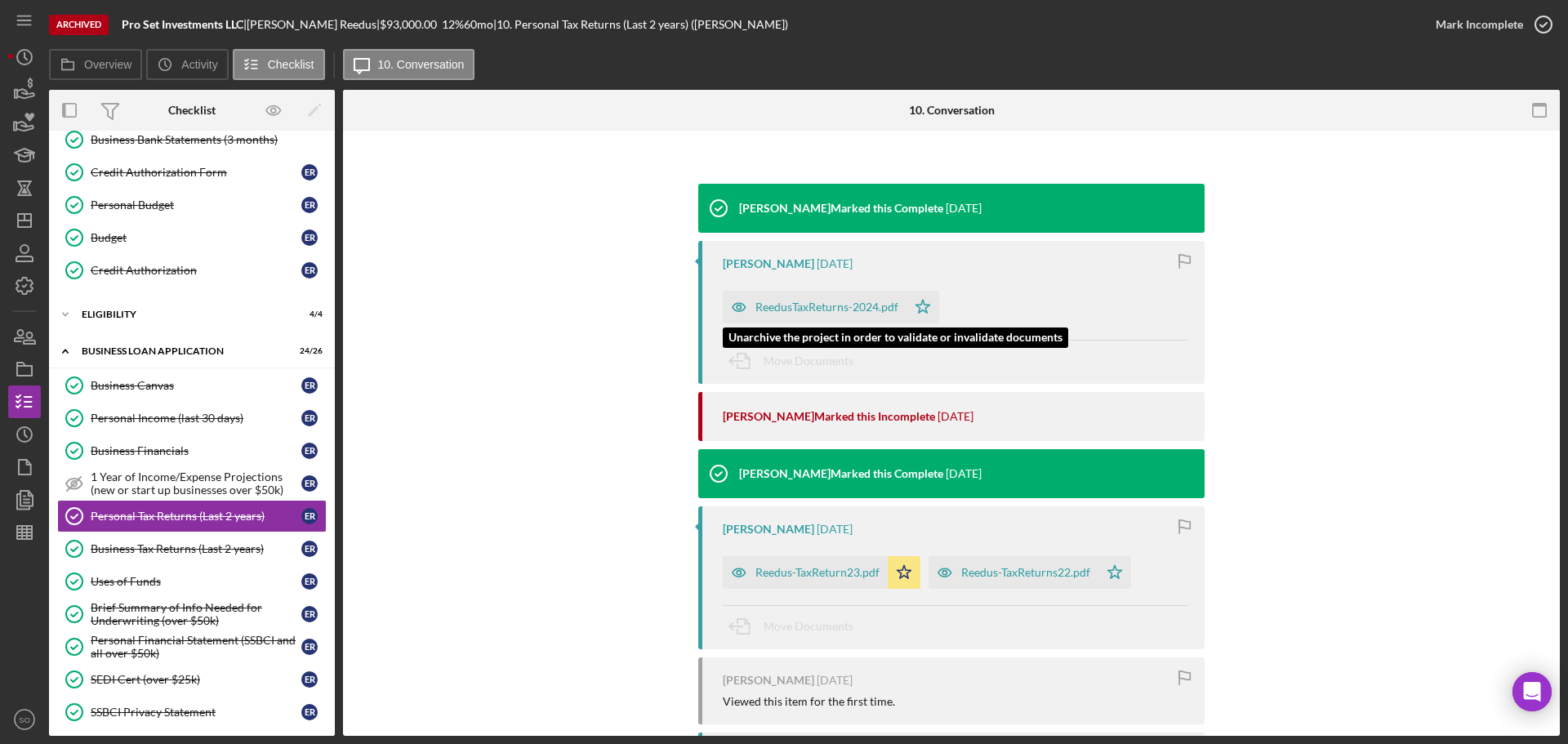
click at [802, 302] on div "ReedusTaxReturns-2024.pdf" at bounding box center [827, 307] width 143 height 13
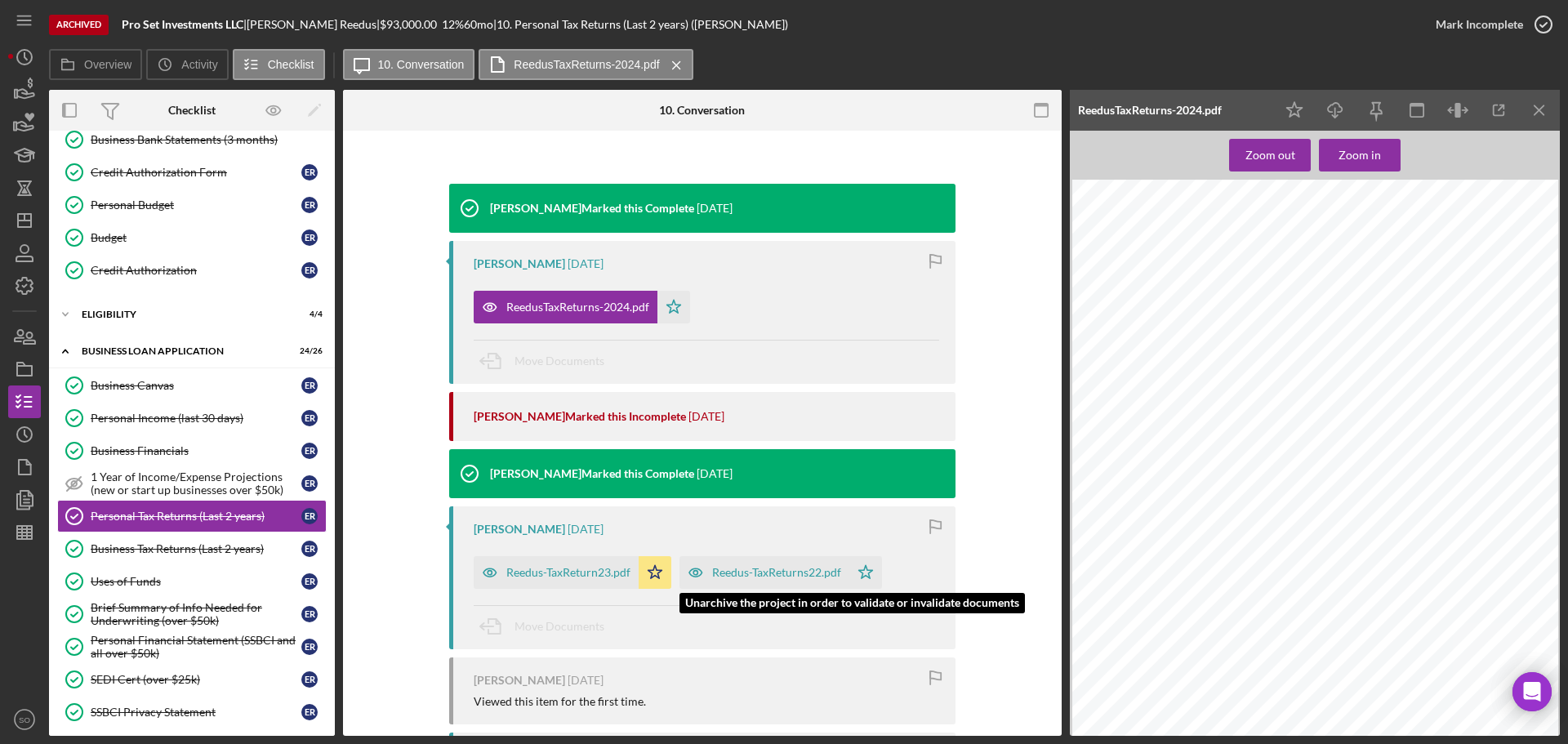
click at [742, 569] on div "Reedus-TaxReturns22.pdf" at bounding box center [775, 573] width 129 height 13
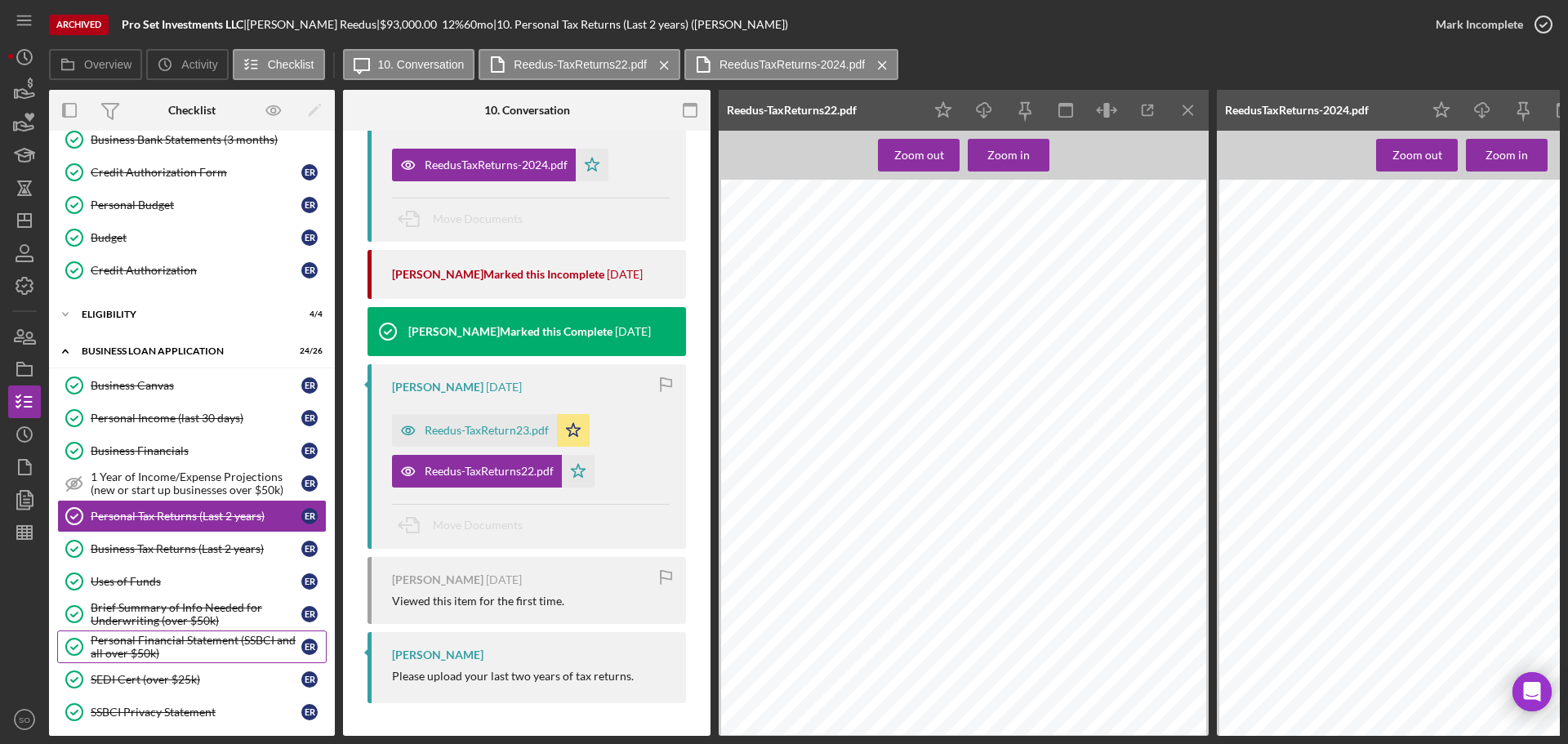
scroll to position [490, 0]
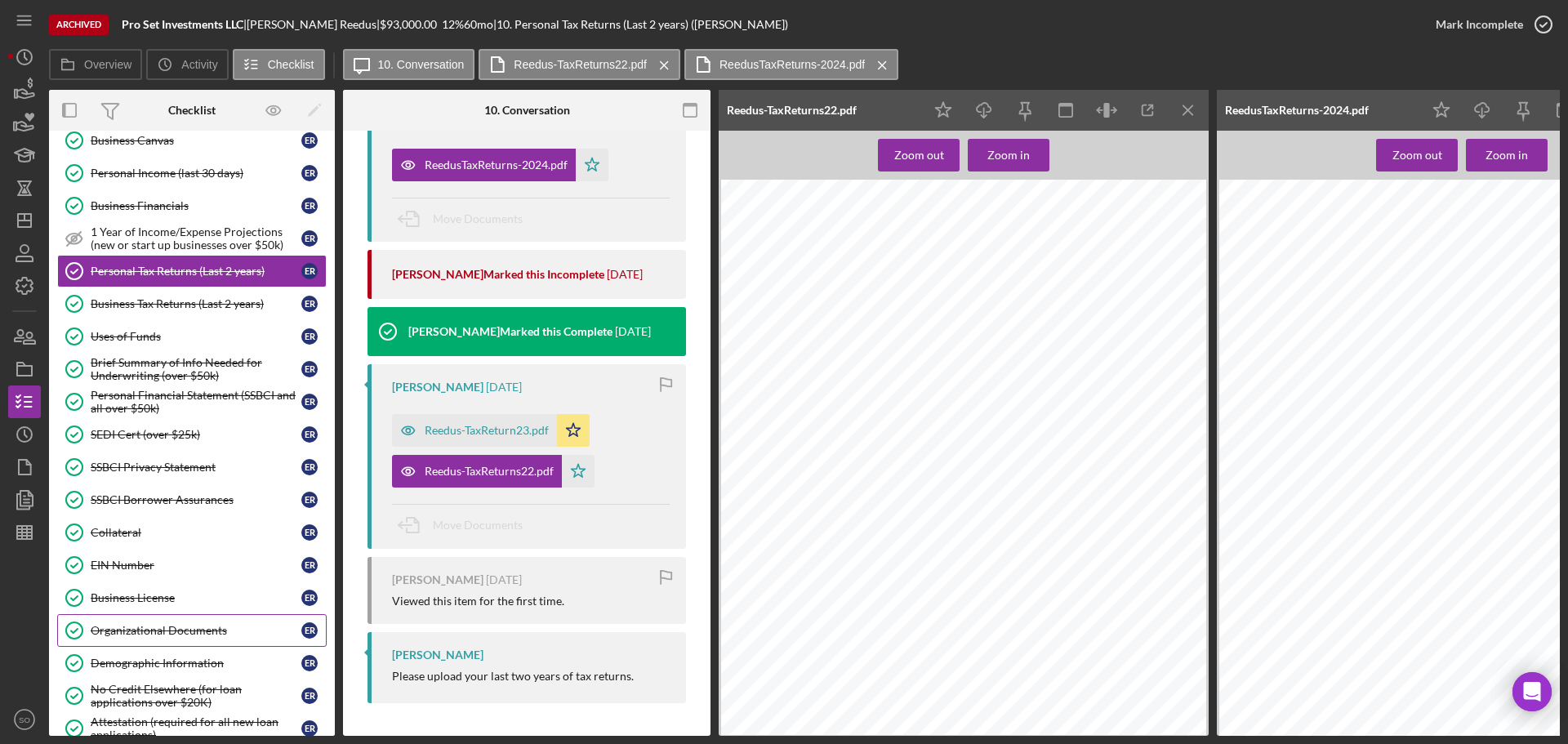
drag, startPoint x: 145, startPoint y: 638, endPoint x: 202, endPoint y: 622, distance: 59.2
click at [145, 638] on link "Organizational Documents Organizational Documents E R" at bounding box center [191, 631] width 270 height 32
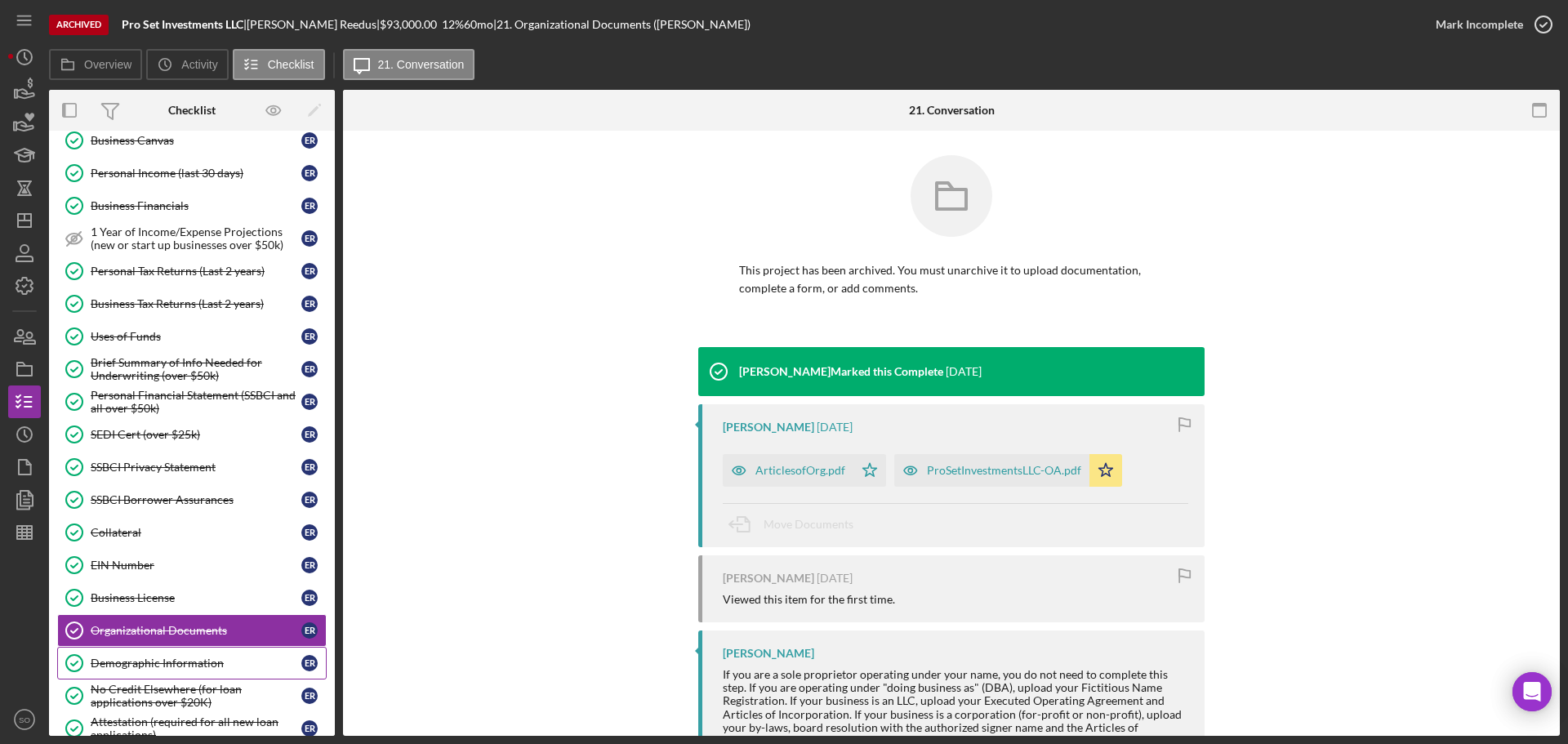
scroll to position [654, 0]
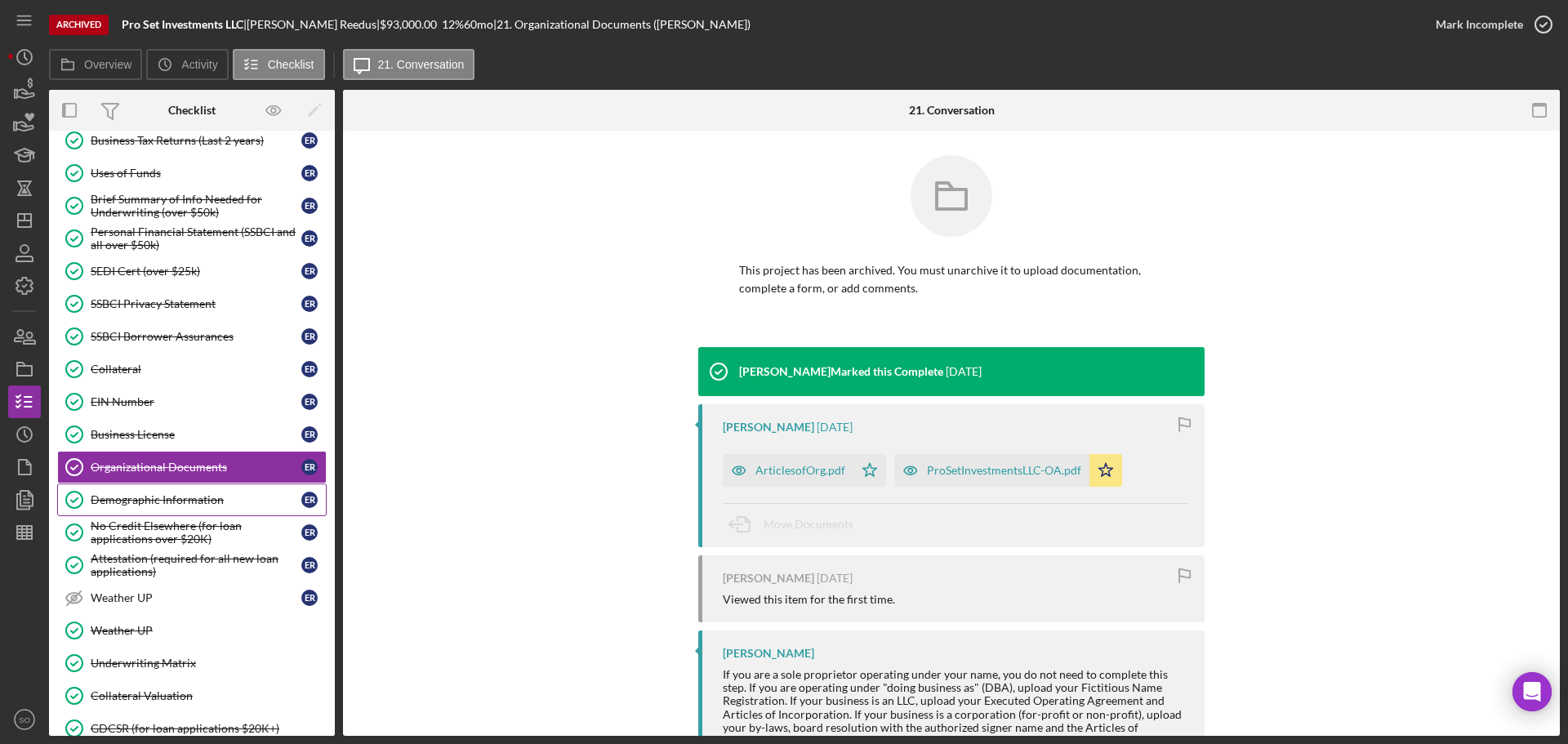
click at [151, 511] on link "Demographic Information Demographic Information E R" at bounding box center [191, 499] width 270 height 32
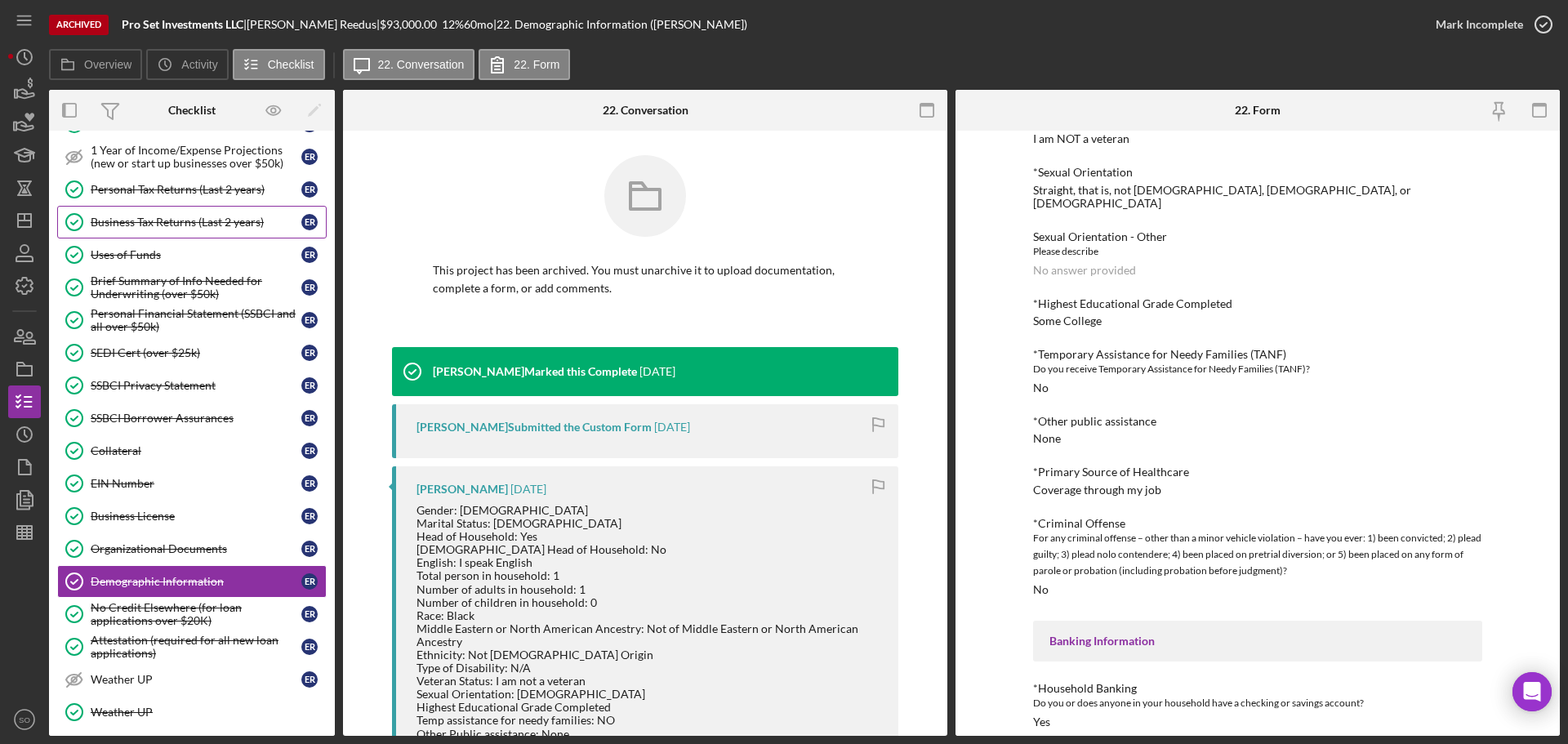
scroll to position [409, 0]
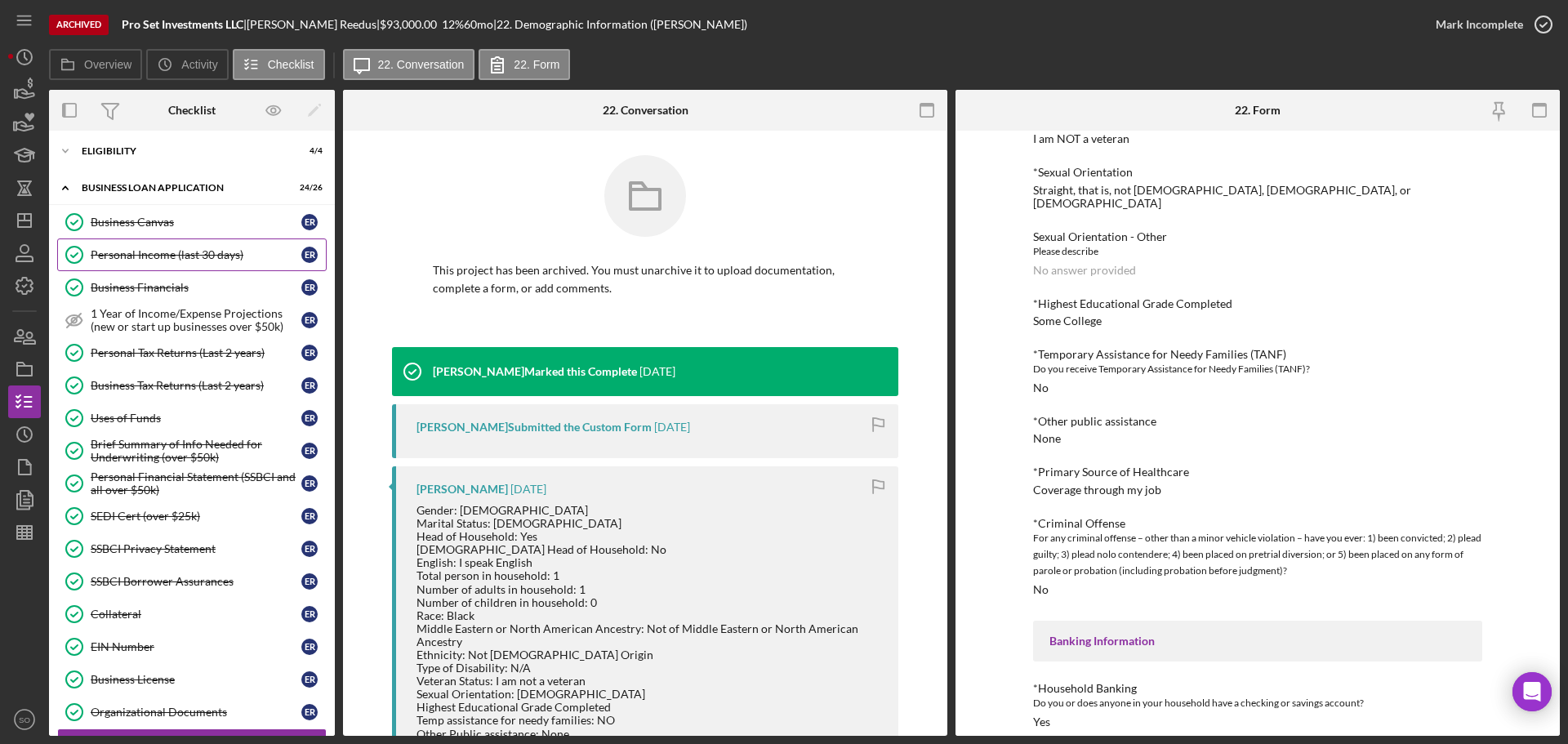
drag, startPoint x: 158, startPoint y: 255, endPoint x: 253, endPoint y: 254, distance: 95.0
click at [158, 255] on div "Personal Income (last 30 days)" at bounding box center [195, 255] width 211 height 13
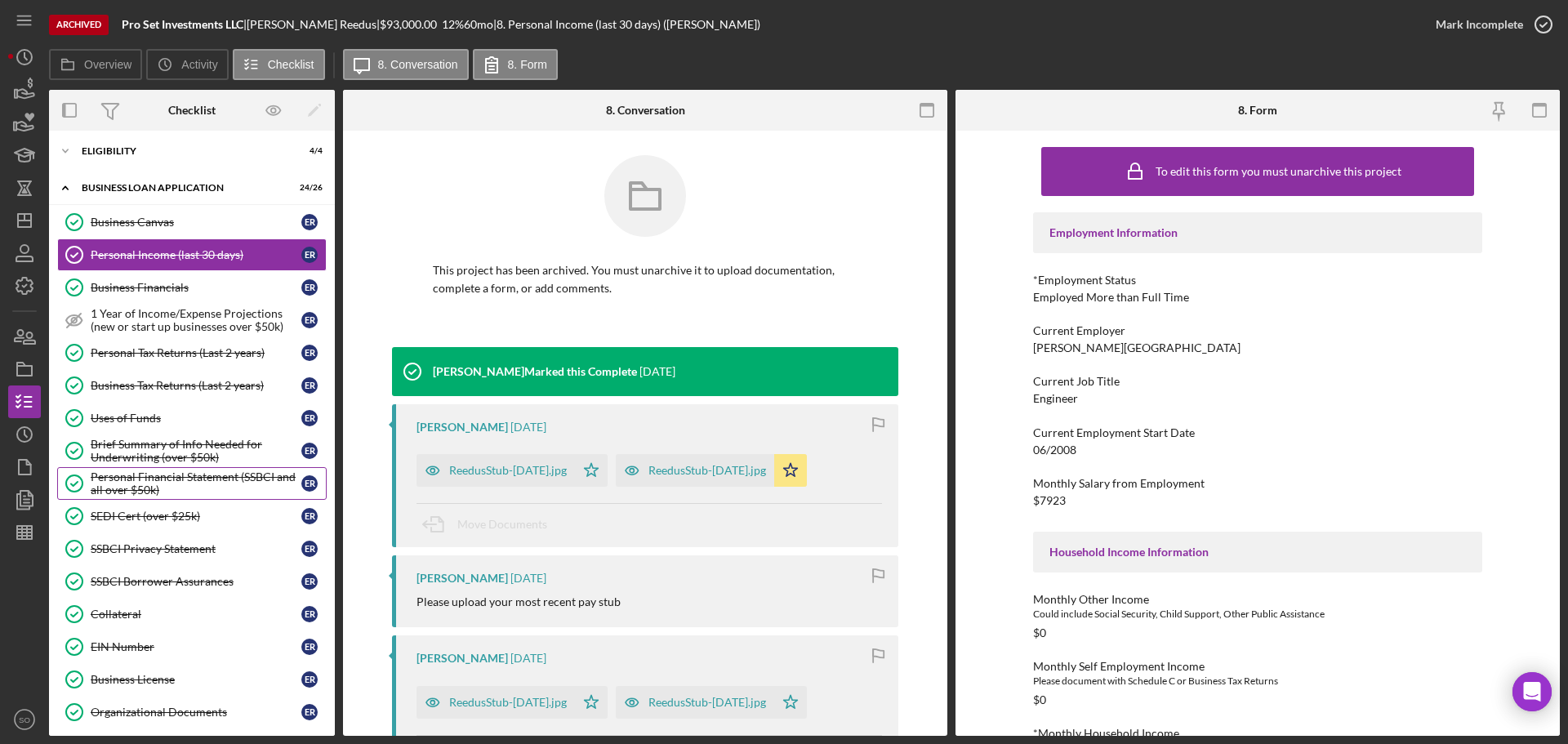
click at [189, 476] on div "Personal Financial Statement (SSBCI and all over $50k)" at bounding box center [195, 483] width 211 height 26
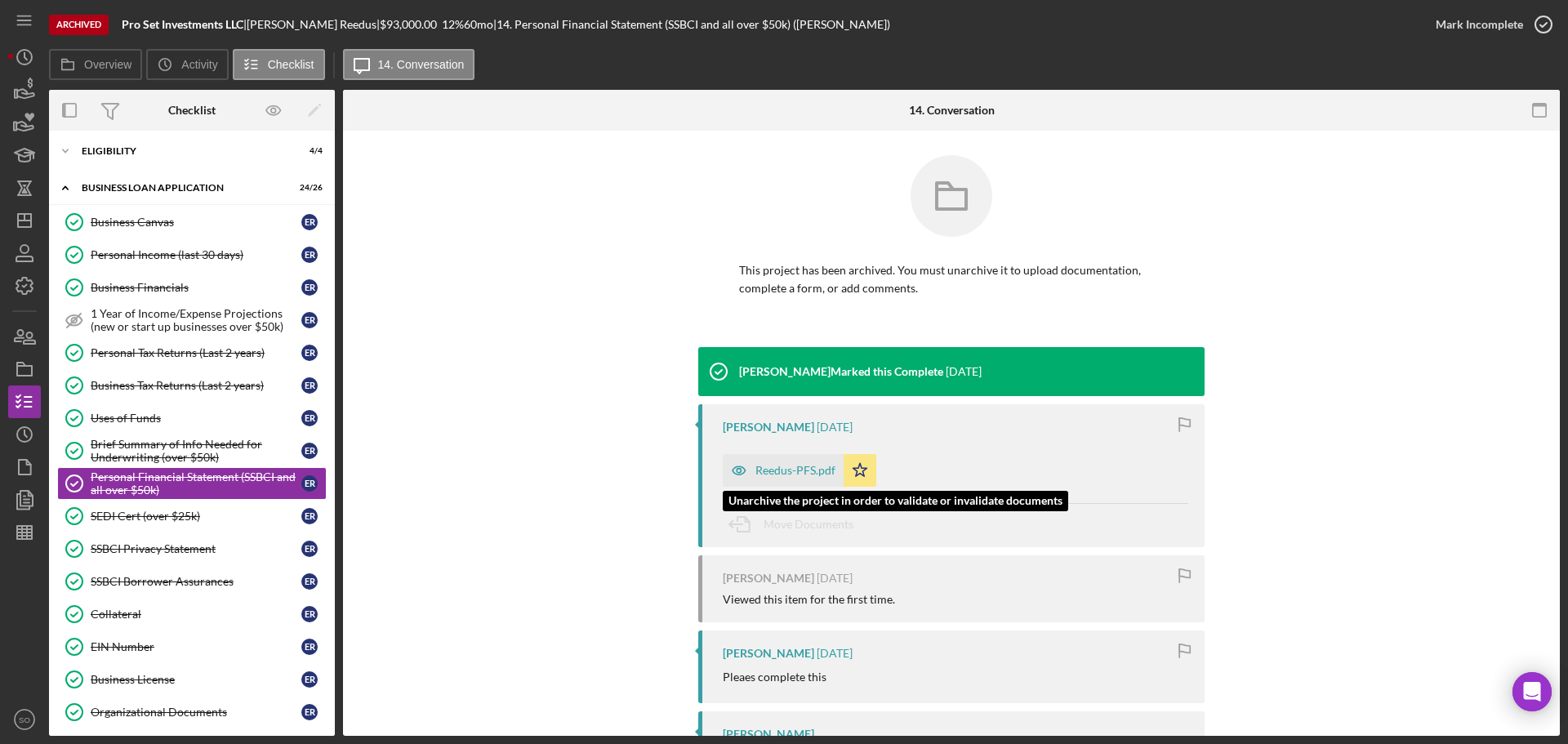
click at [773, 472] on div "Reedus-PFS.pdf" at bounding box center [795, 471] width 80 height 13
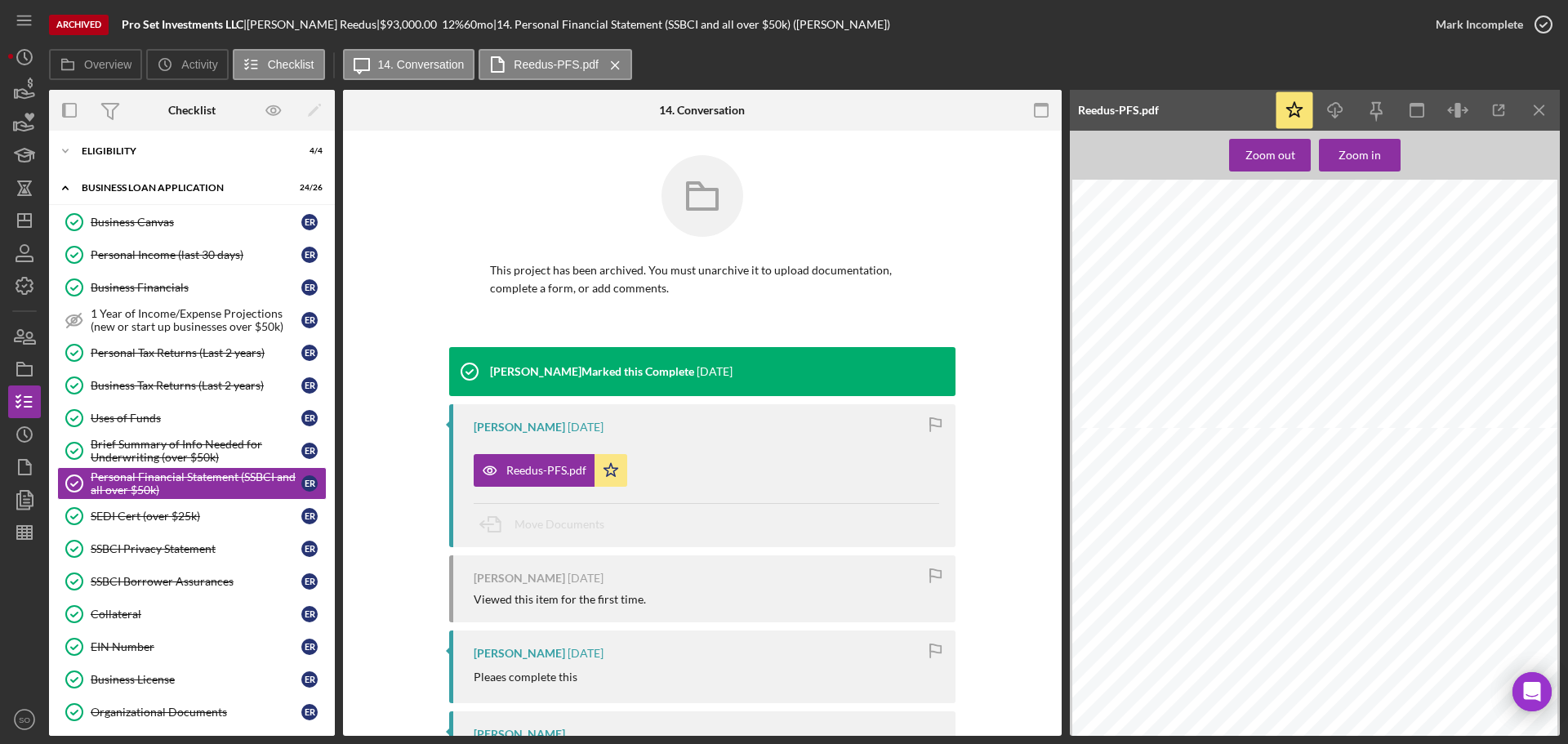
scroll to position [1960, 0]
drag, startPoint x: 160, startPoint y: 253, endPoint x: 583, endPoint y: 303, distance: 425.9
click at [160, 253] on div "Personal Income (last 30 days)" at bounding box center [195, 255] width 211 height 13
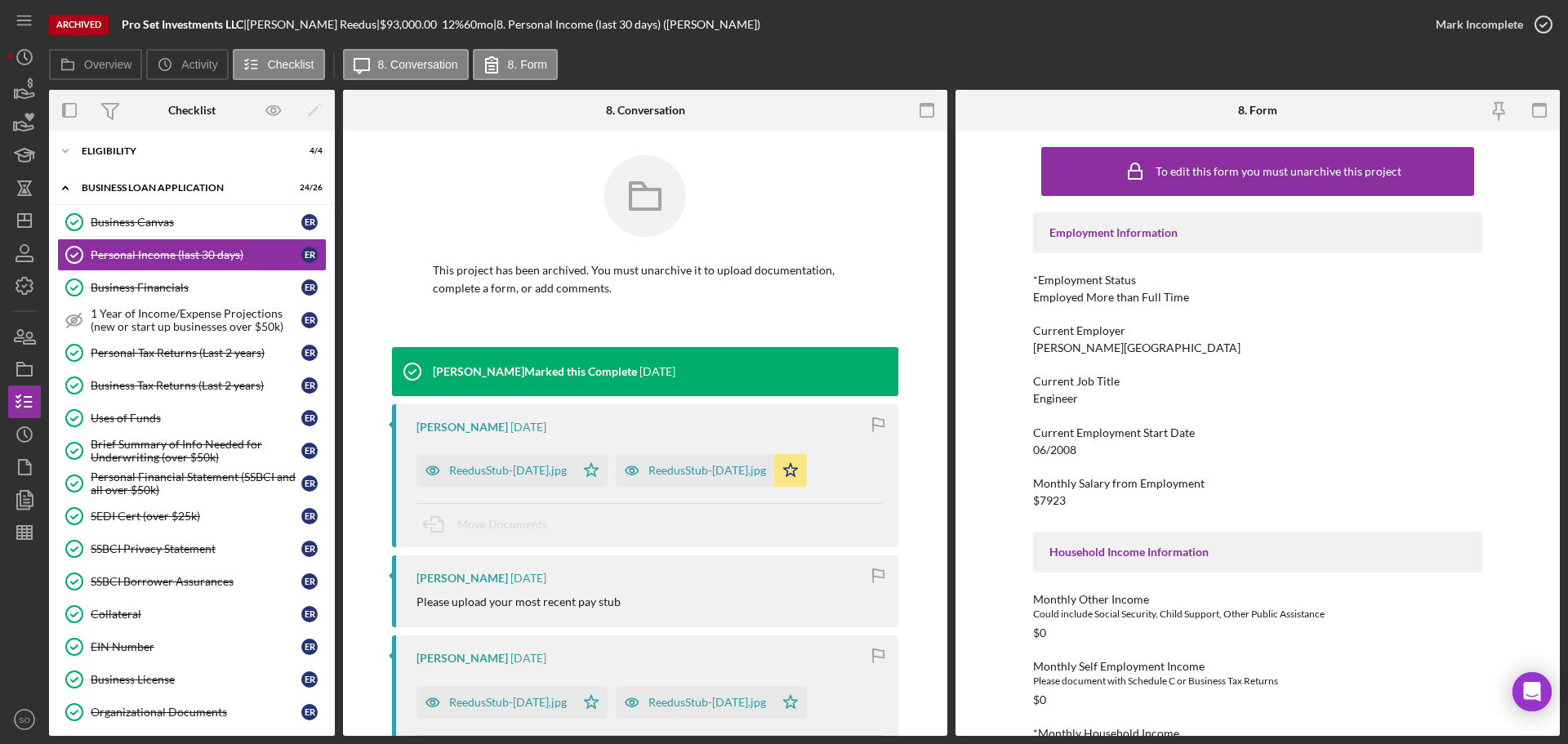
scroll to position [245, 0]
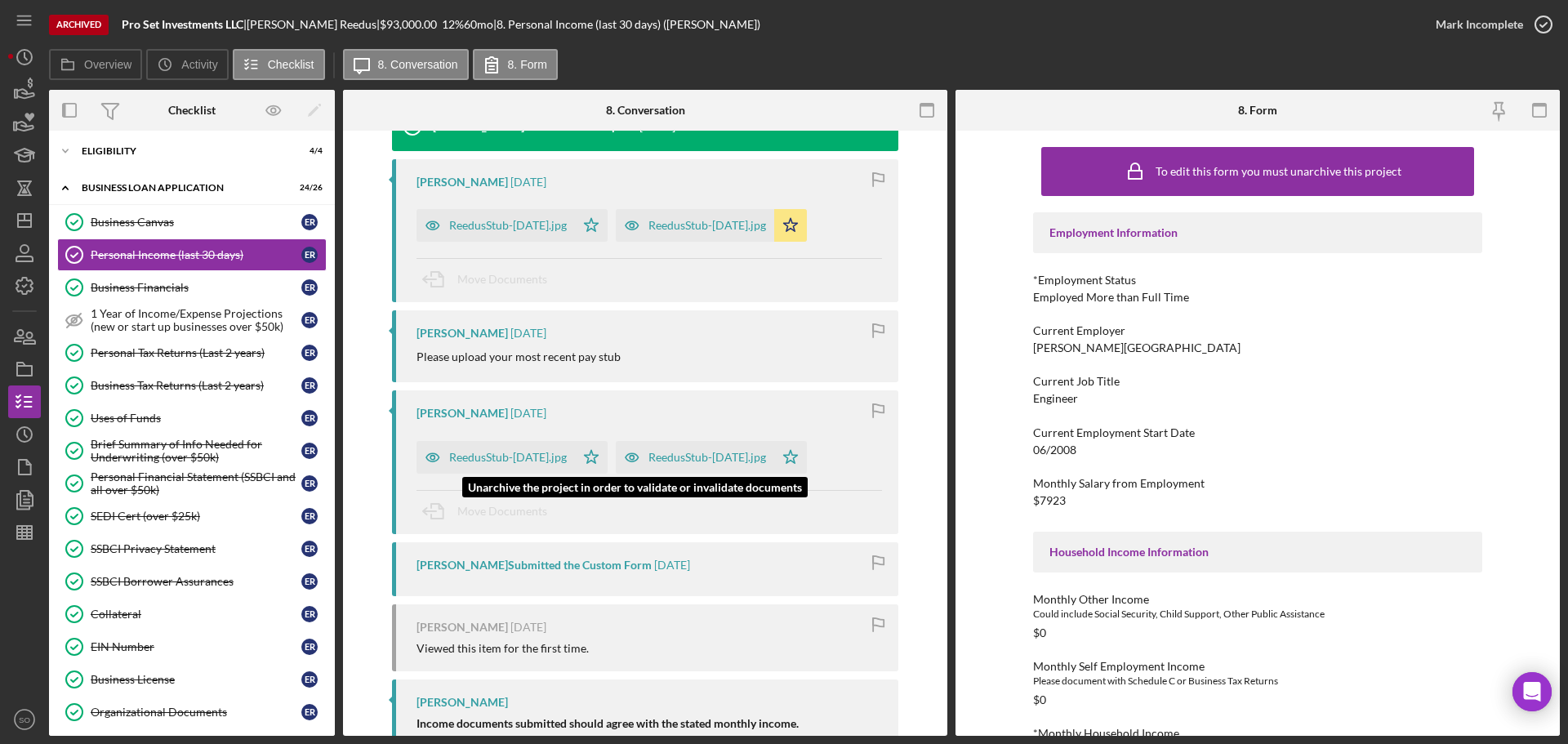
click at [689, 459] on div "ReedusStub-Mar28.jpg" at bounding box center [707, 457] width 117 height 13
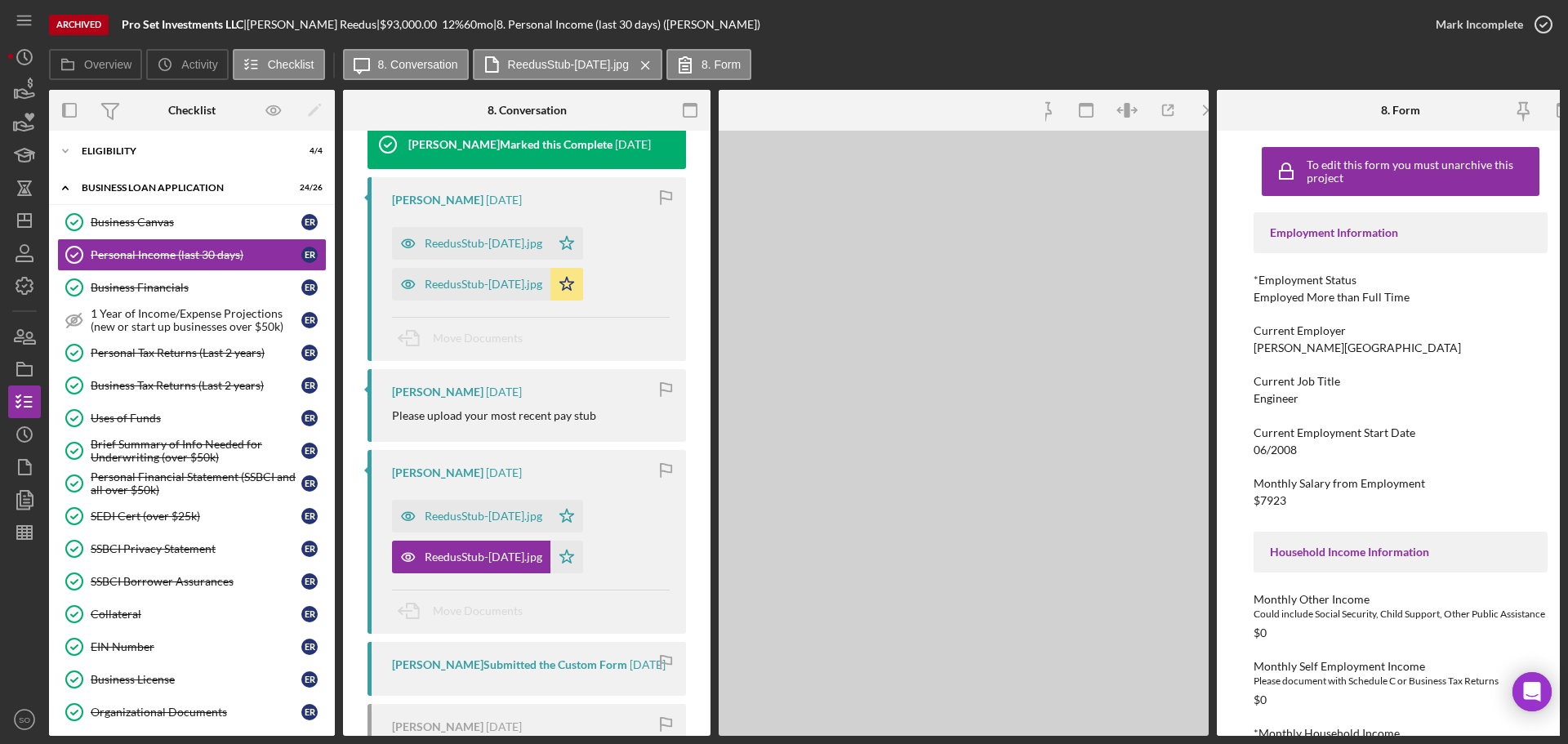
scroll to position [263, 0]
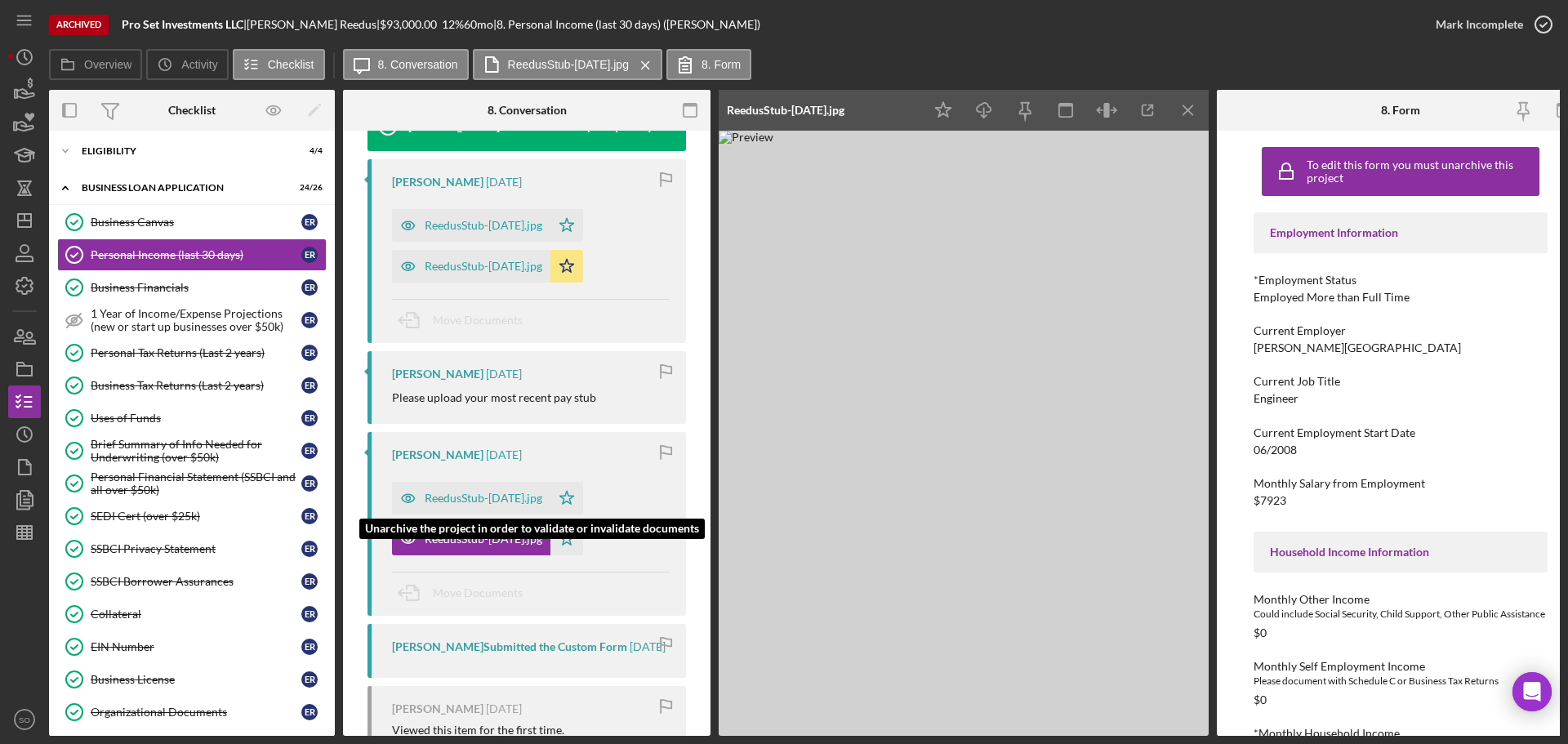
click at [494, 494] on div "ReedusStub-Apr11.jpg" at bounding box center [483, 498] width 117 height 13
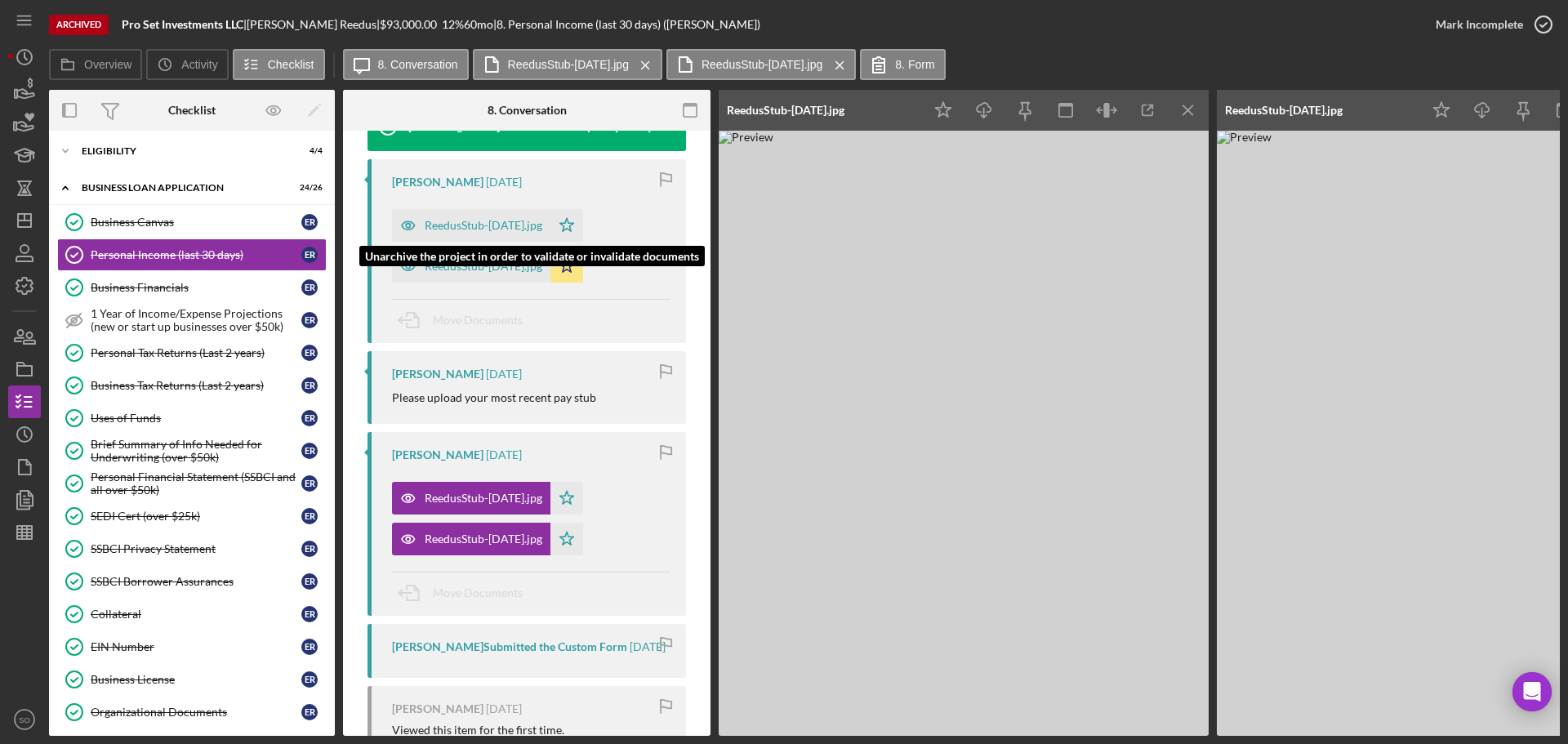
click at [460, 220] on div "ReedusStub-Jun20.jpg" at bounding box center [483, 226] width 117 height 13
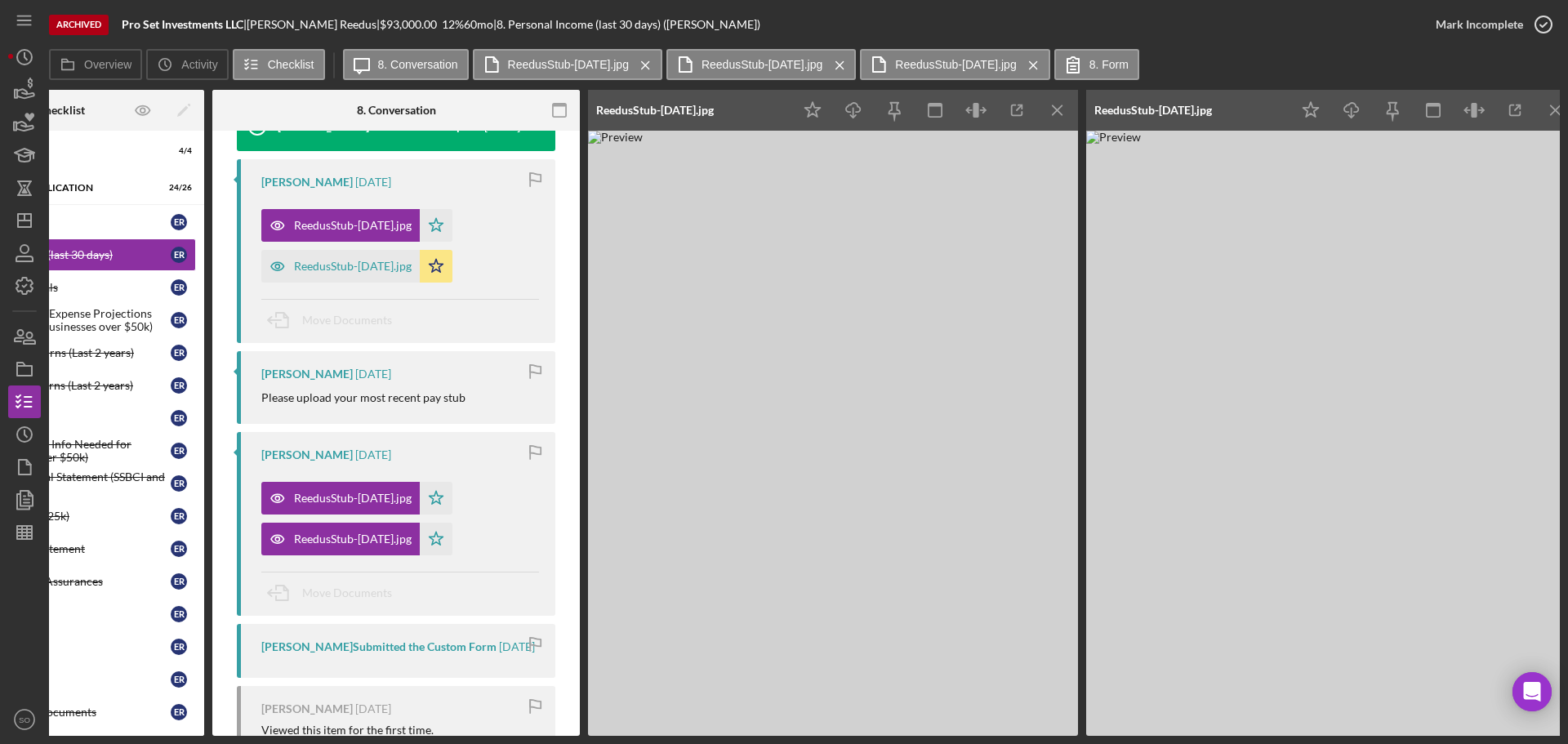
scroll to position [0, 140]
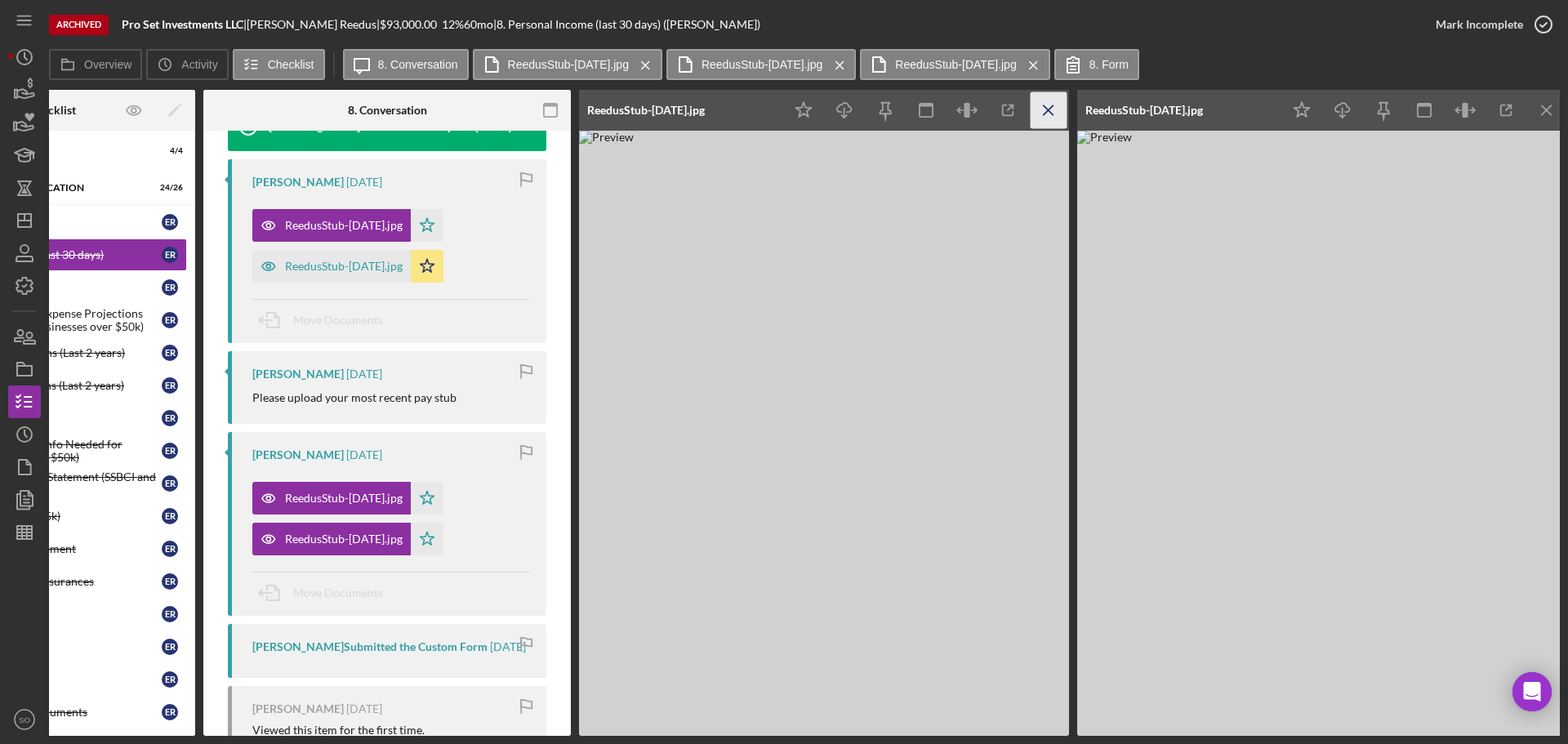
click at [1047, 113] on icon "Icon/Menu Close" at bounding box center [1049, 111] width 37 height 37
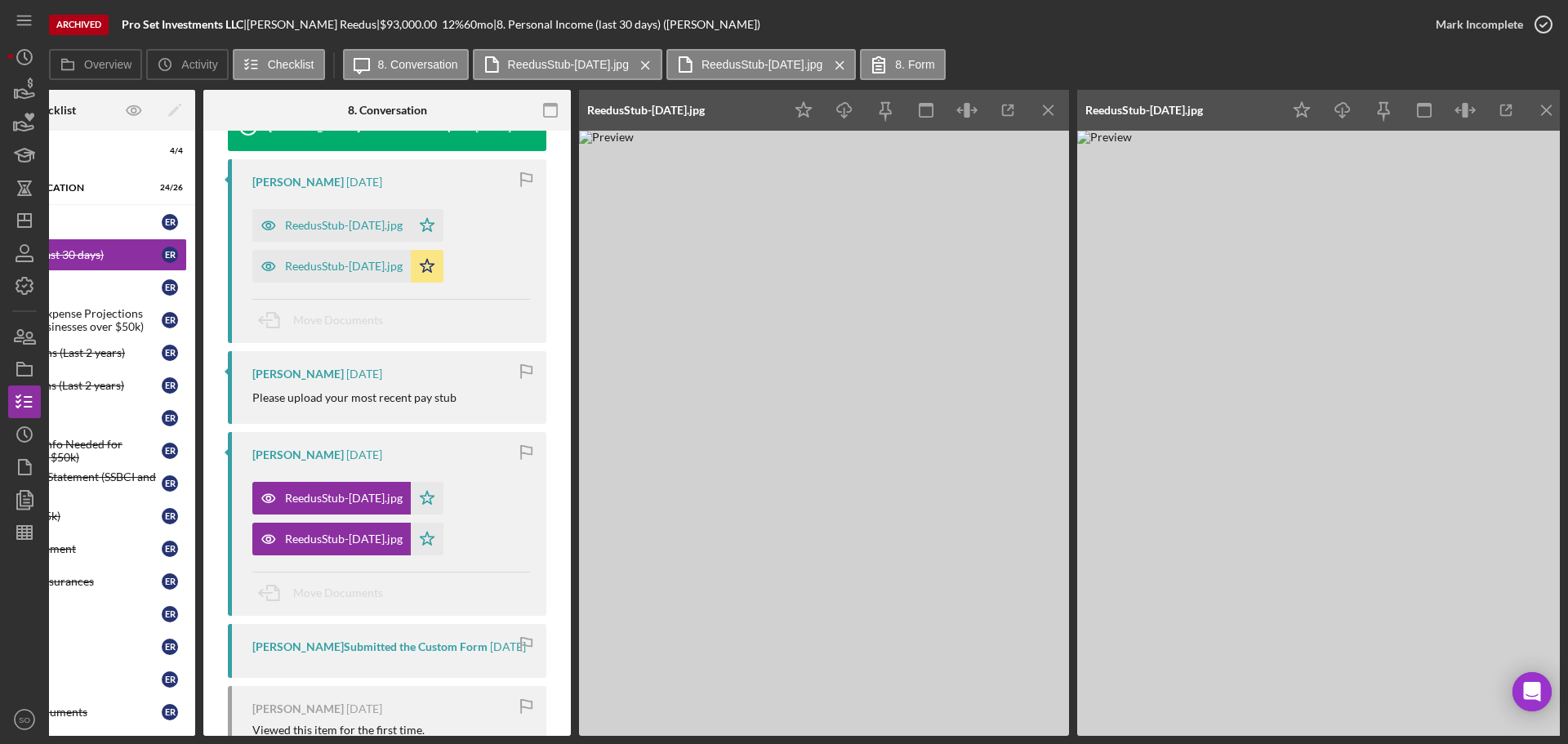
click at [1047, 113] on icon "Icon/Menu Close" at bounding box center [1049, 111] width 37 height 37
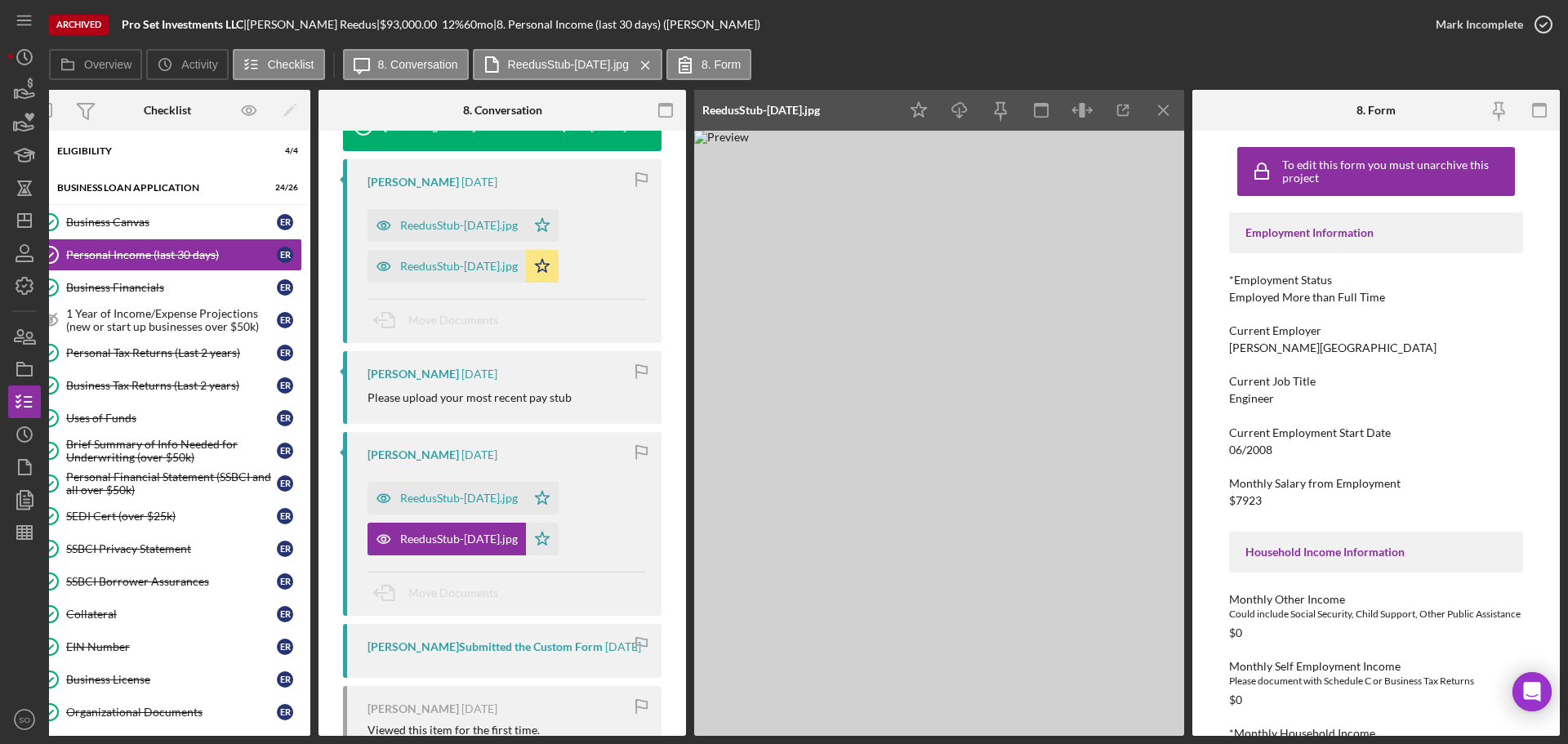
scroll to position [0, 25]
click at [1163, 111] on icon "Icon/Menu Close" at bounding box center [1164, 111] width 37 height 37
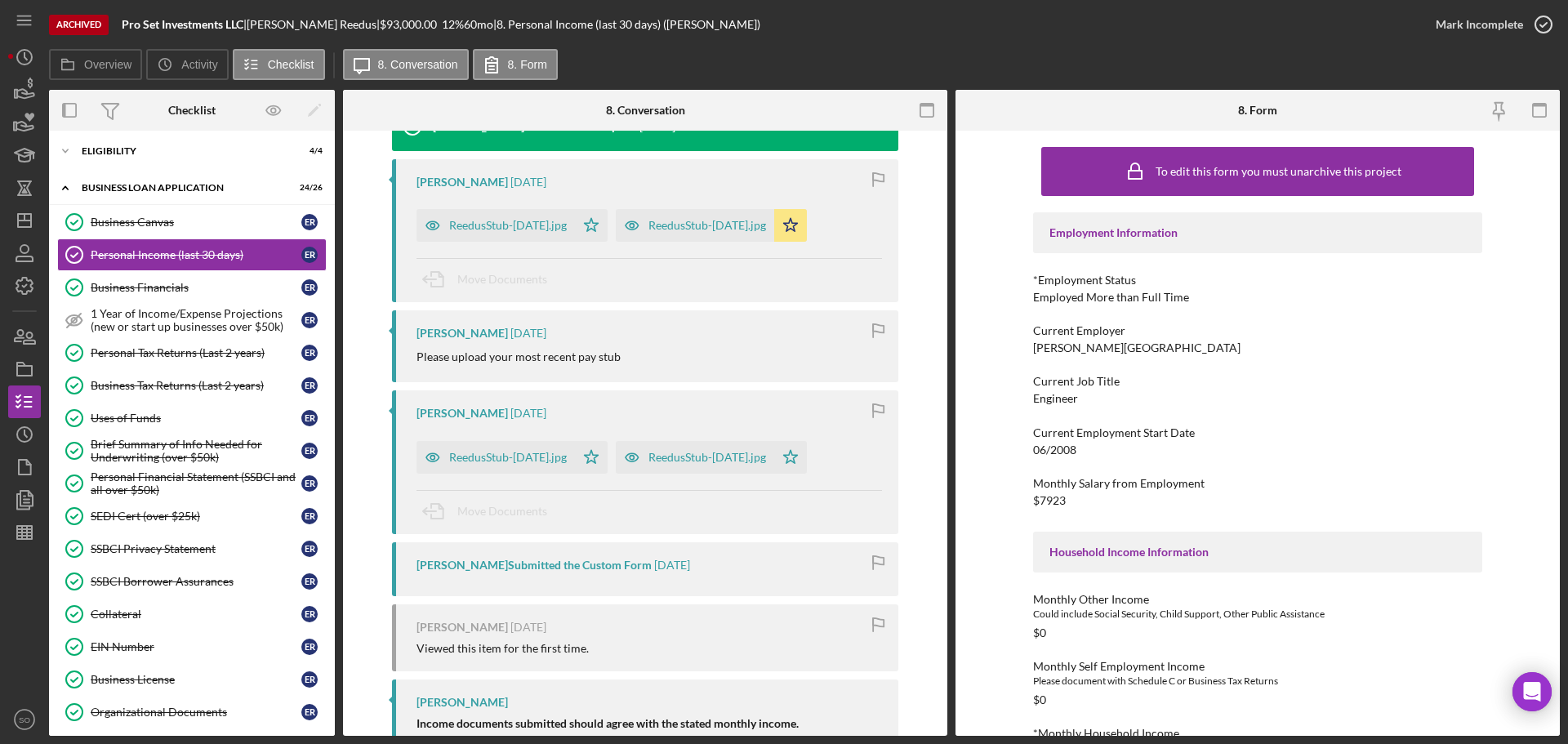
click at [1101, 452] on div "Current Employment Start Date 06/2008" at bounding box center [1256, 441] width 449 height 30
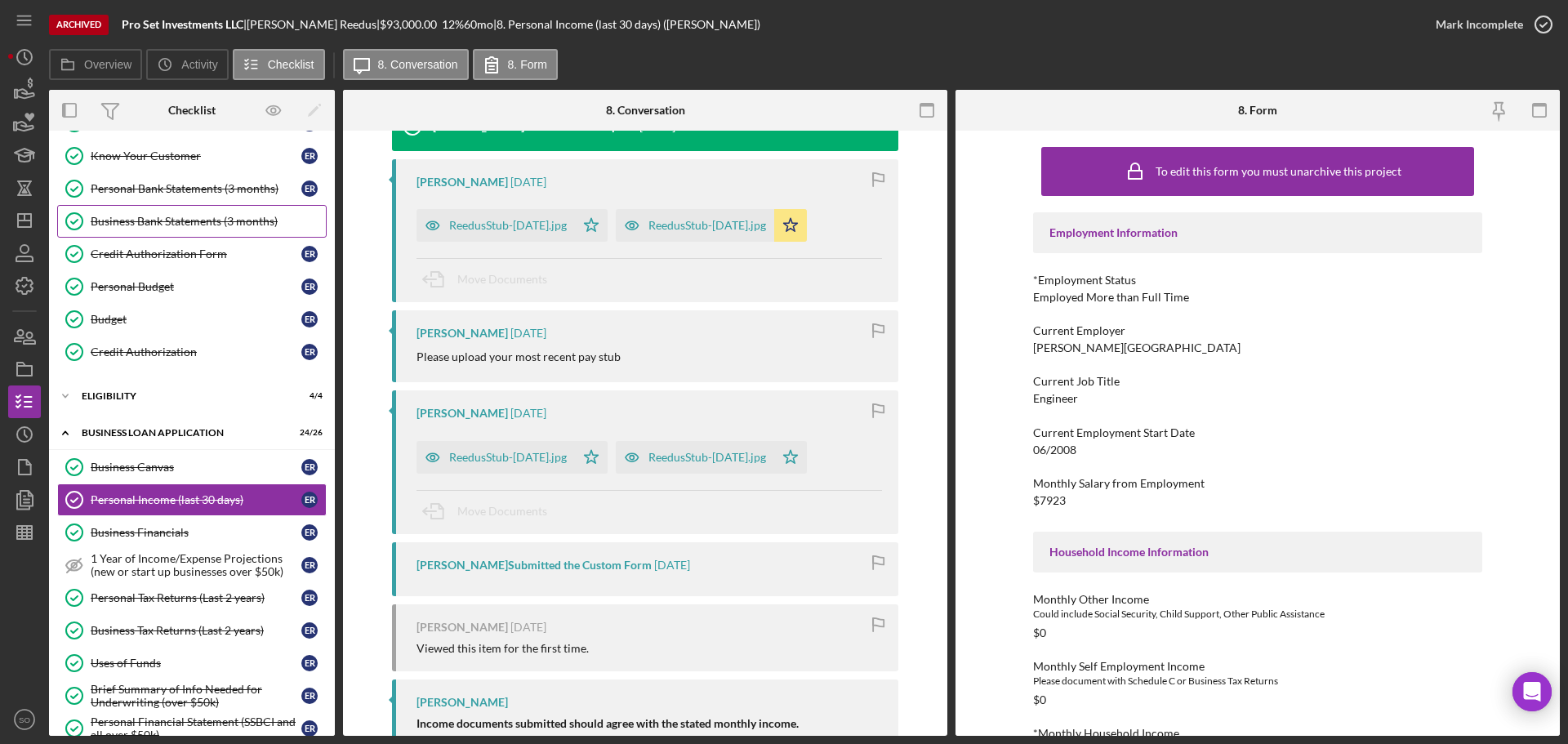
scroll to position [0, 0]
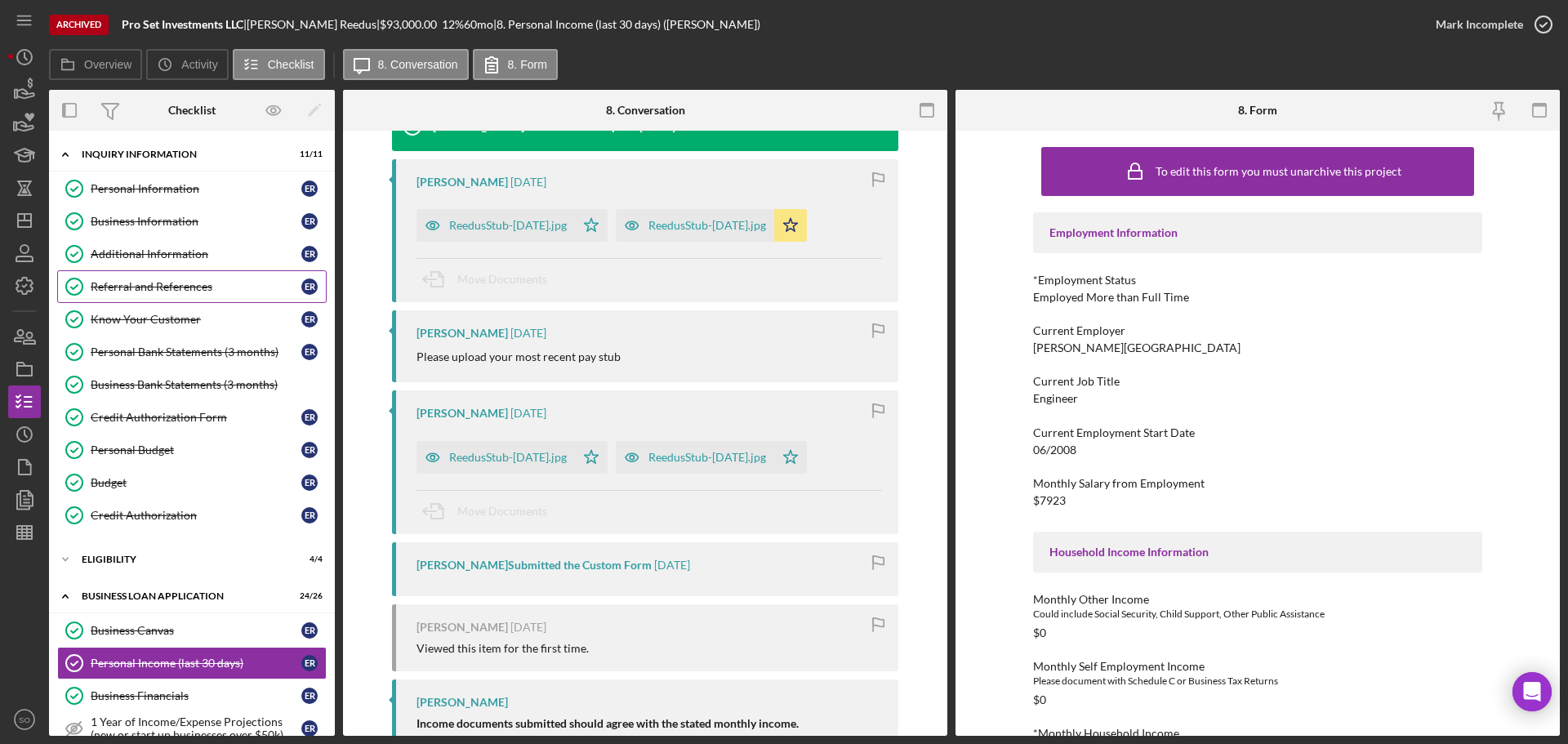
drag, startPoint x: 142, startPoint y: 280, endPoint x: 449, endPoint y: 300, distance: 307.7
click at [142, 280] on div "Referral and References" at bounding box center [195, 287] width 211 height 13
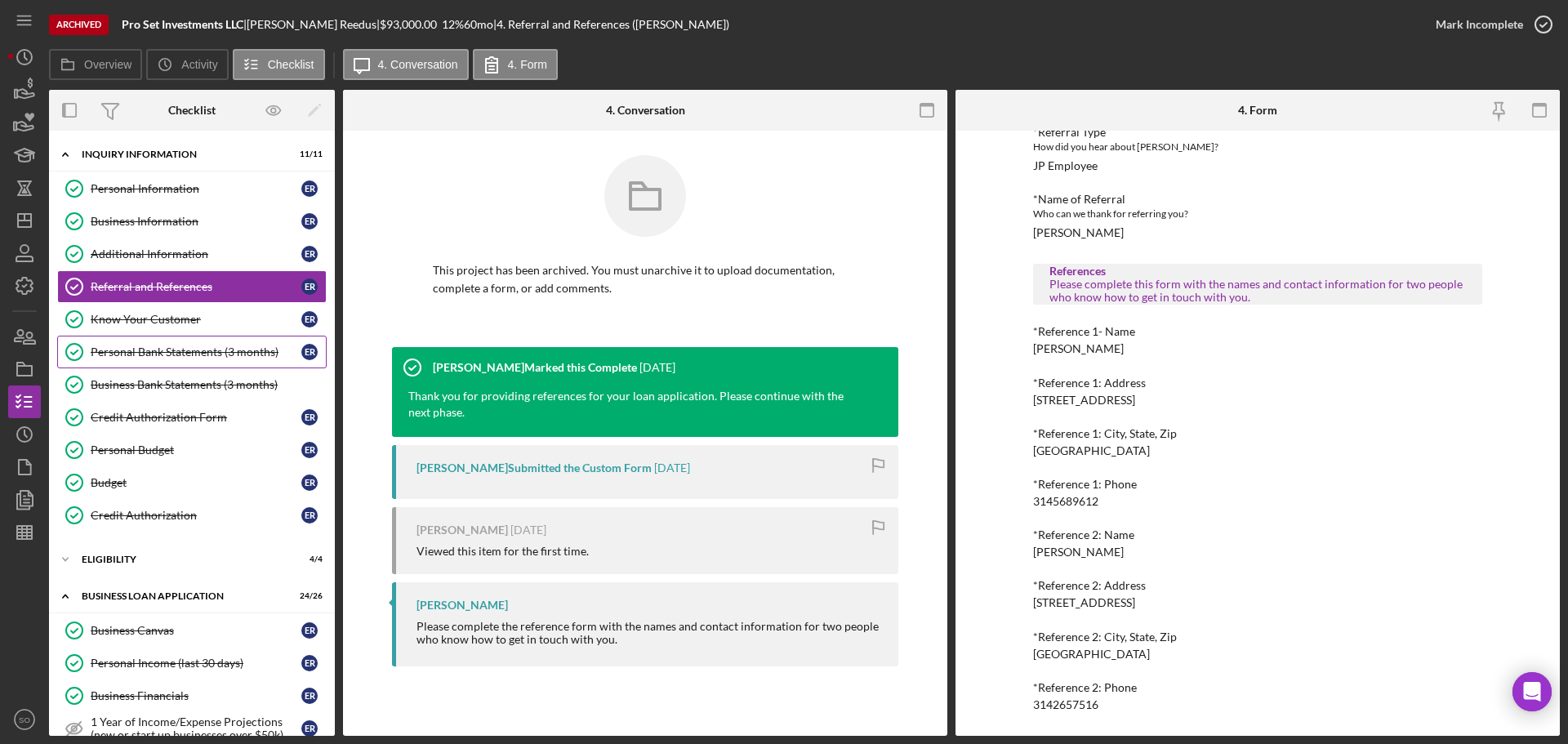
click at [203, 354] on div "Personal Bank Statements (3 months)" at bounding box center [195, 352] width 211 height 13
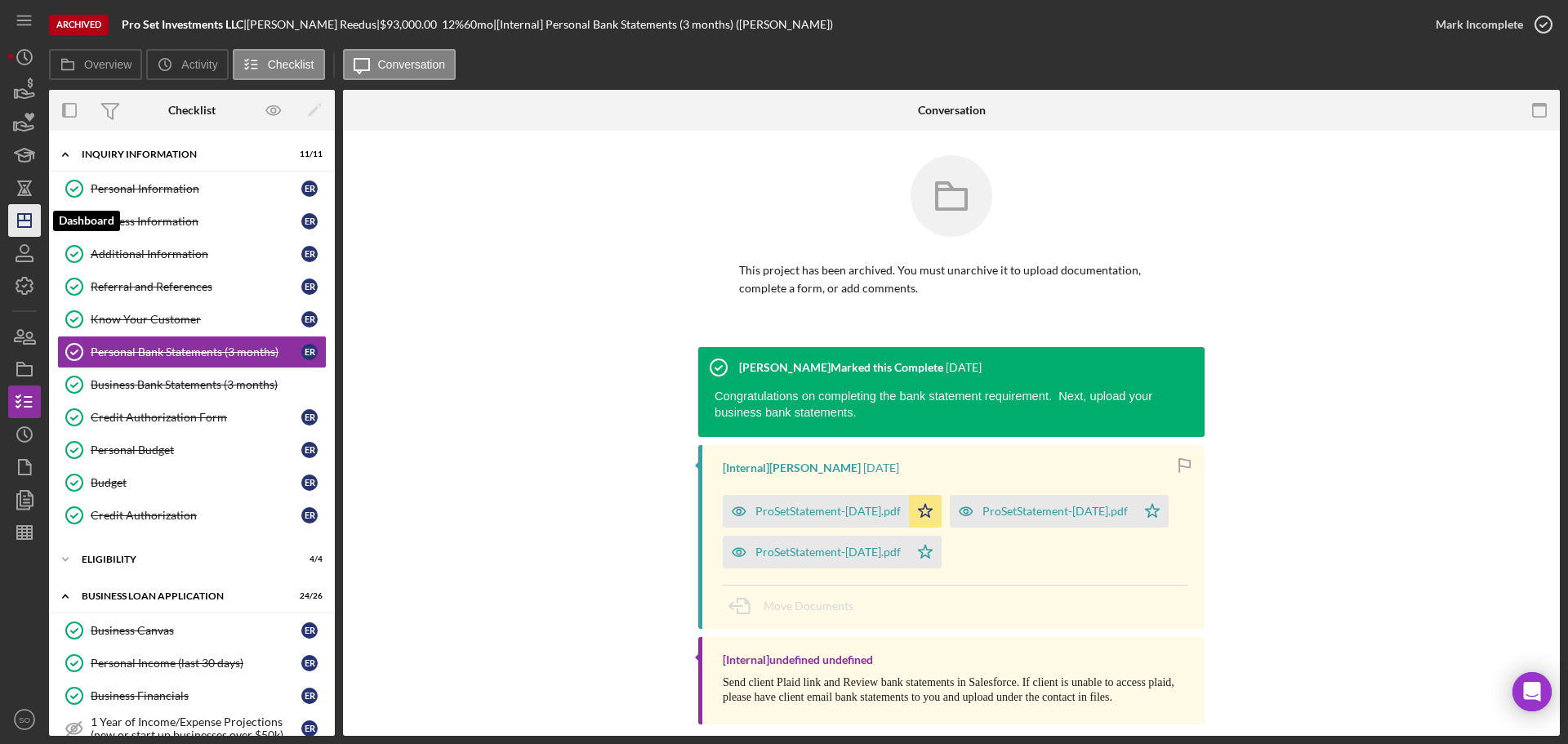
click at [34, 219] on icon "Icon/Dashboard" at bounding box center [24, 220] width 41 height 41
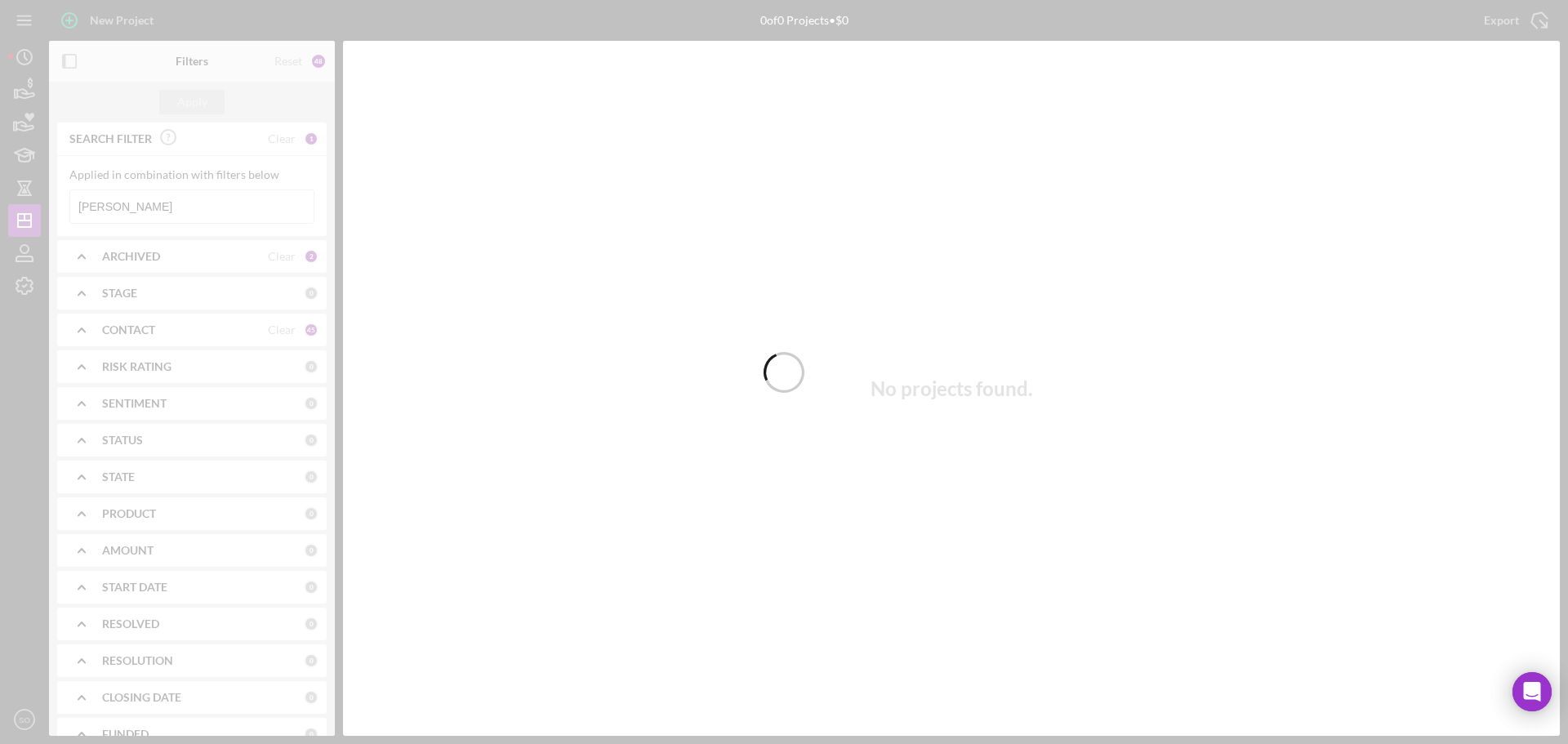
click at [160, 203] on div at bounding box center [784, 372] width 1568 height 744
click at [200, 203] on div at bounding box center [784, 372] width 1568 height 744
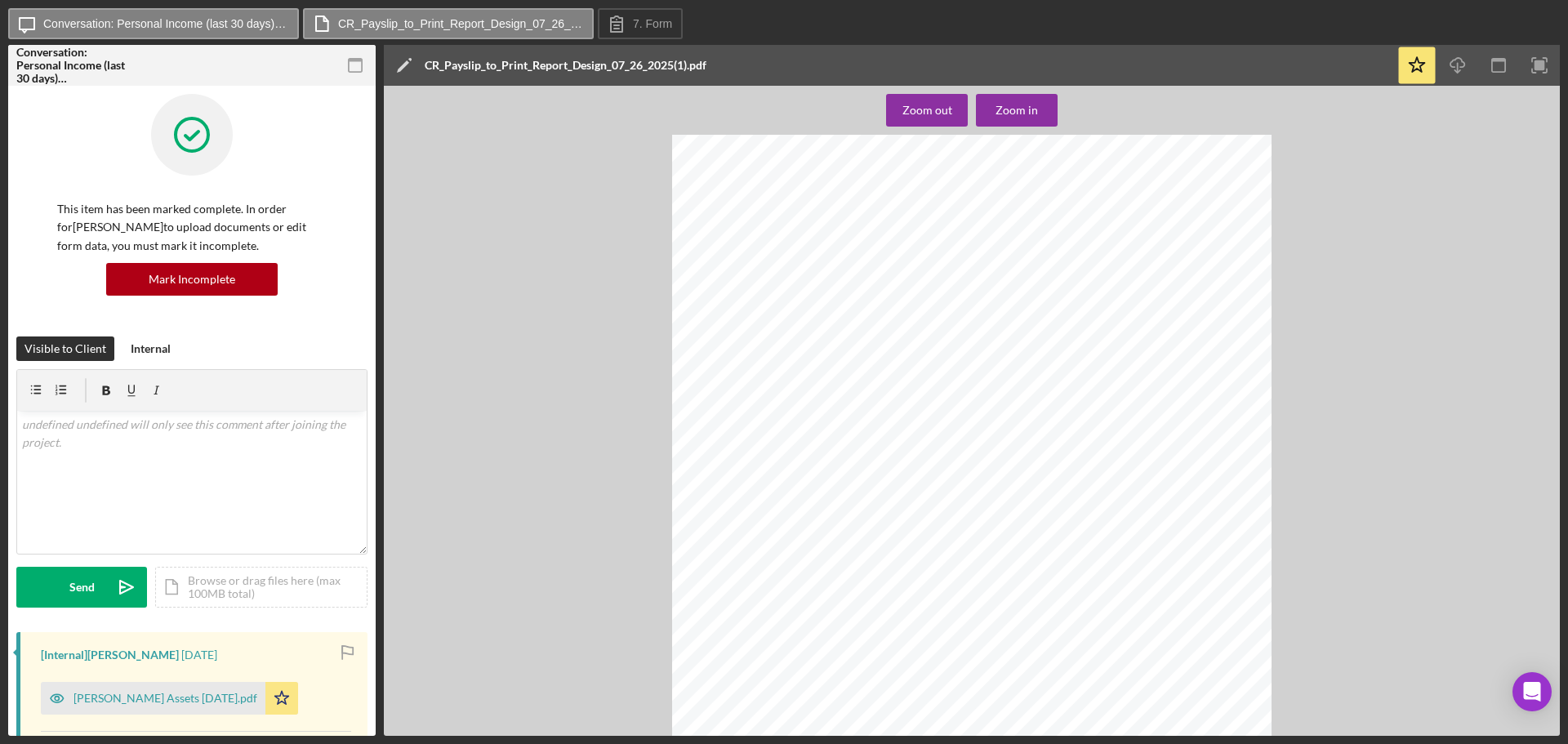
scroll to position [245, 0]
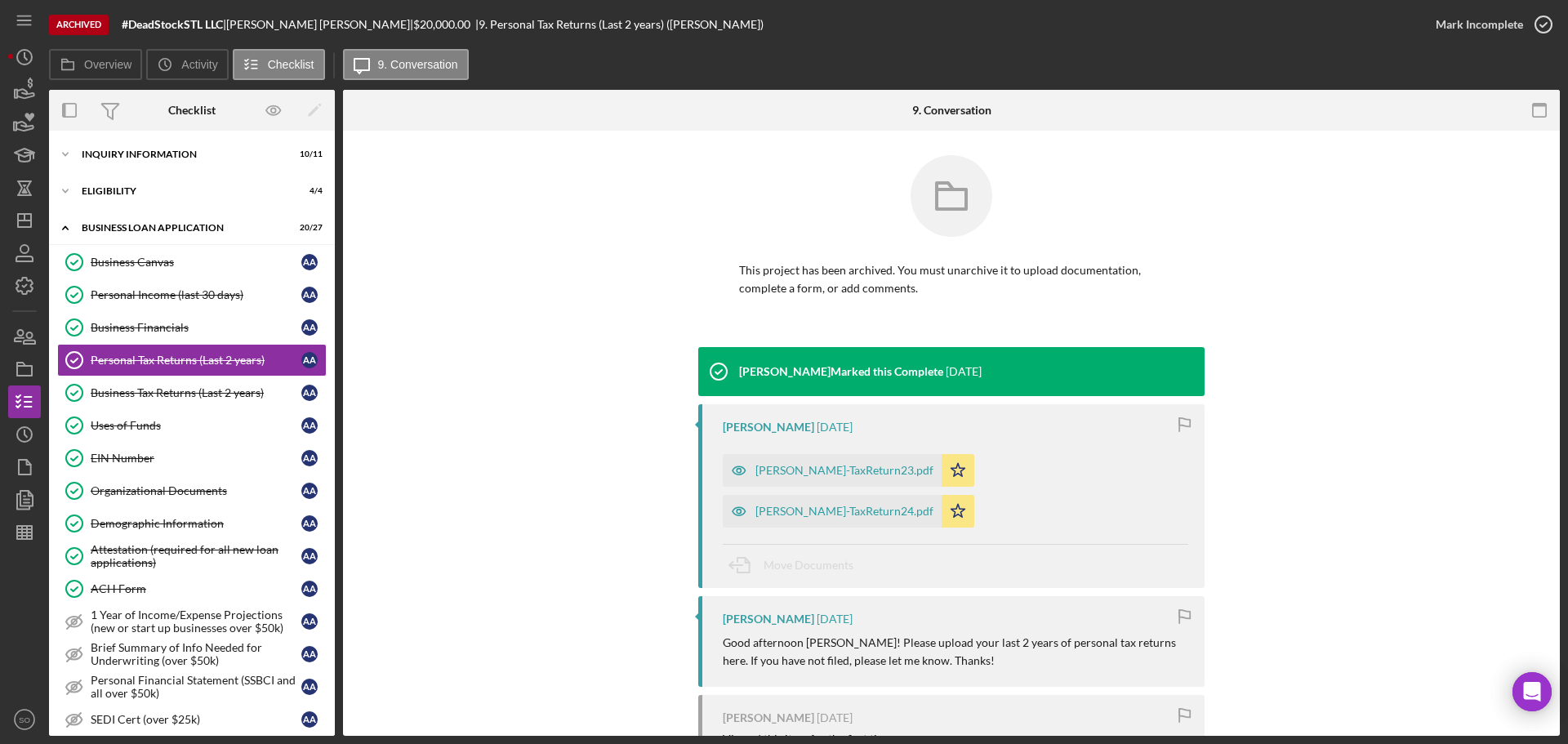
drag, startPoint x: 156, startPoint y: 294, endPoint x: 330, endPoint y: 304, distance: 174.3
click at [156, 294] on div "Personal Income (last 30 days)" at bounding box center [195, 295] width 211 height 13
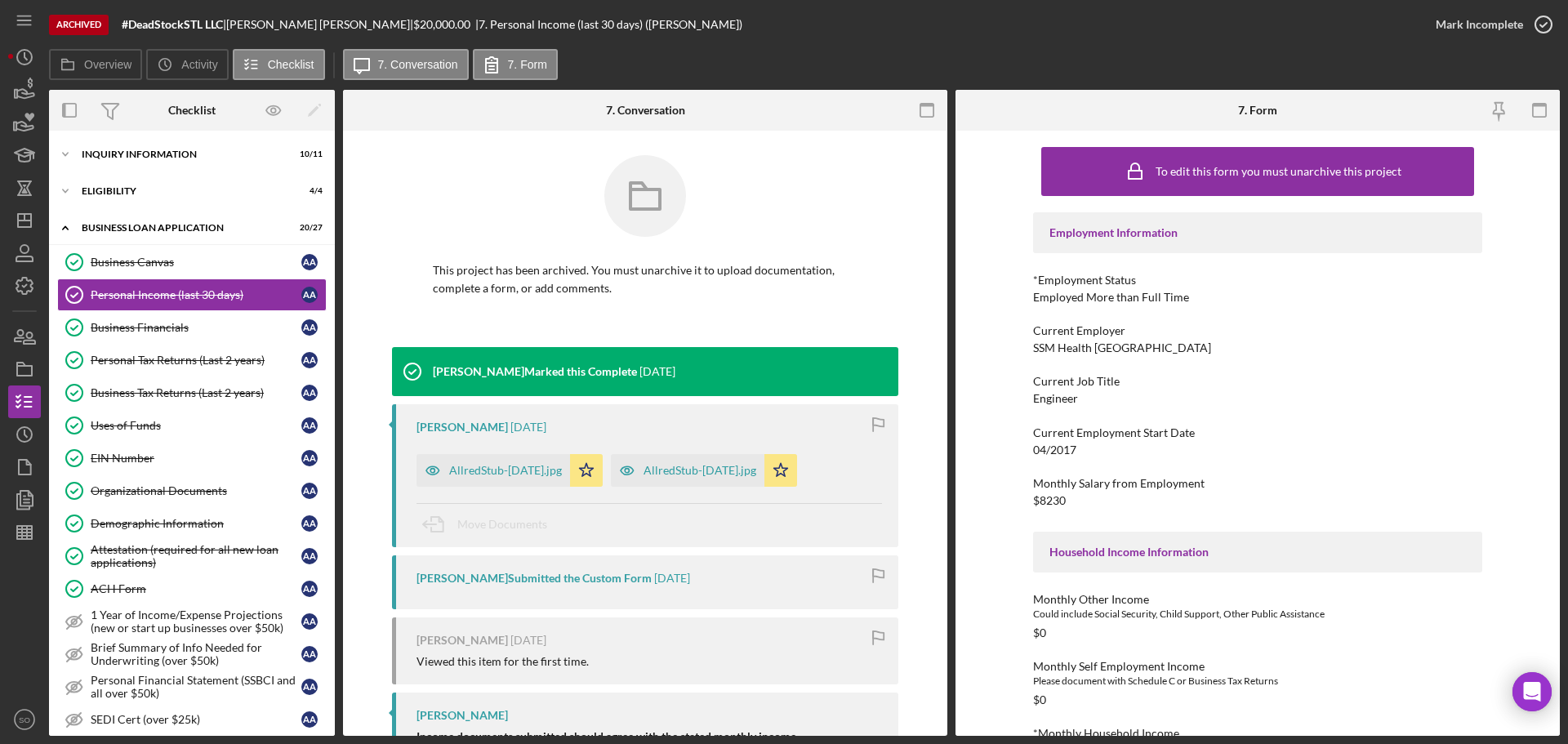
drag, startPoint x: 1185, startPoint y: 346, endPoint x: 1003, endPoint y: 345, distance: 182.0
click at [1003, 345] on div "To edit this form you must unarchive this project Employment Information *Emplo…" at bounding box center [1257, 432] width 604 height 605
copy div "SSM Health [GEOGRAPHIC_DATA]"
drag, startPoint x: 161, startPoint y: 153, endPoint x: 162, endPoint y: 171, distance: 18.0
click at [161, 153] on div "INQUIRY INFORMATION" at bounding box center [198, 154] width 232 height 10
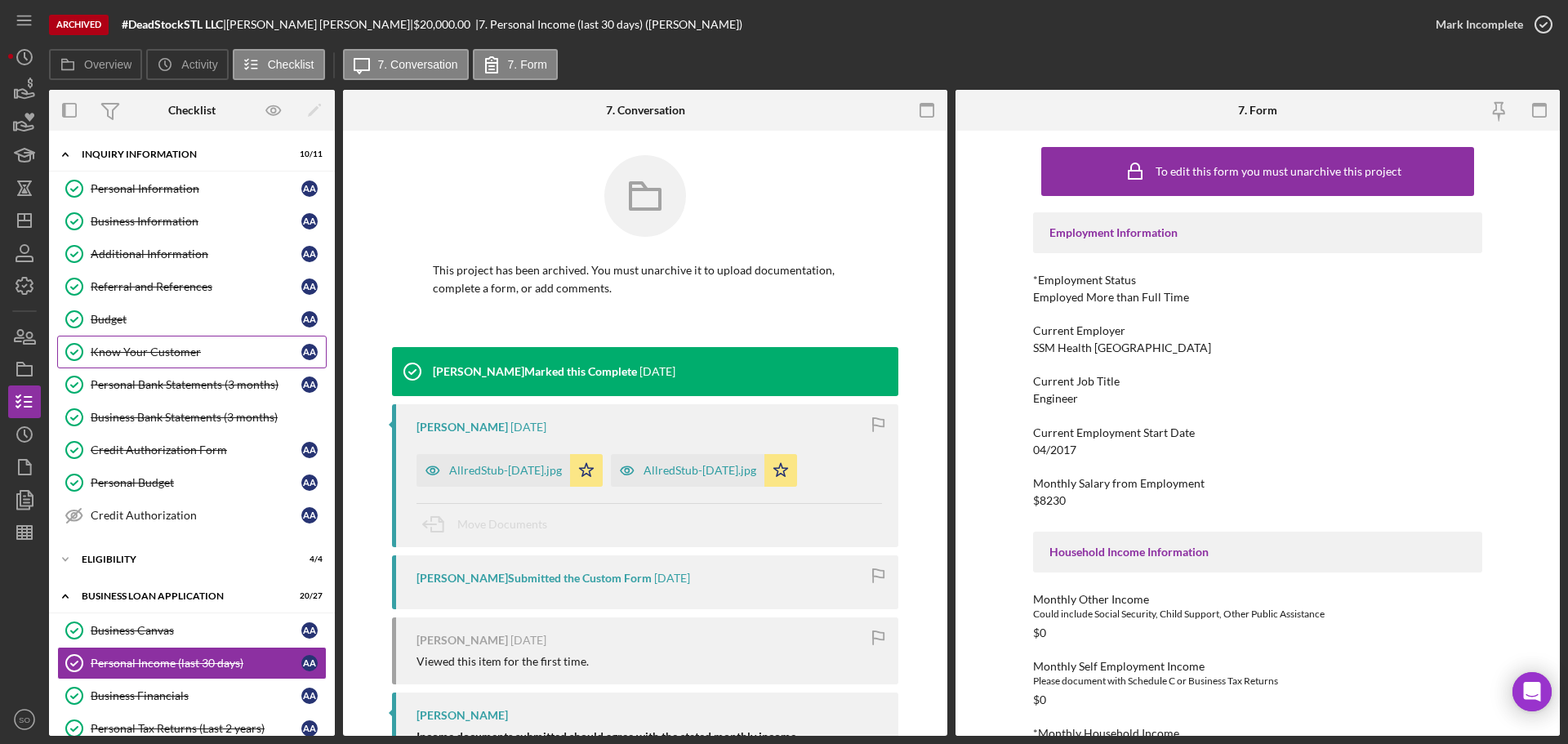
click at [179, 357] on div "Know Your Customer" at bounding box center [195, 352] width 211 height 13
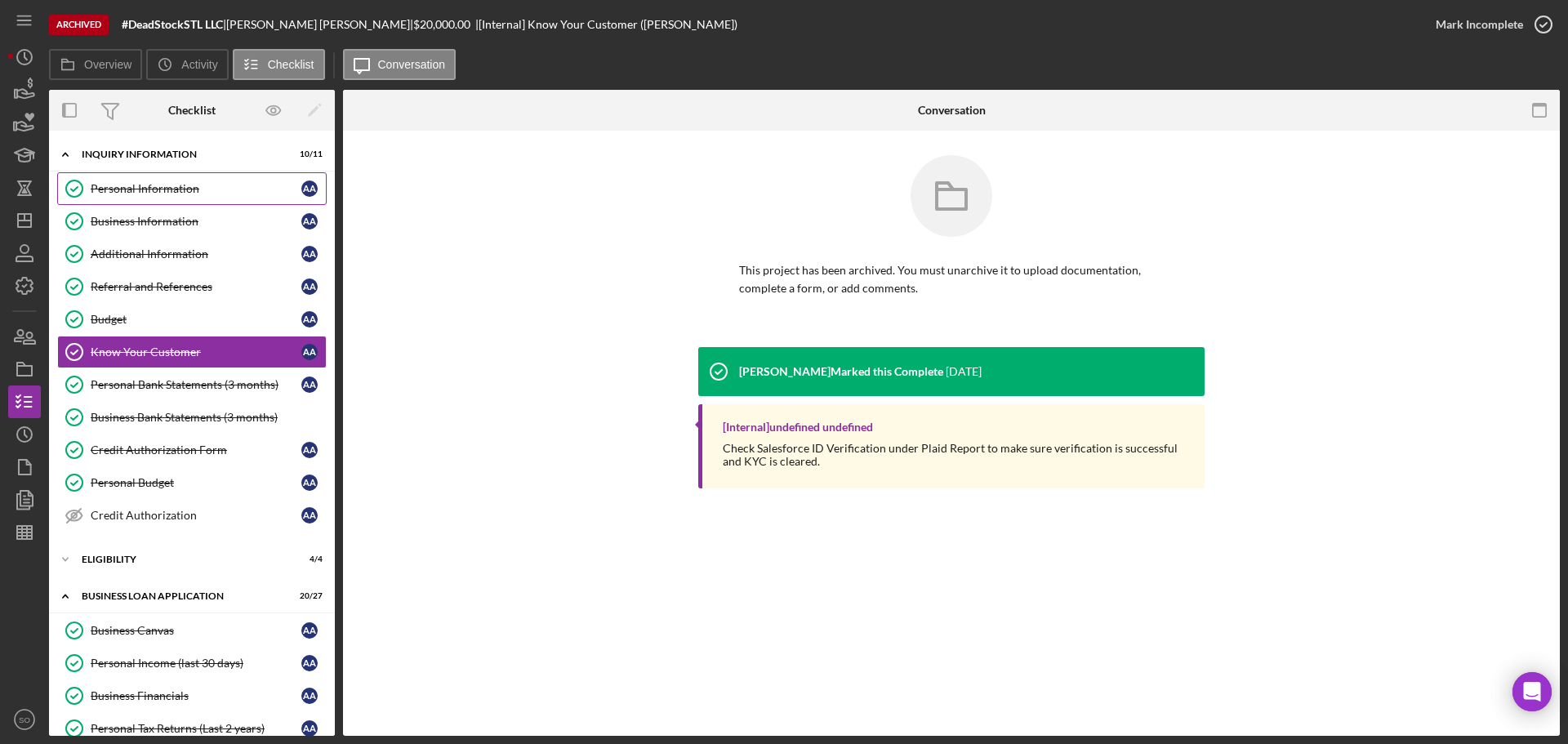
click at [166, 197] on link "Personal Information Personal Information A A" at bounding box center [191, 189] width 270 height 32
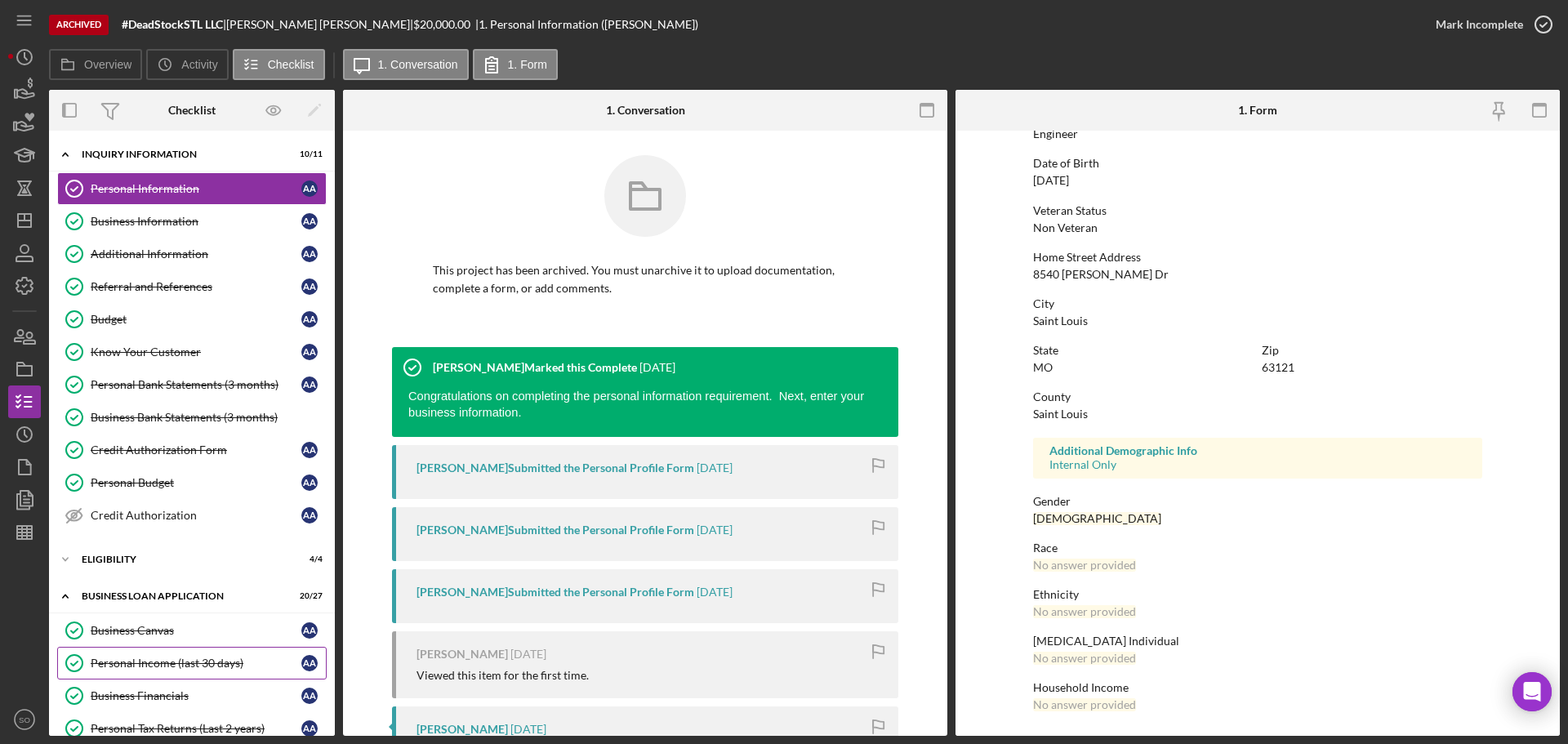
scroll to position [245, 0]
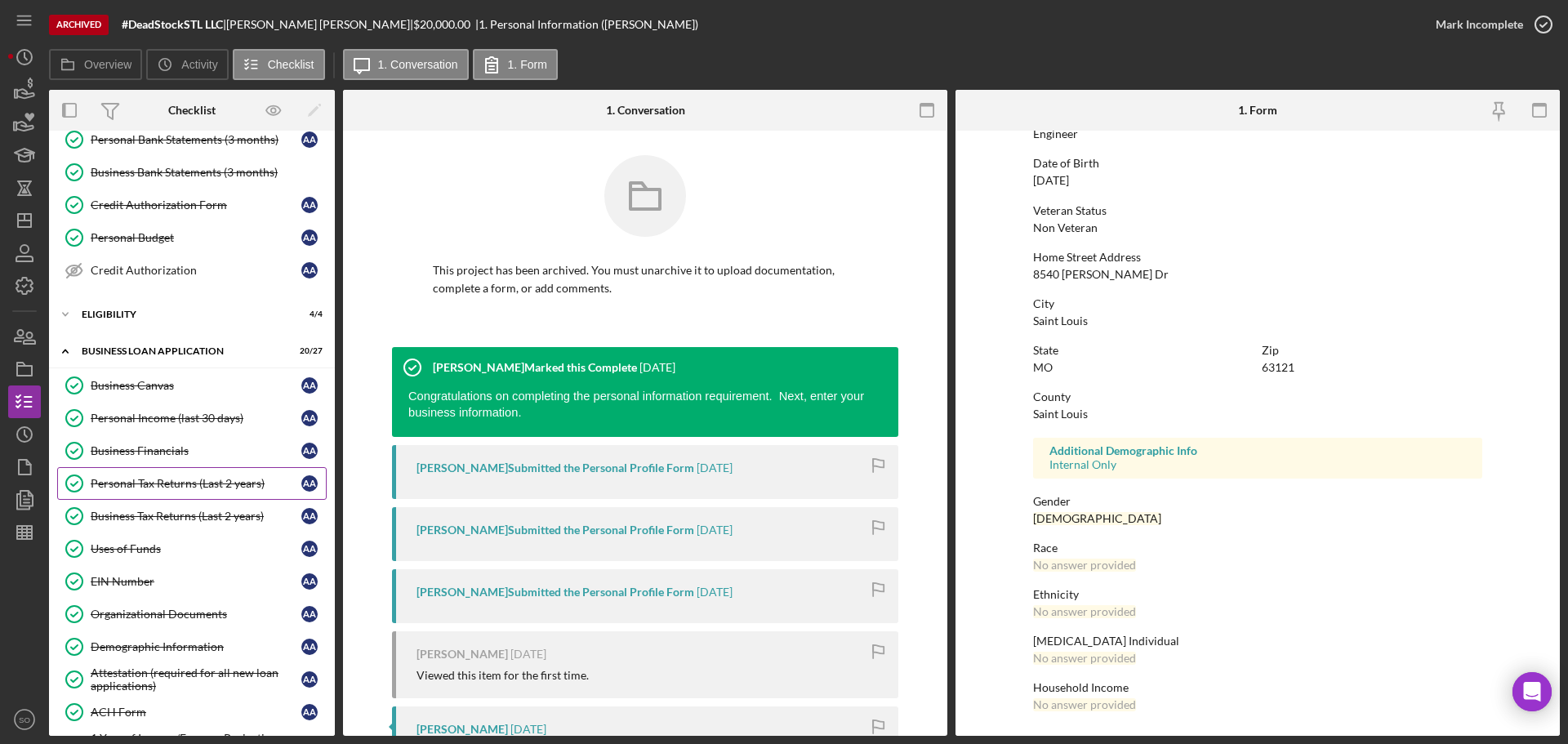
drag, startPoint x: 189, startPoint y: 482, endPoint x: 276, endPoint y: 477, distance: 87.1
click at [189, 482] on div "Personal Tax Returns (Last 2 years)" at bounding box center [195, 484] width 211 height 13
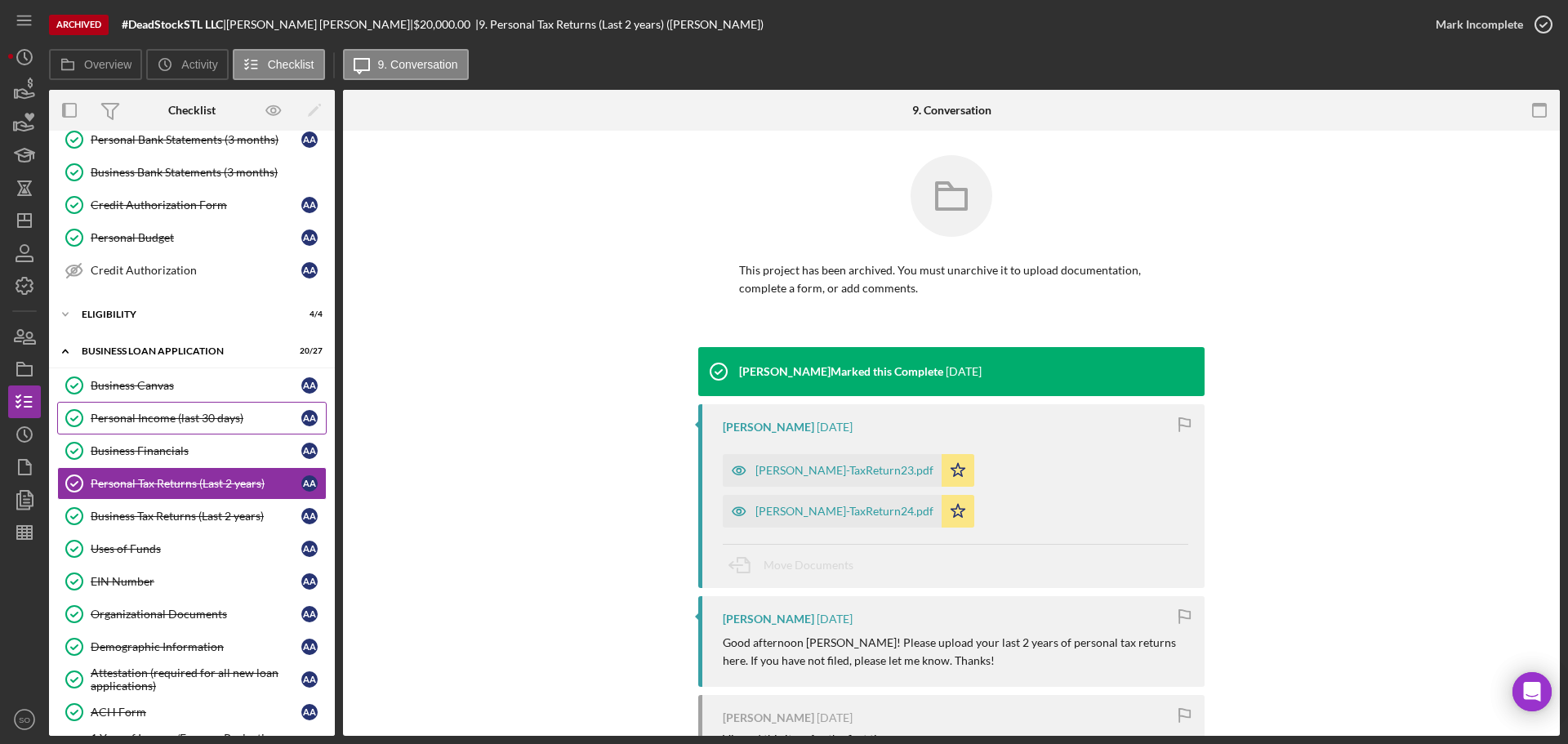
click at [105, 419] on div "Personal Income (last 30 days)" at bounding box center [195, 418] width 211 height 13
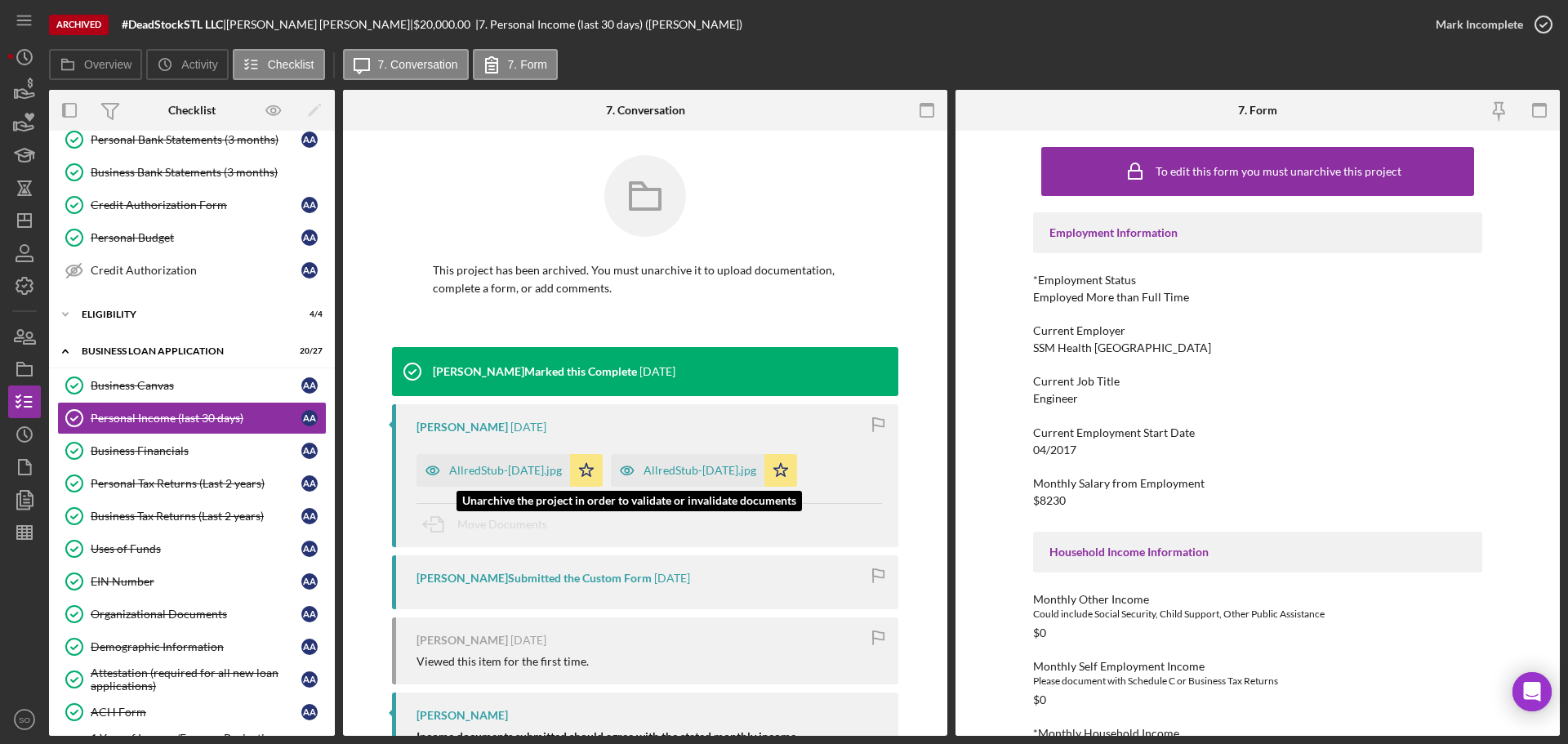
click at [689, 466] on div "AllredStub-May30.jpg" at bounding box center [699, 471] width 112 height 13
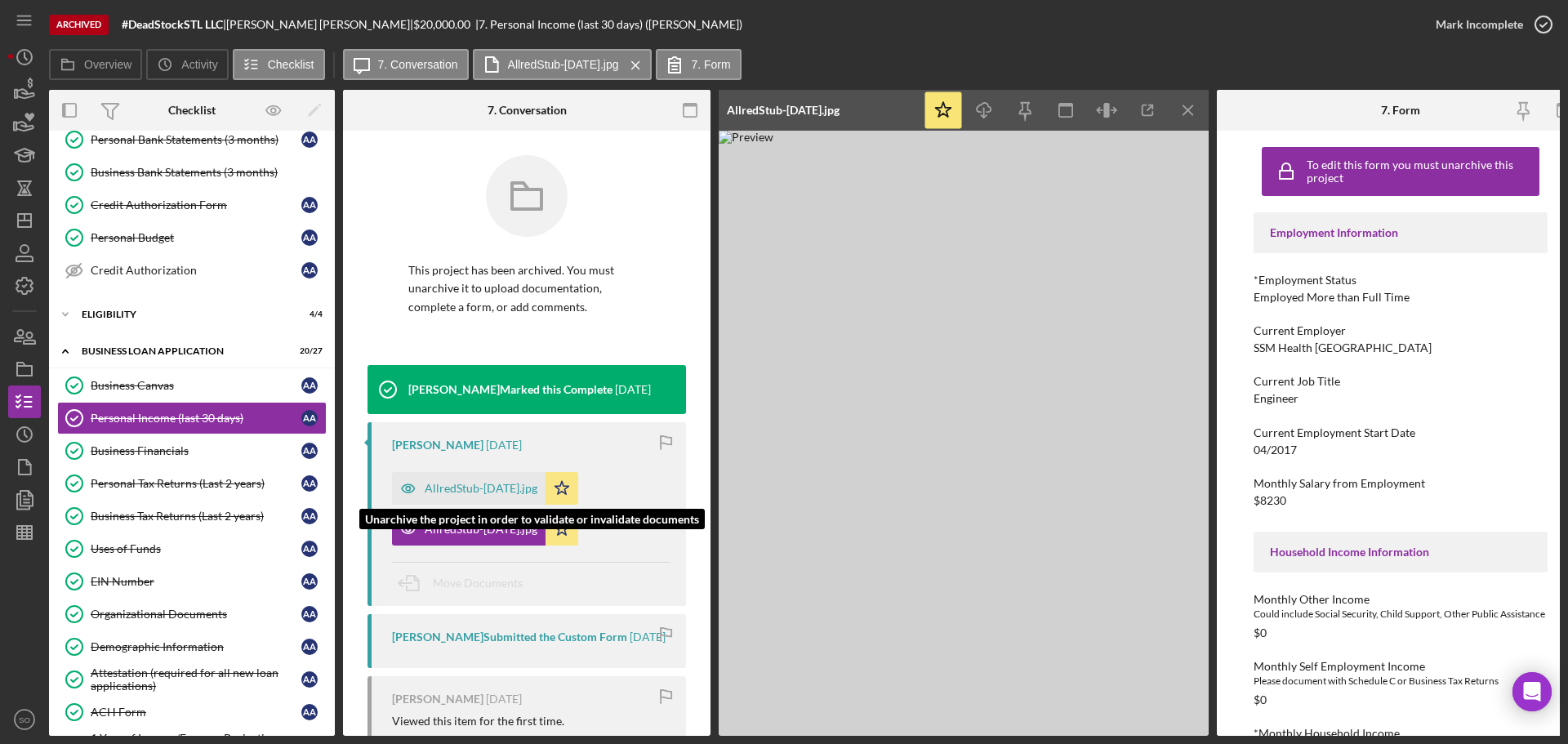
click at [490, 486] on div "AllredStub-June13.jpg" at bounding box center [481, 489] width 112 height 13
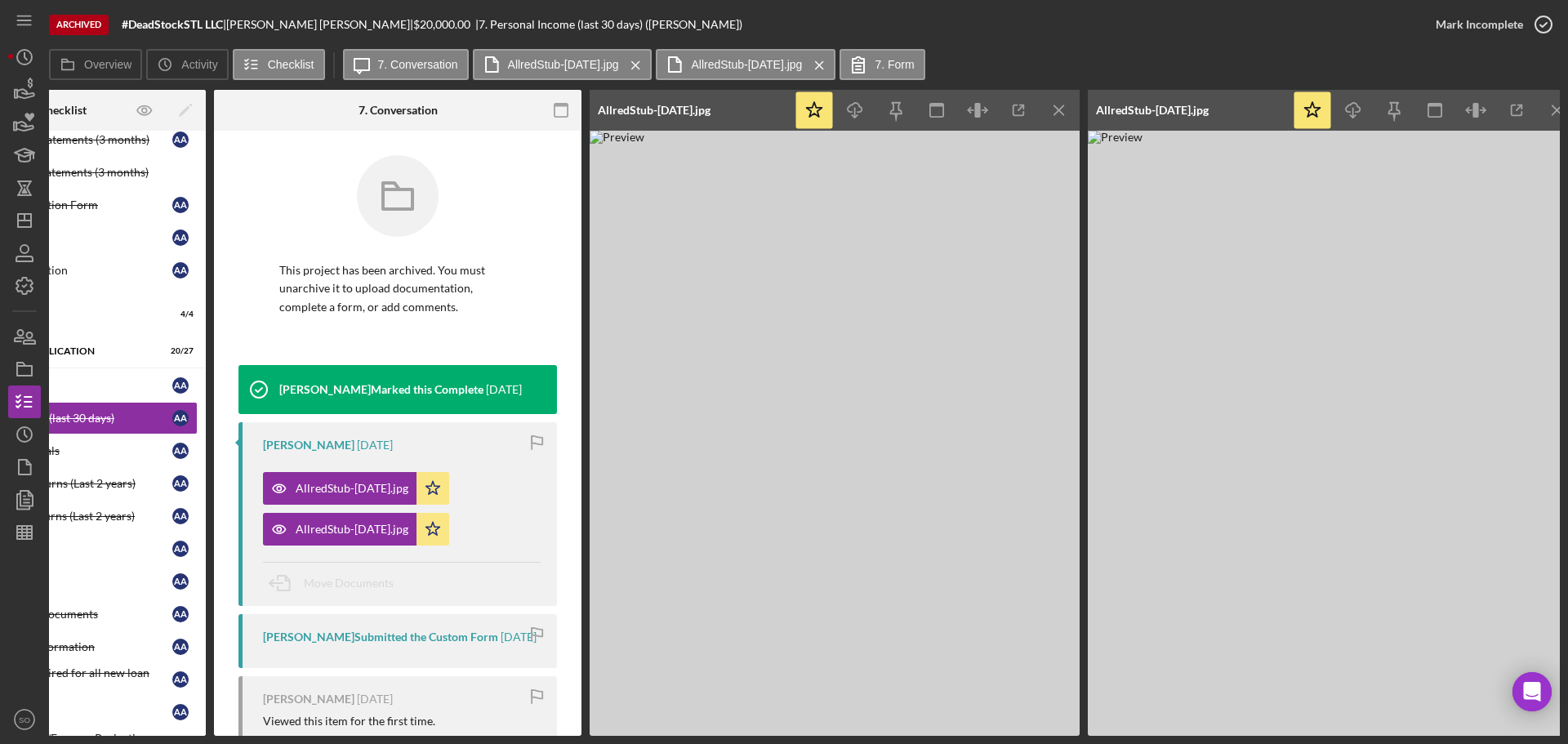
scroll to position [0, 138]
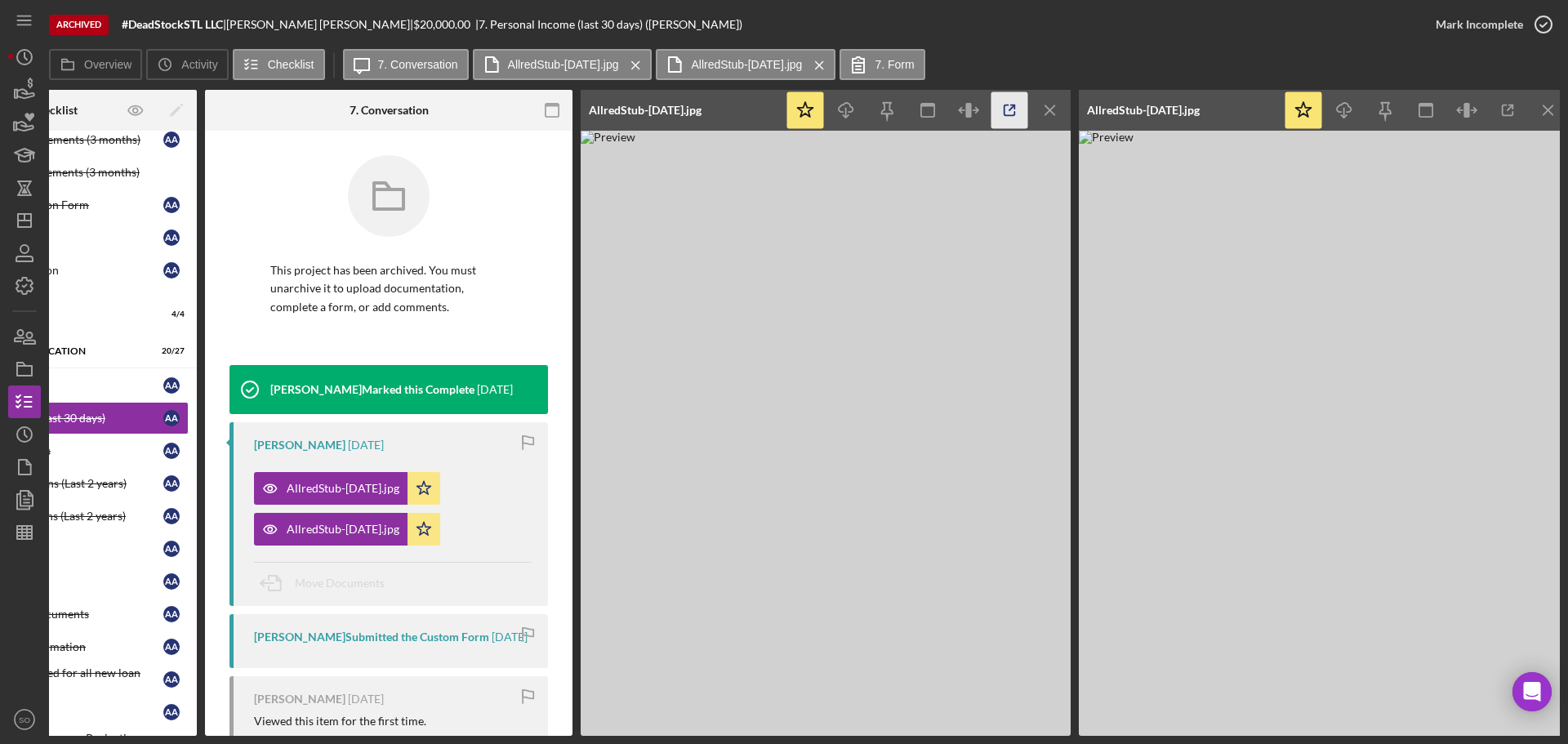
click at [1021, 104] on icon "button" at bounding box center [1010, 111] width 37 height 37
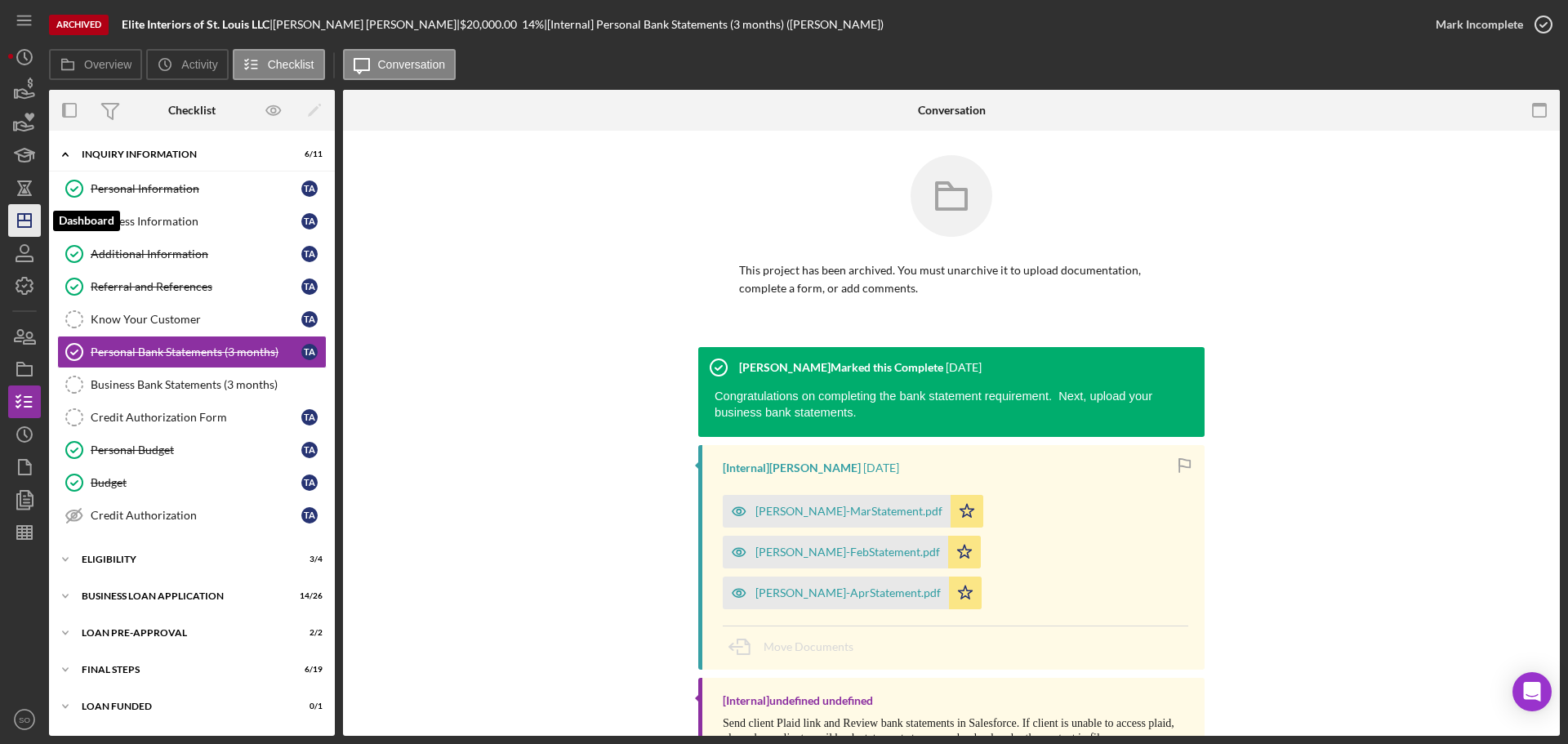
drag, startPoint x: 23, startPoint y: 221, endPoint x: 34, endPoint y: 221, distance: 11.0
click at [23, 220] on line "button" at bounding box center [25, 220] width 13 height 0
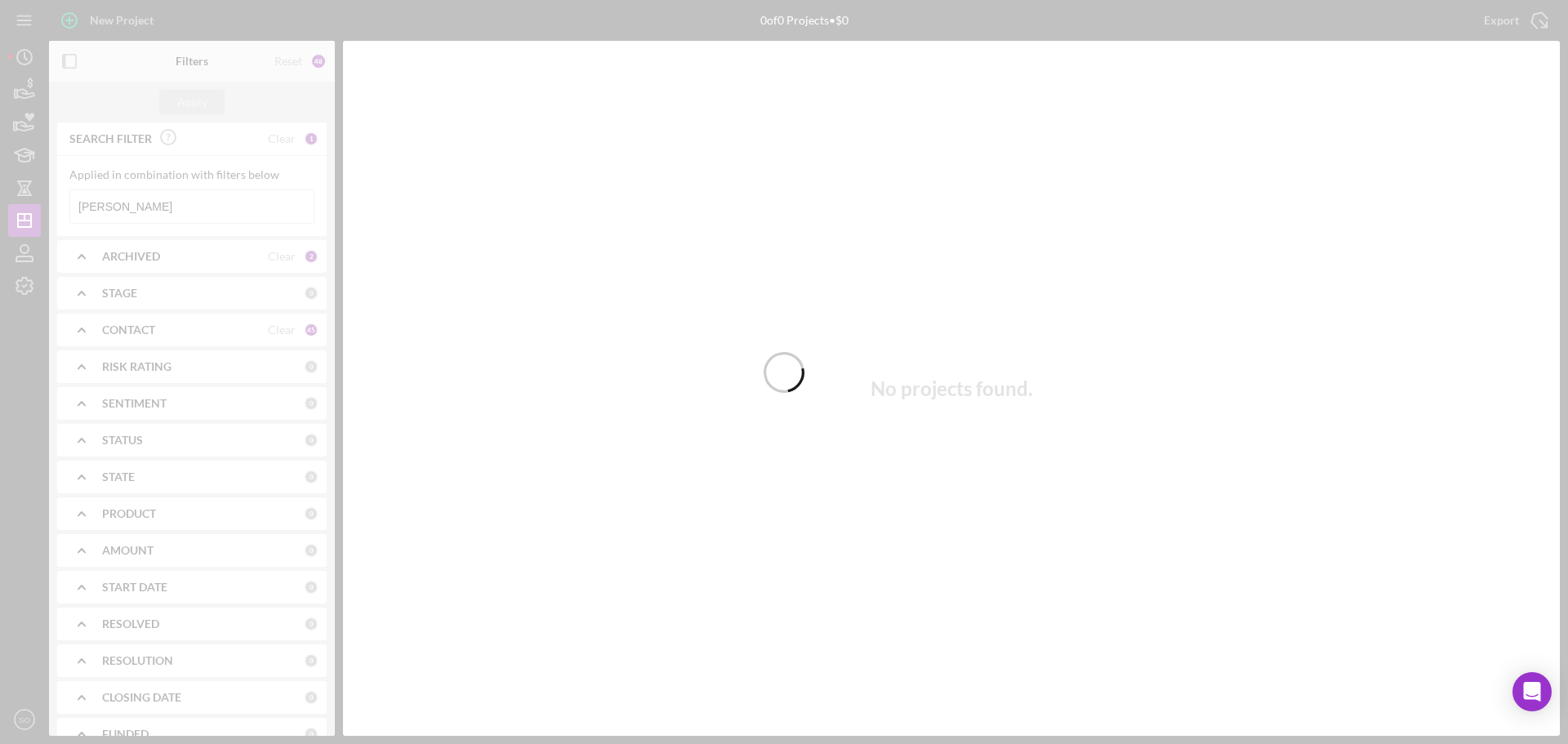
click at [186, 203] on div at bounding box center [784, 372] width 1568 height 744
click at [165, 207] on div at bounding box center [784, 372] width 1568 height 744
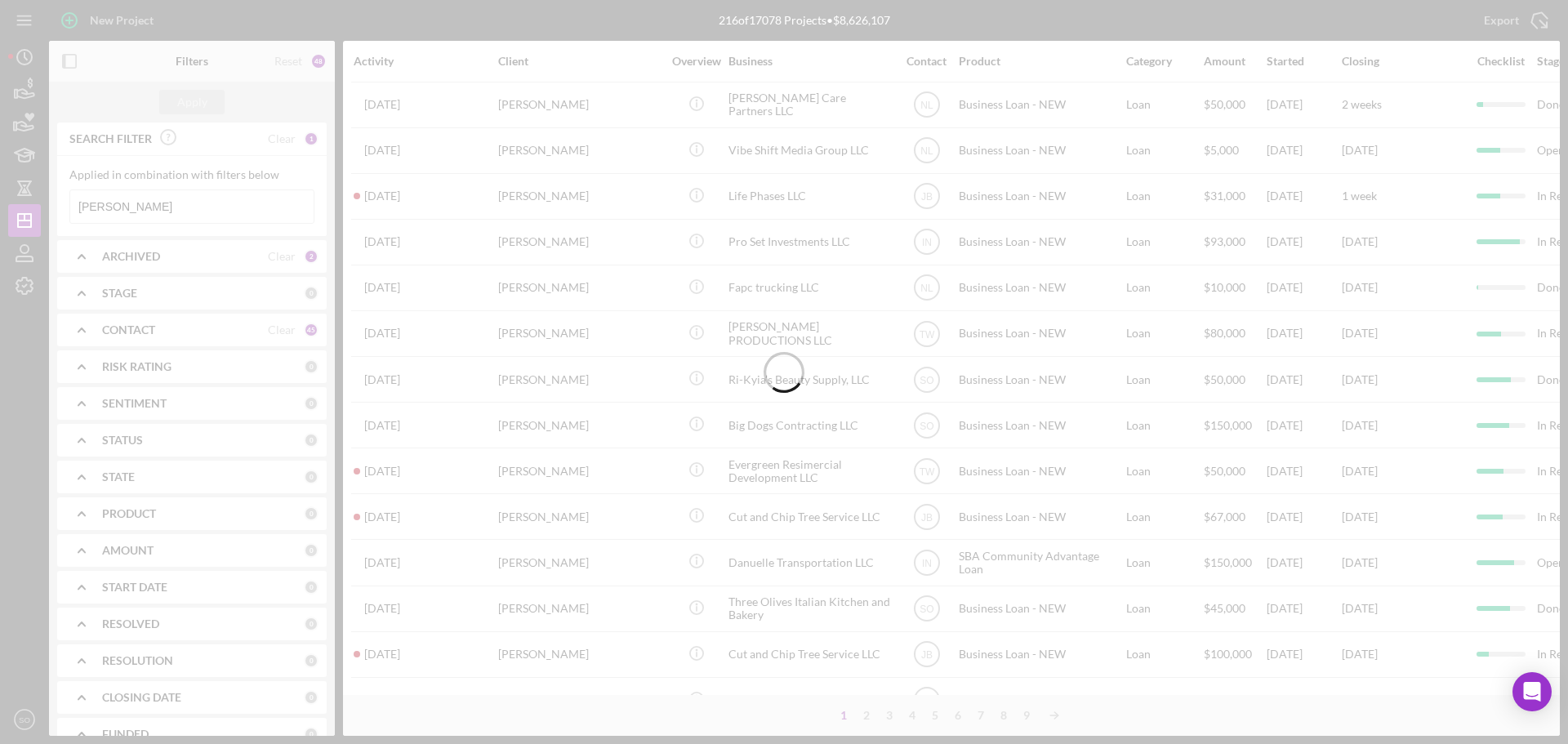
click at [165, 207] on div at bounding box center [784, 372] width 1568 height 744
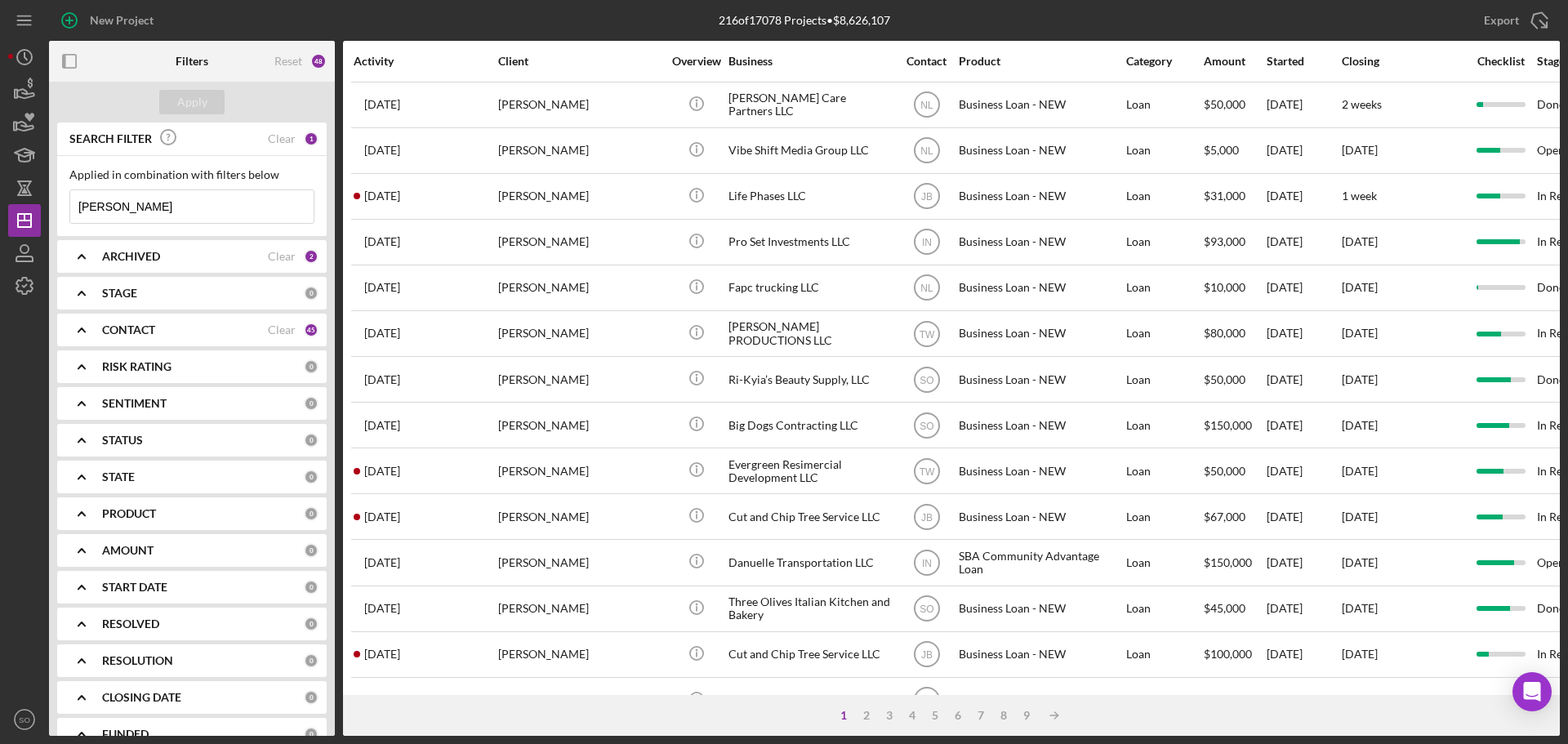
click at [165, 207] on input "[PERSON_NAME]" at bounding box center [191, 207] width 243 height 32
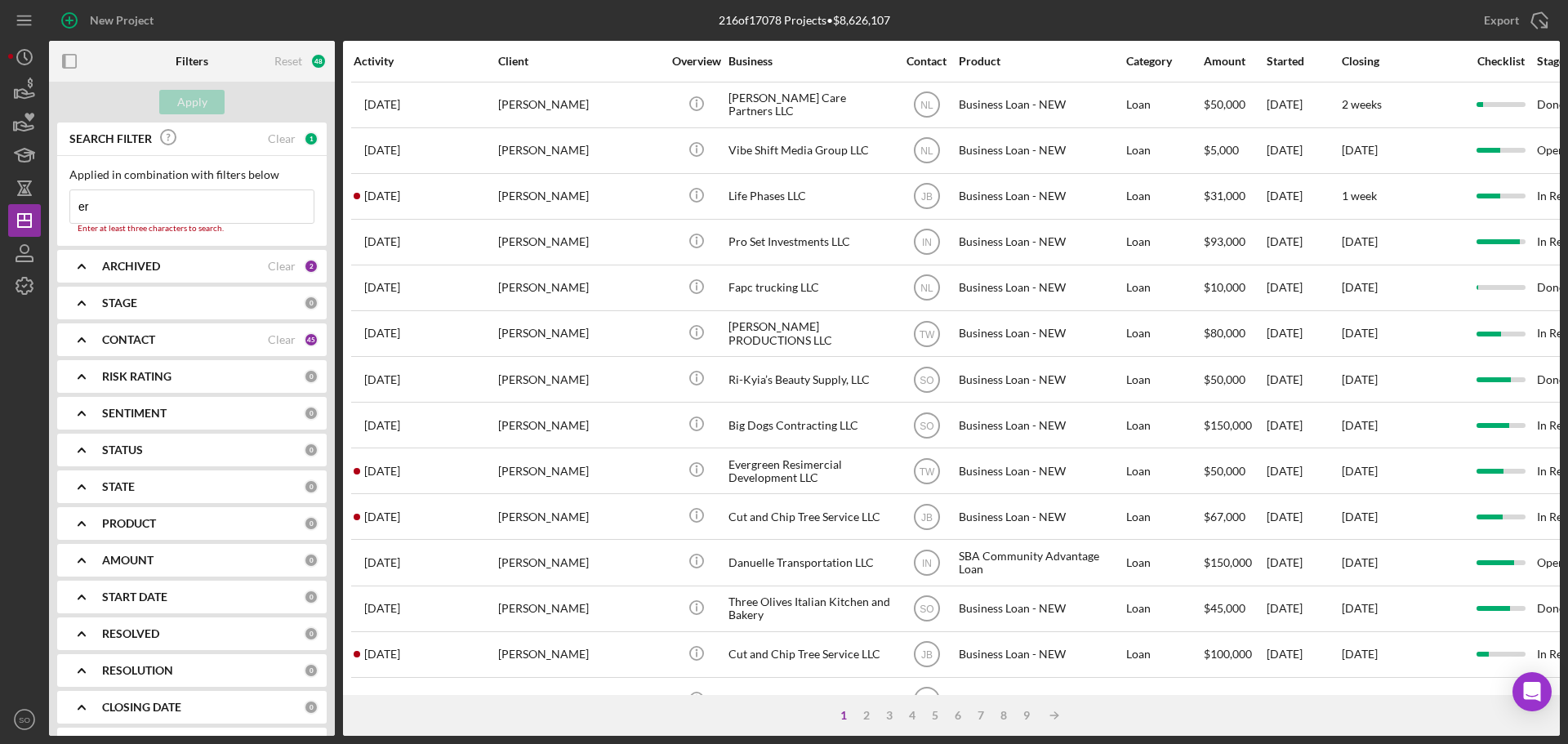
type input "e"
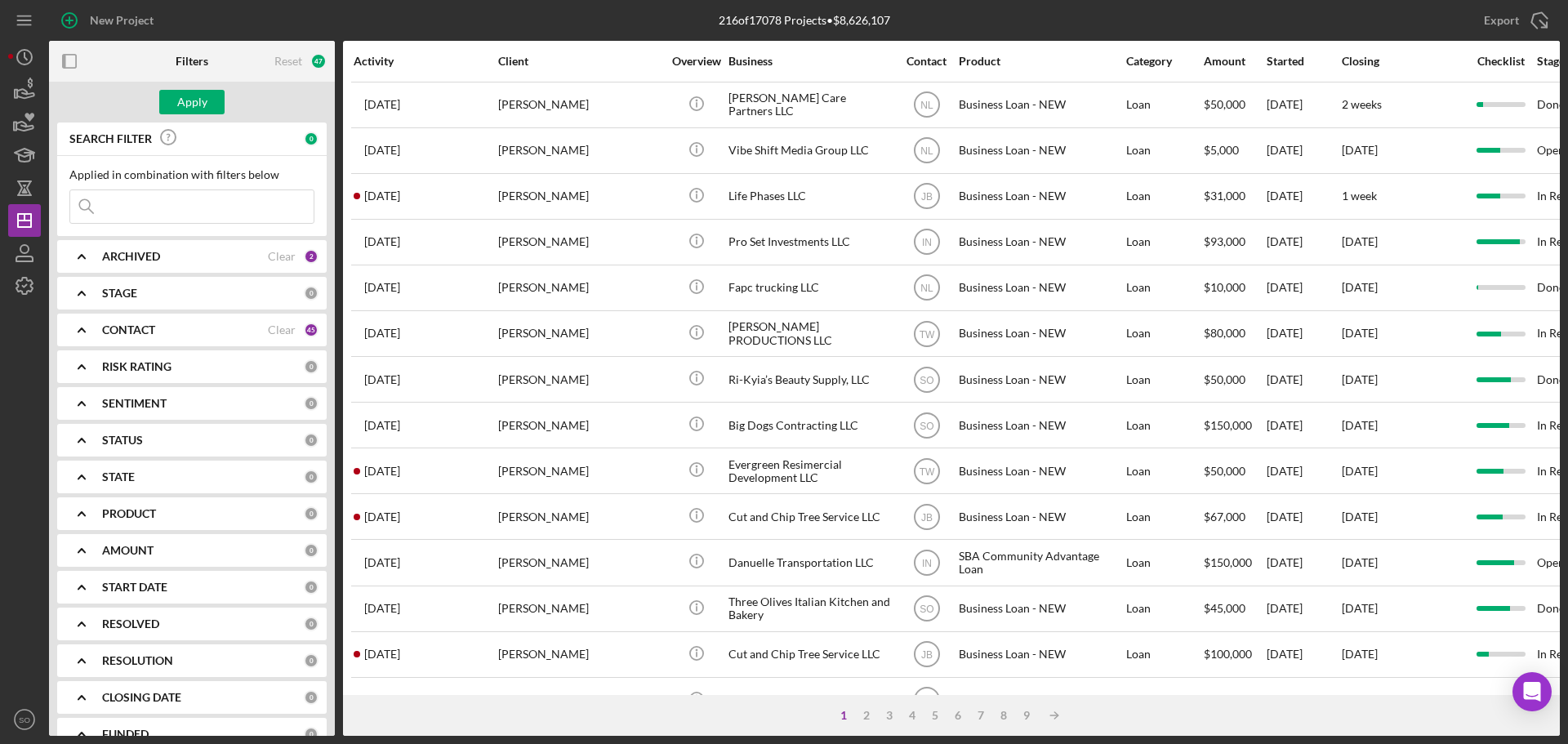
type input "f"
type input "c"
type input "[PERSON_NAME]"
click at [194, 91] on div "Apply" at bounding box center [192, 102] width 30 height 25
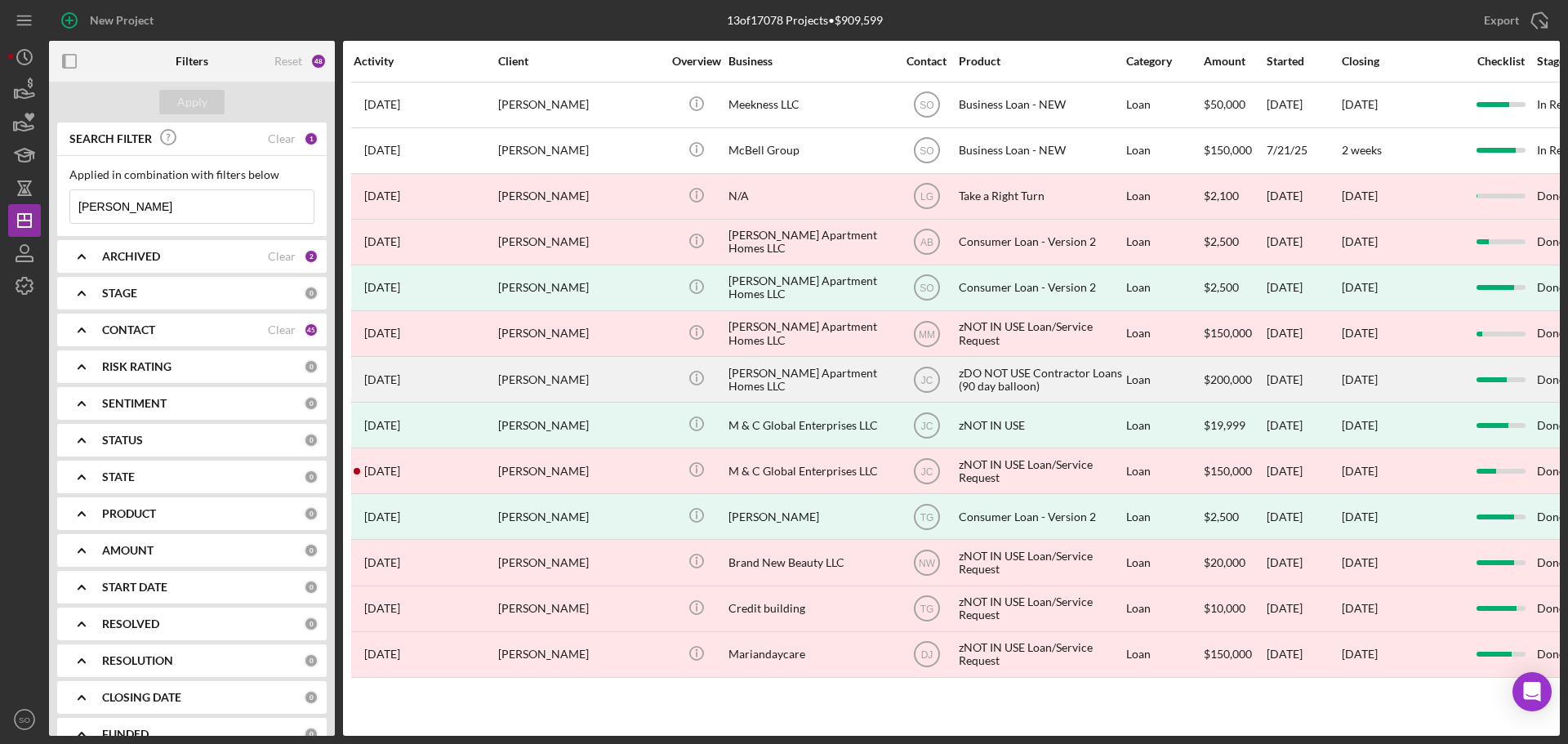
click at [625, 386] on div "[PERSON_NAME]" at bounding box center [579, 378] width 163 height 43
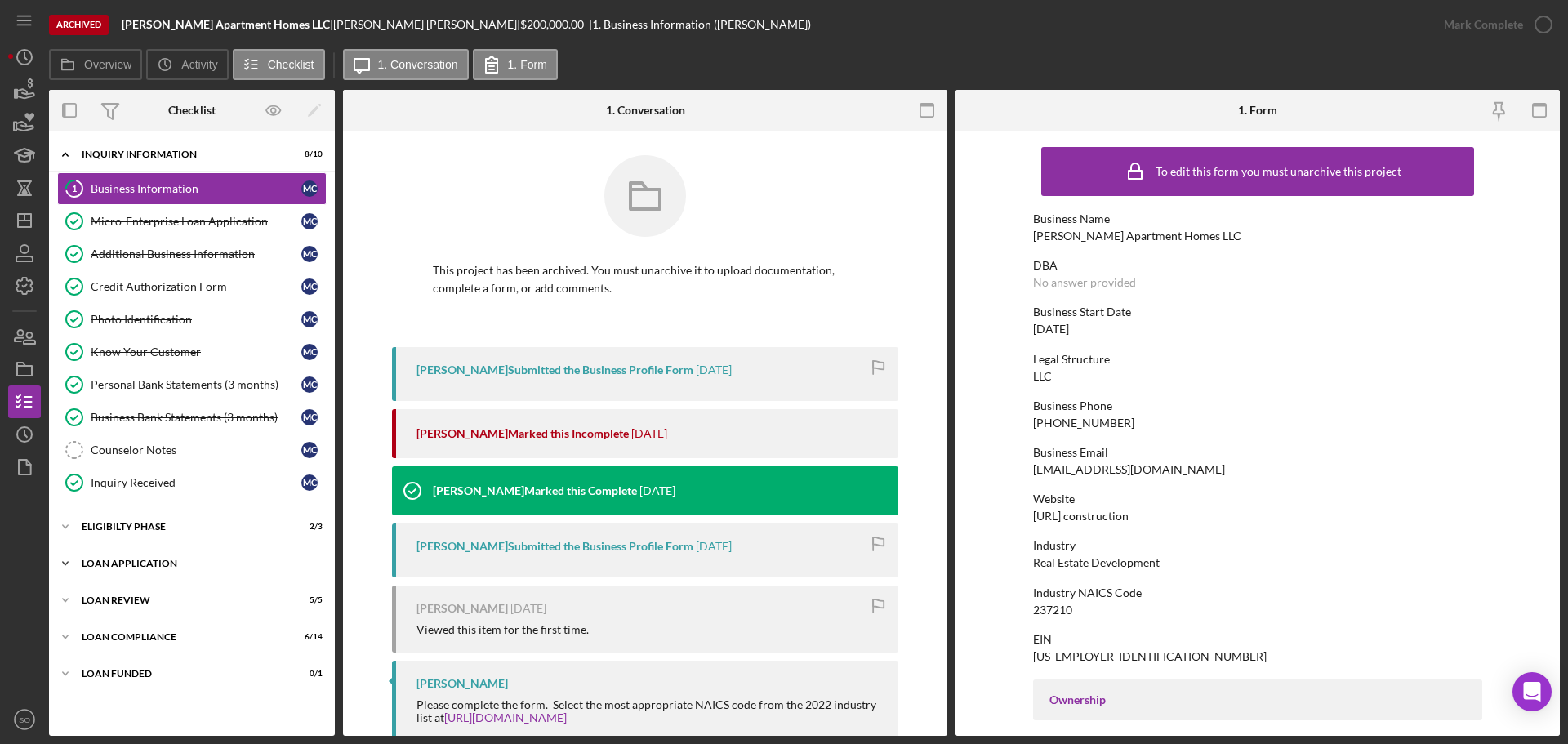
click at [146, 561] on div "Loan Application" at bounding box center [198, 563] width 232 height 10
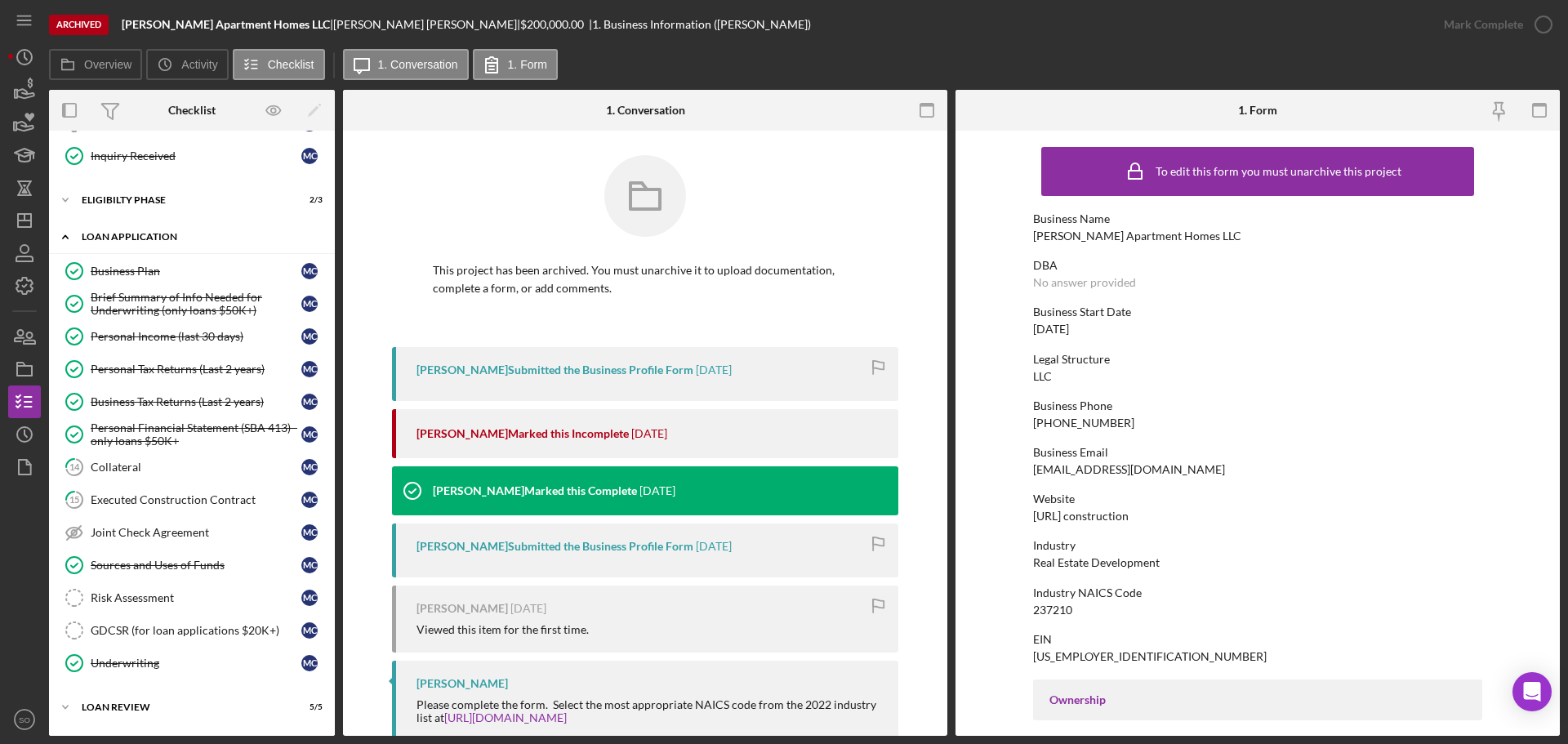
scroll to position [397, 0]
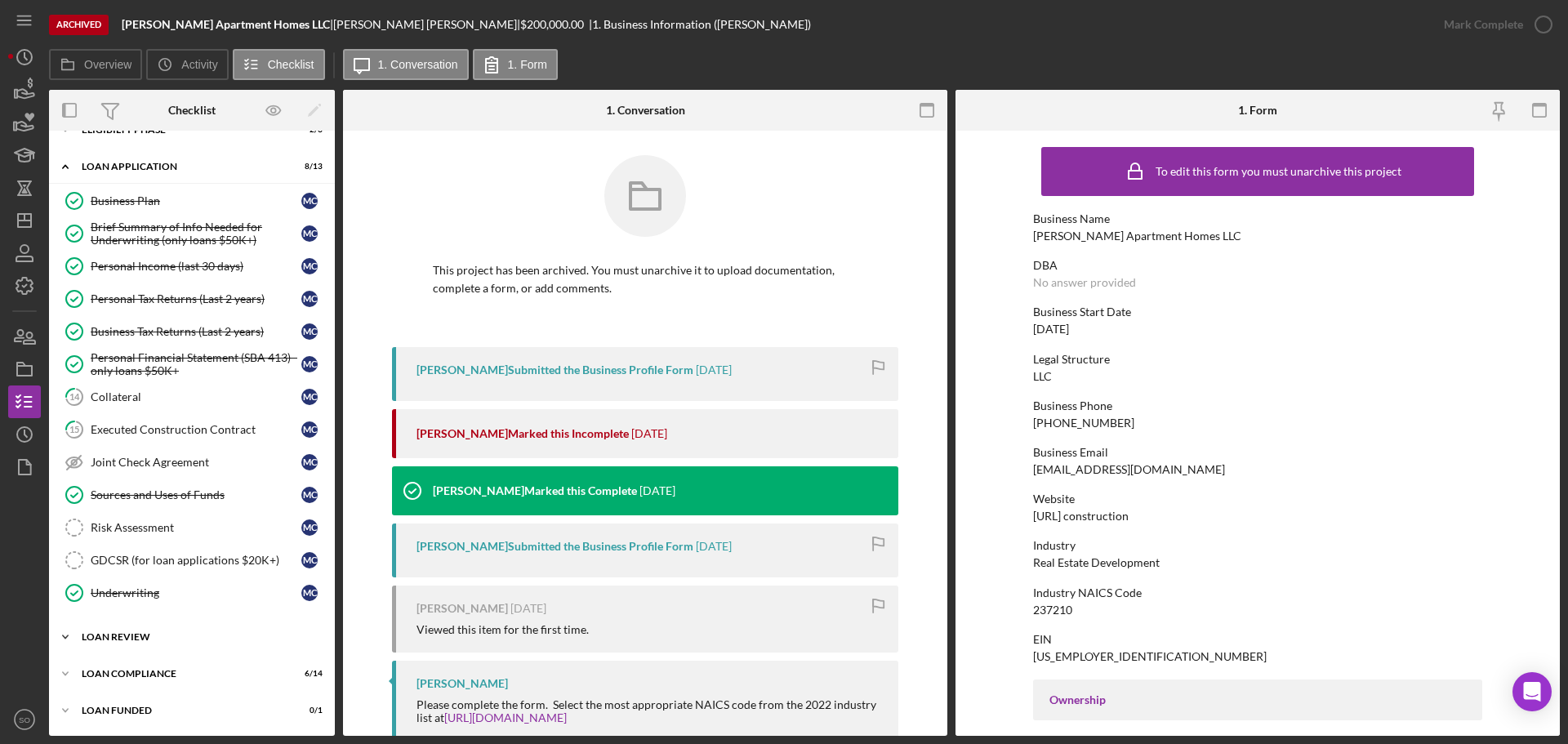
click at [137, 636] on div "Loan Review" at bounding box center [198, 636] width 232 height 10
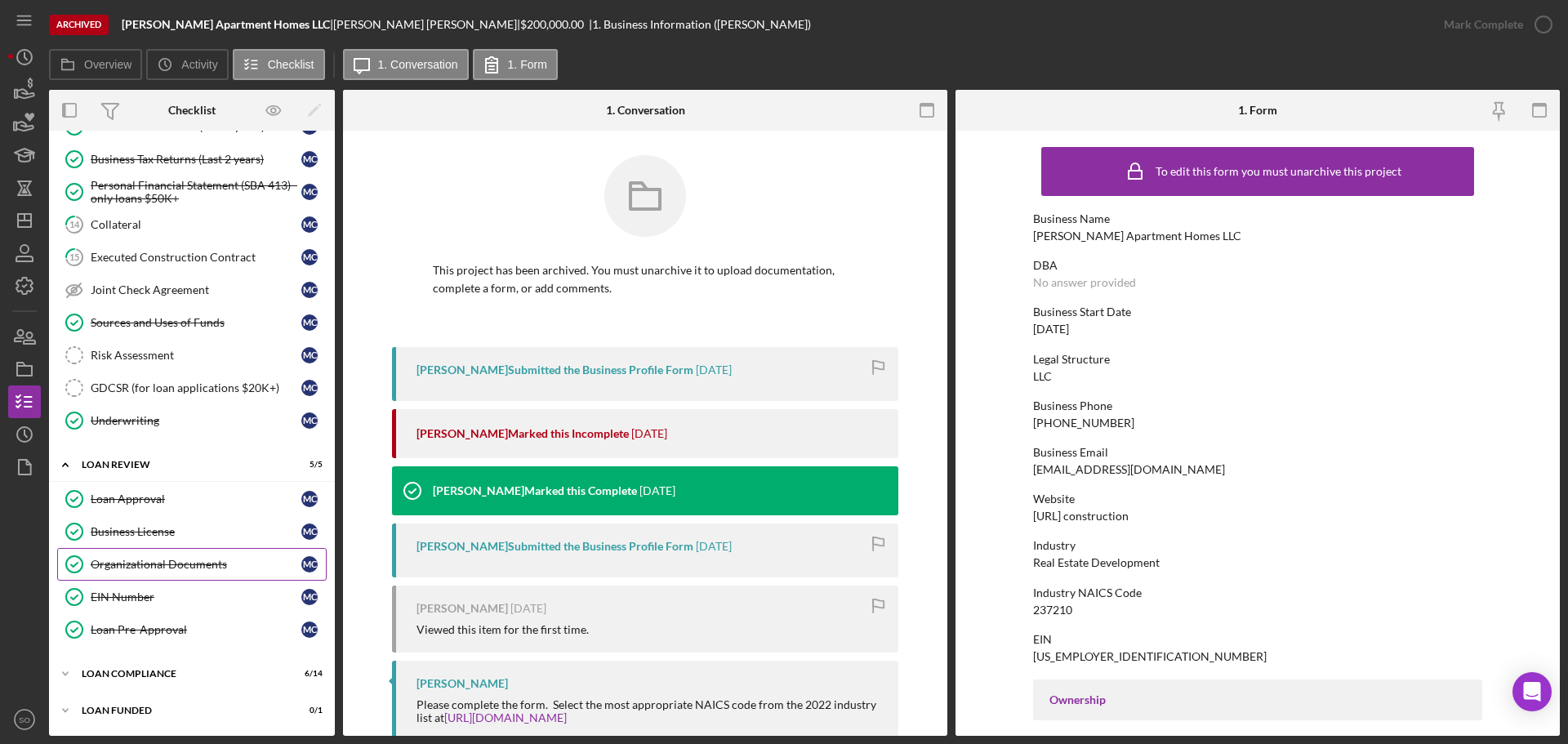
click at [179, 561] on div "Organizational Documents" at bounding box center [195, 564] width 211 height 13
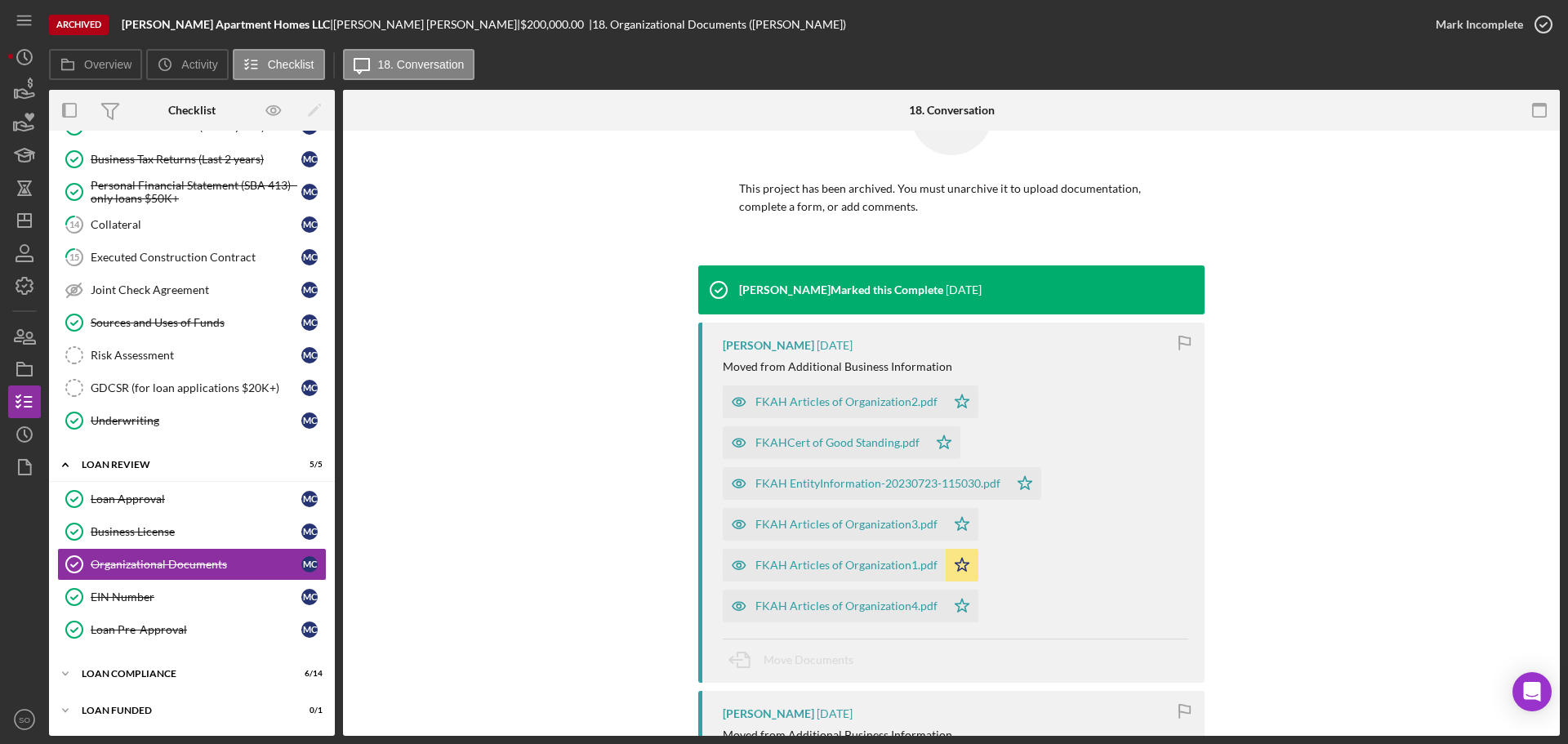
scroll to position [163, 0]
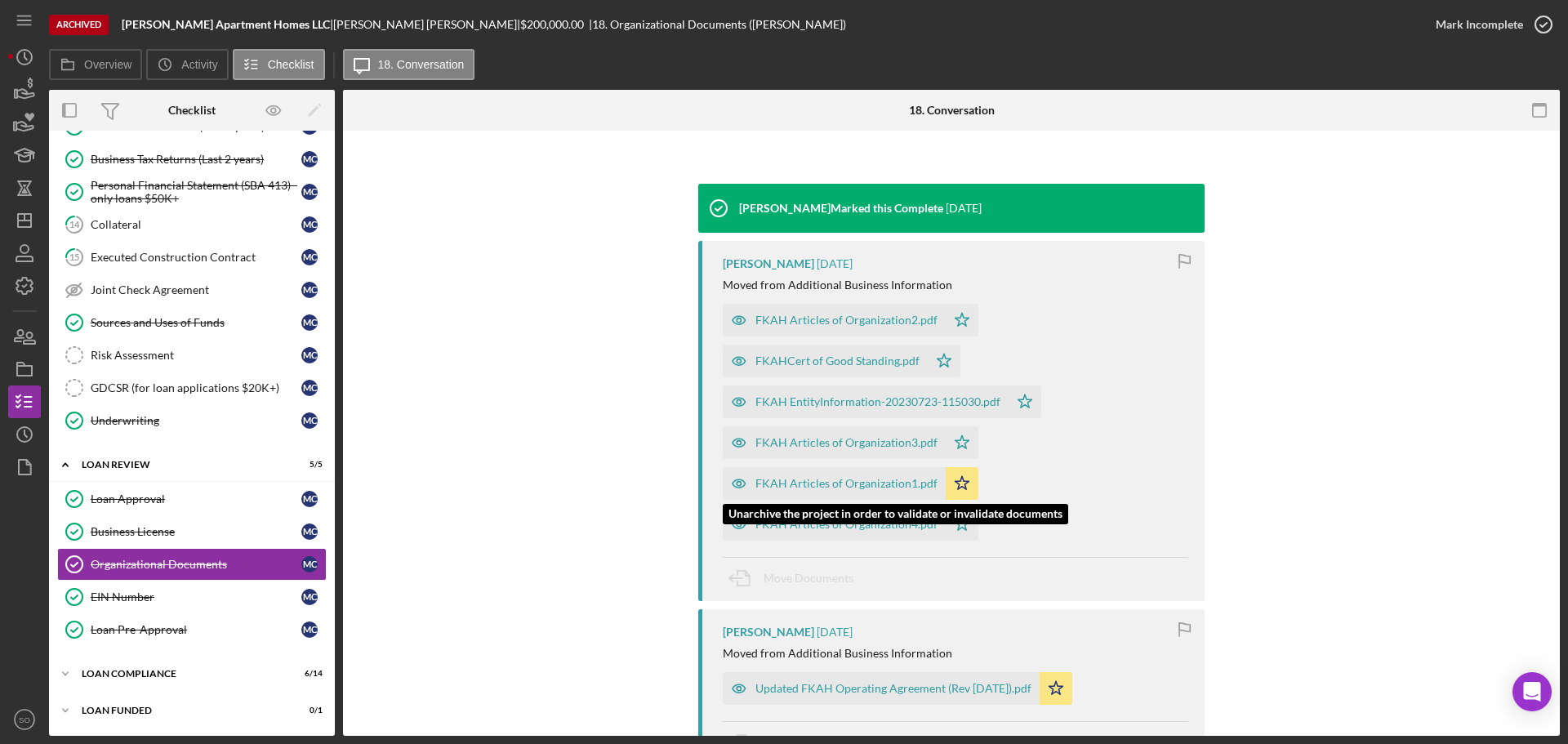
click at [810, 486] on div "FKAH Articles of Organization1.pdf" at bounding box center [846, 484] width 182 height 13
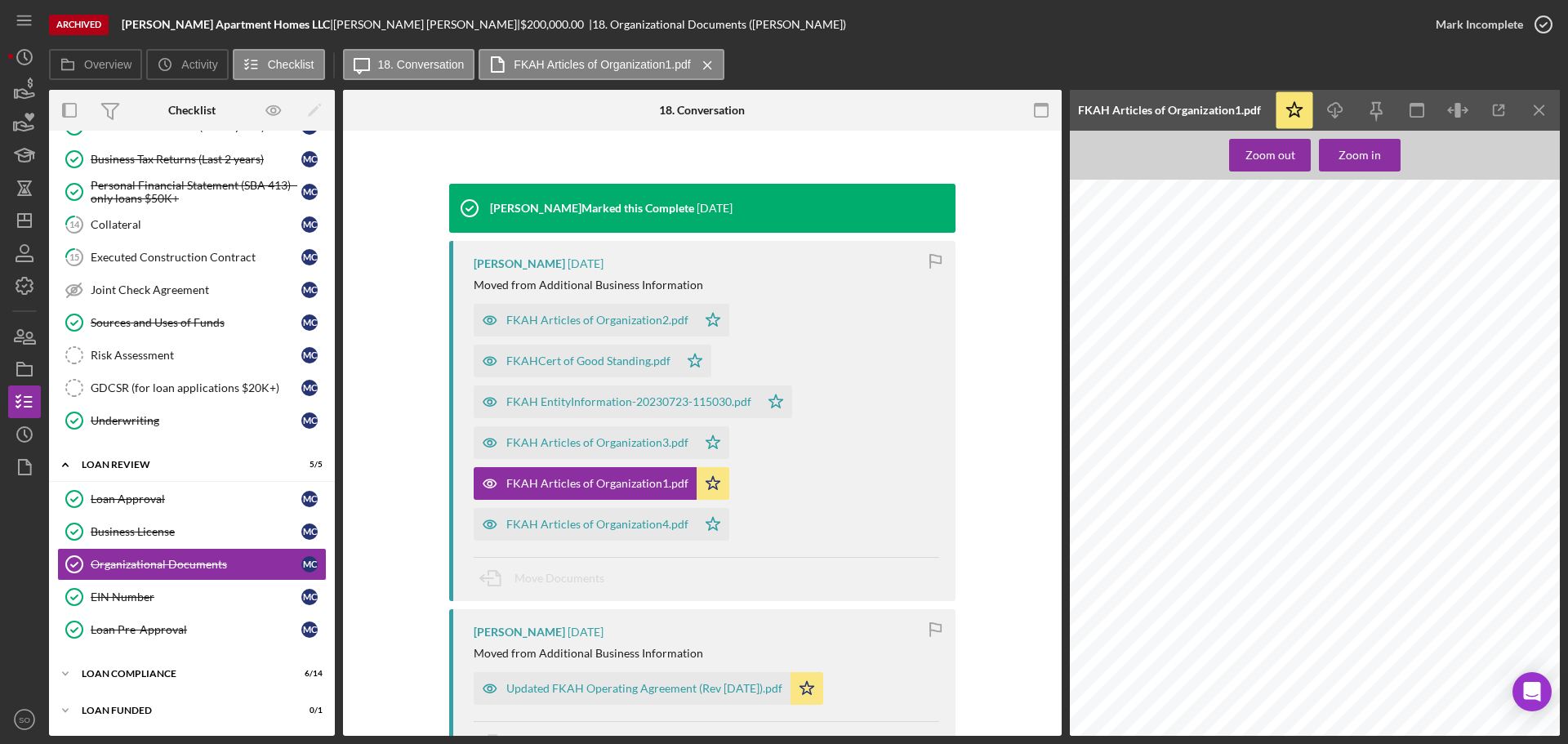
scroll to position [245, 0]
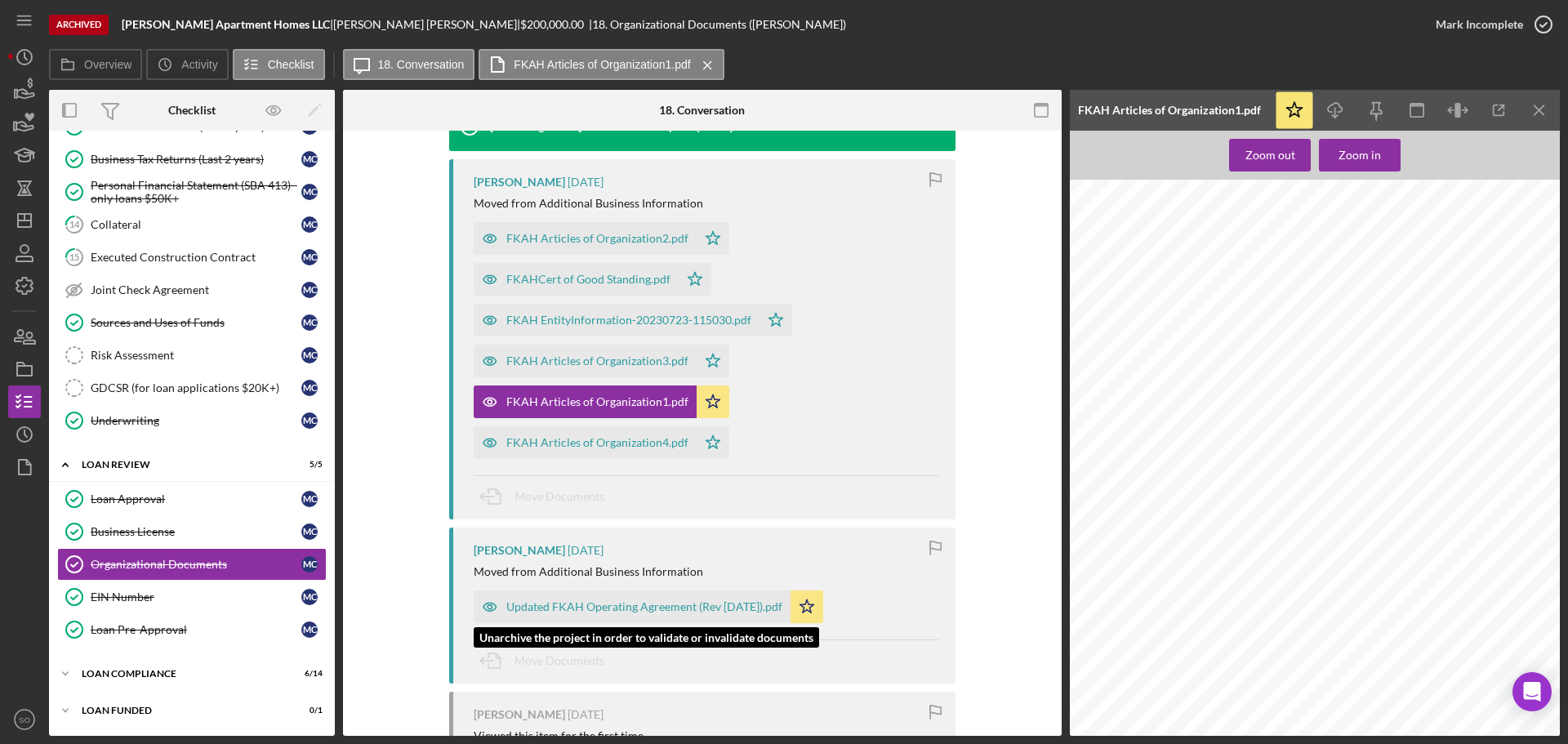
click at [689, 606] on div "Updated FKAH Operating Agreement (Rev [DATE]).pdf" at bounding box center [644, 607] width 276 height 13
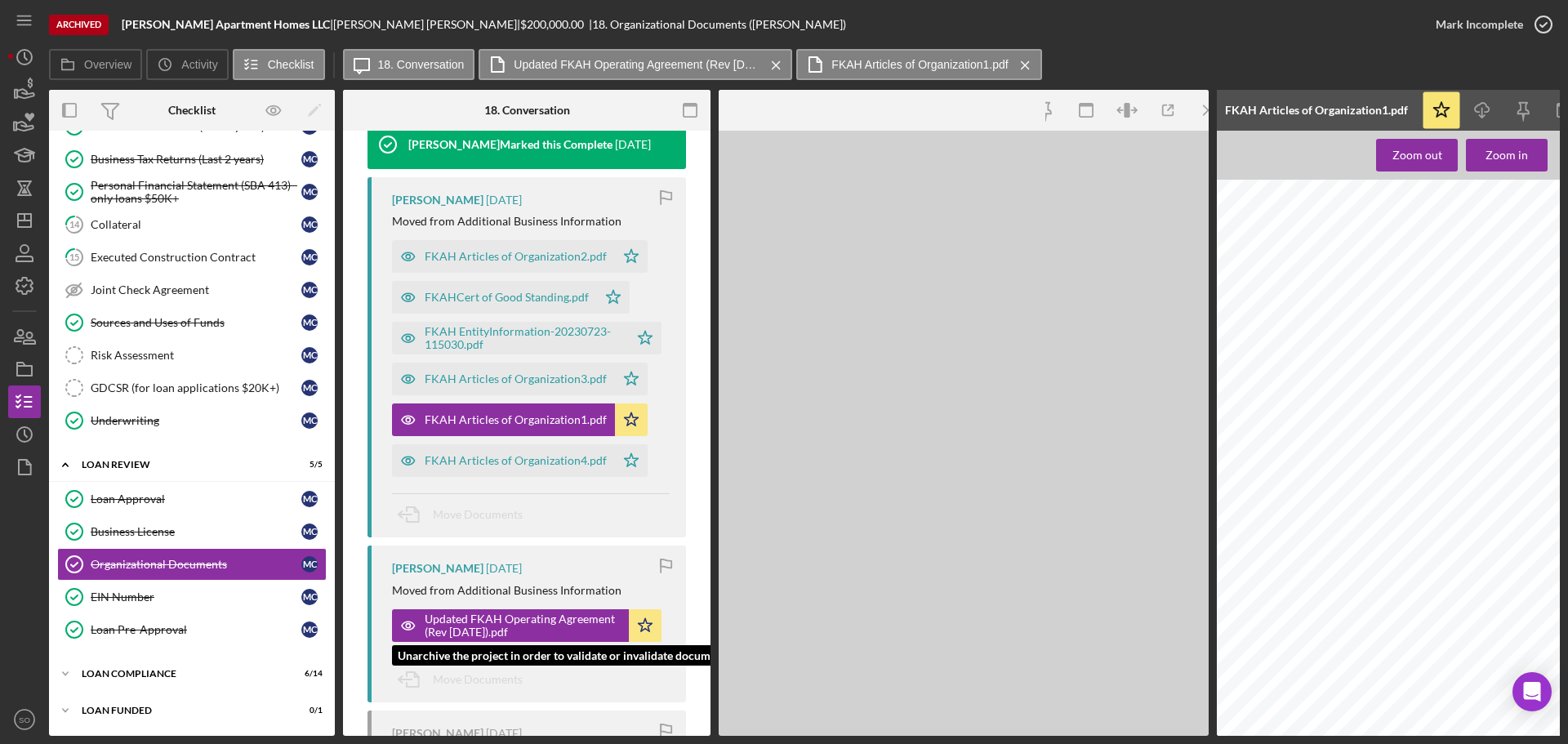
scroll to position [263, 0]
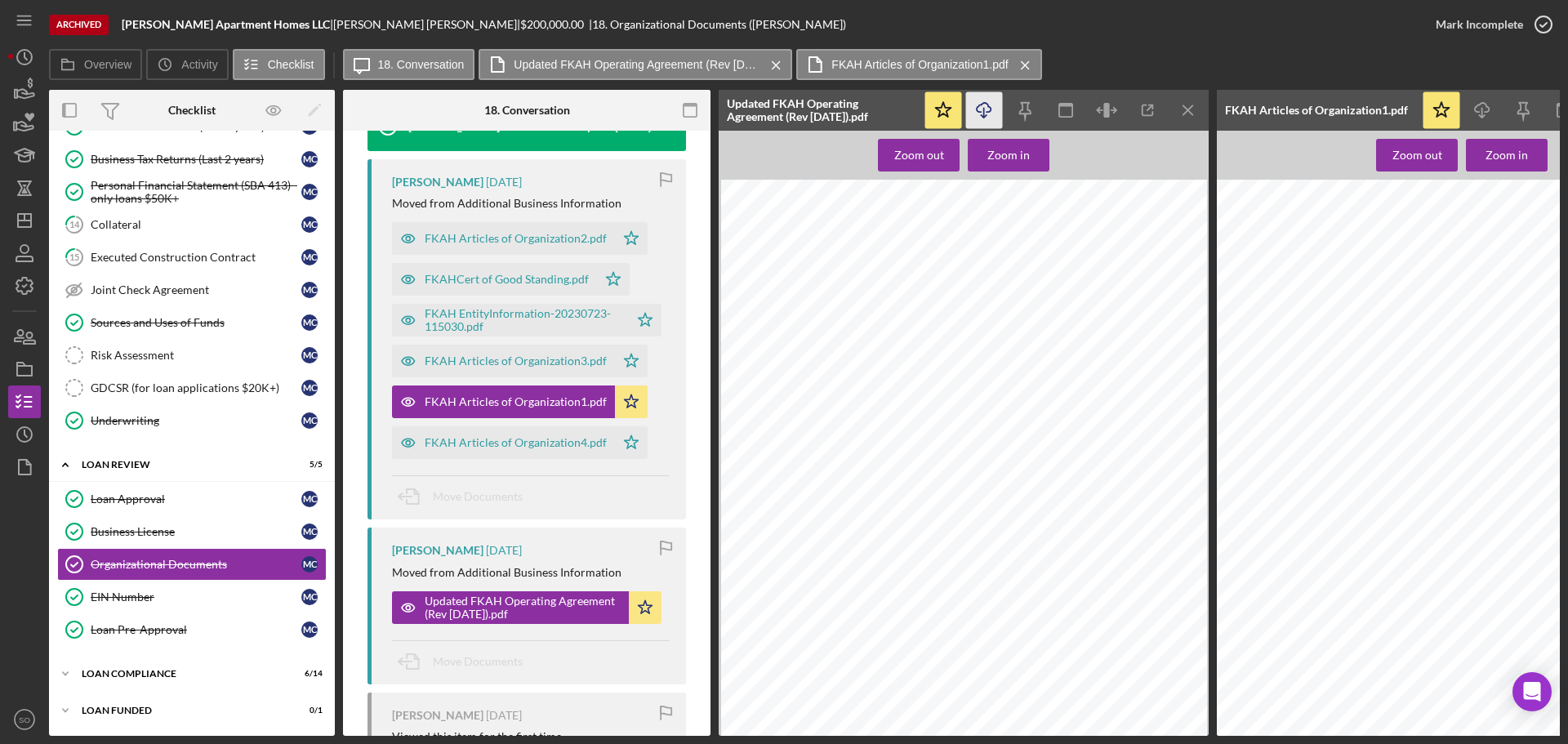
click at [985, 106] on icon "Icon/Download" at bounding box center [984, 111] width 37 height 37
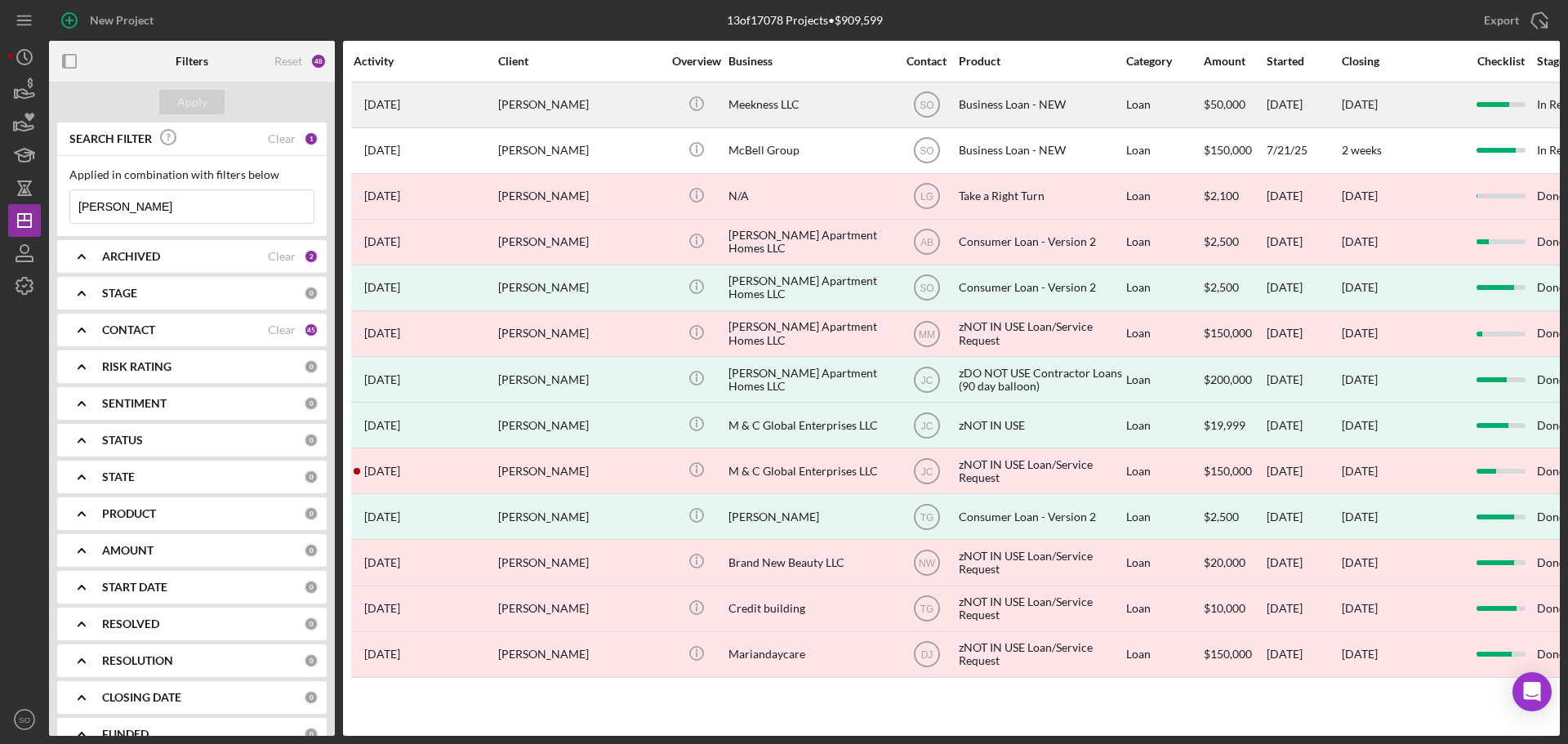
click at [527, 114] on div "[PERSON_NAME]" at bounding box center [579, 104] width 163 height 43
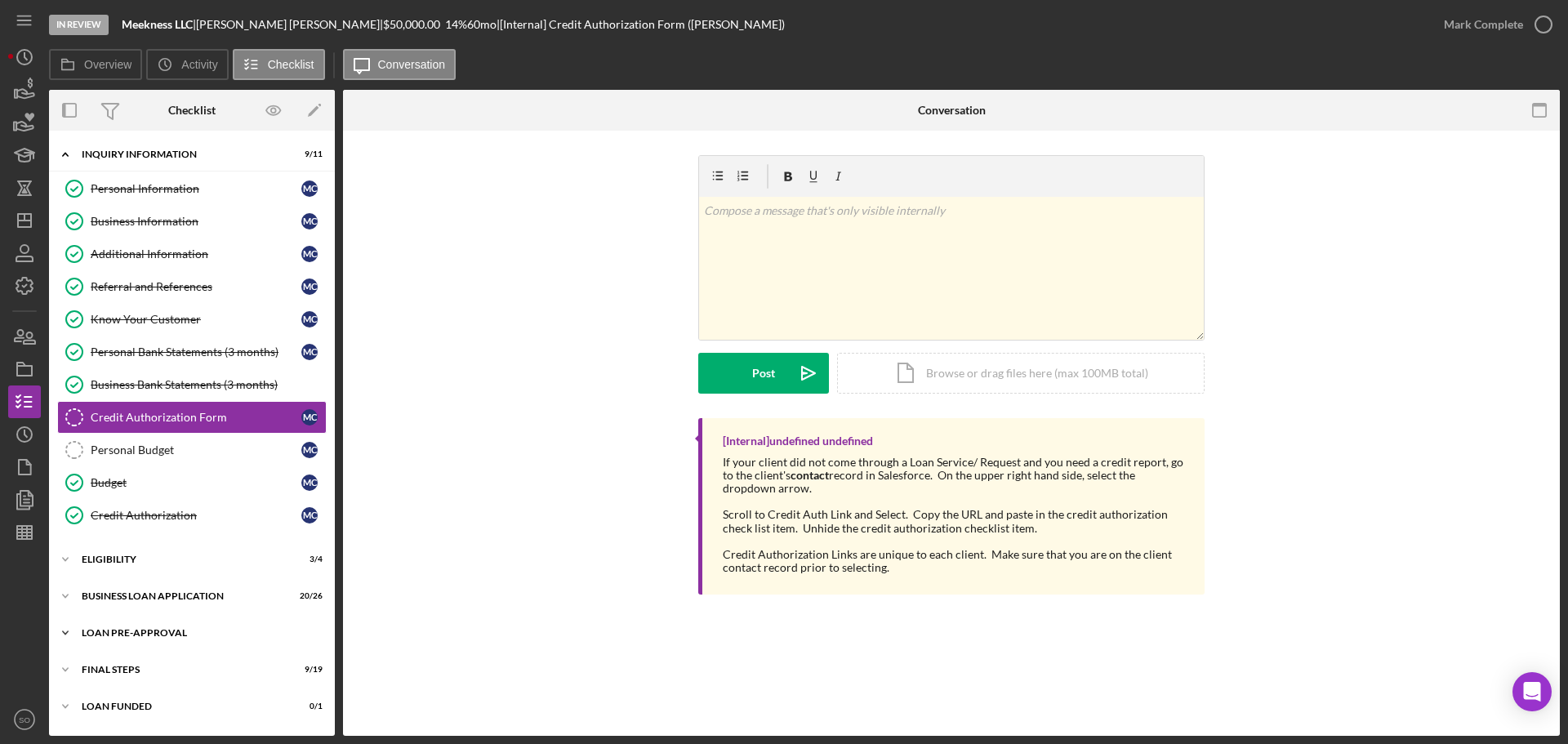
click at [155, 632] on div "LOAN PRE-APPROVAL" at bounding box center [198, 633] width 232 height 10
click at [171, 598] on div "BUSINESS LOAN APPLICATION" at bounding box center [198, 596] width 232 height 10
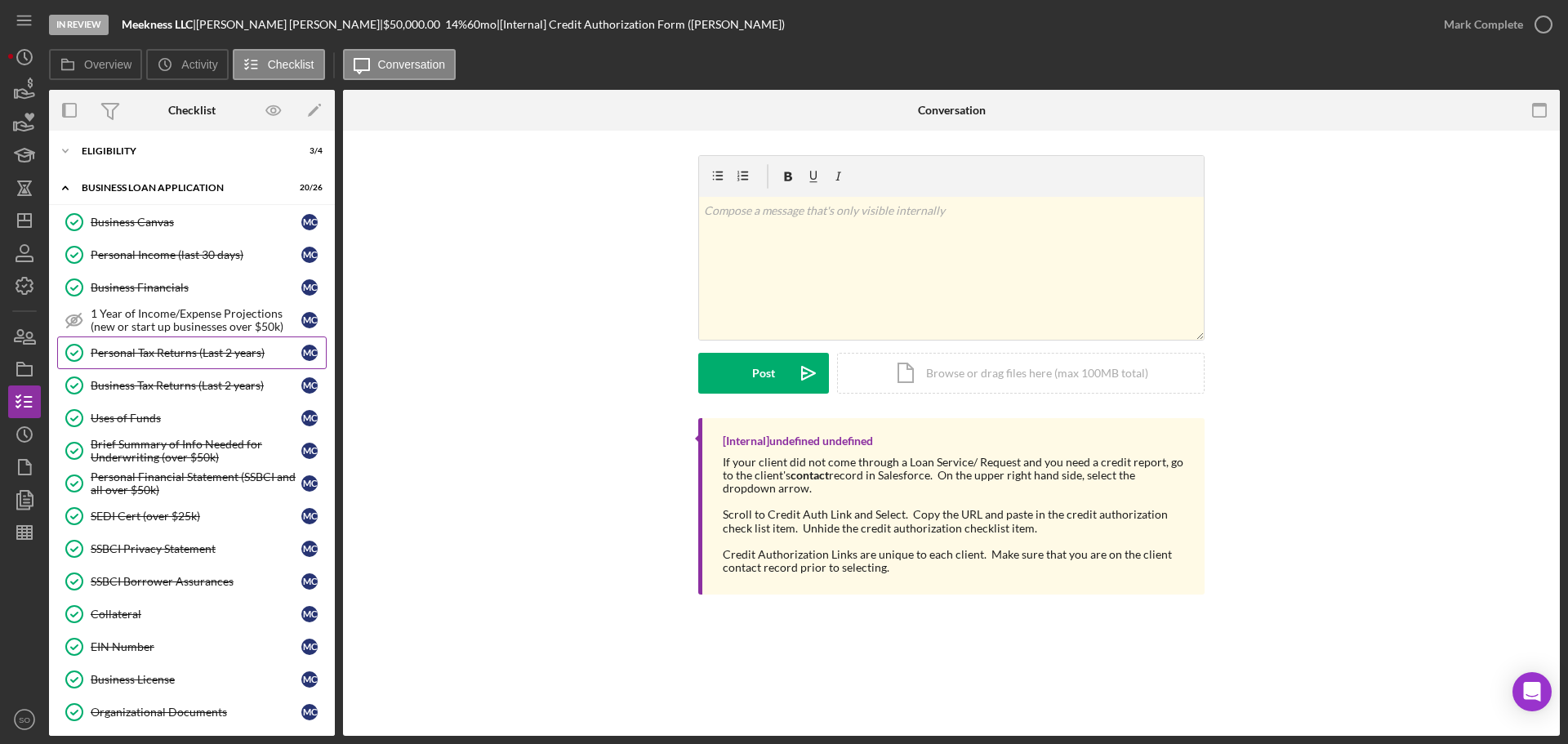
scroll to position [734, 0]
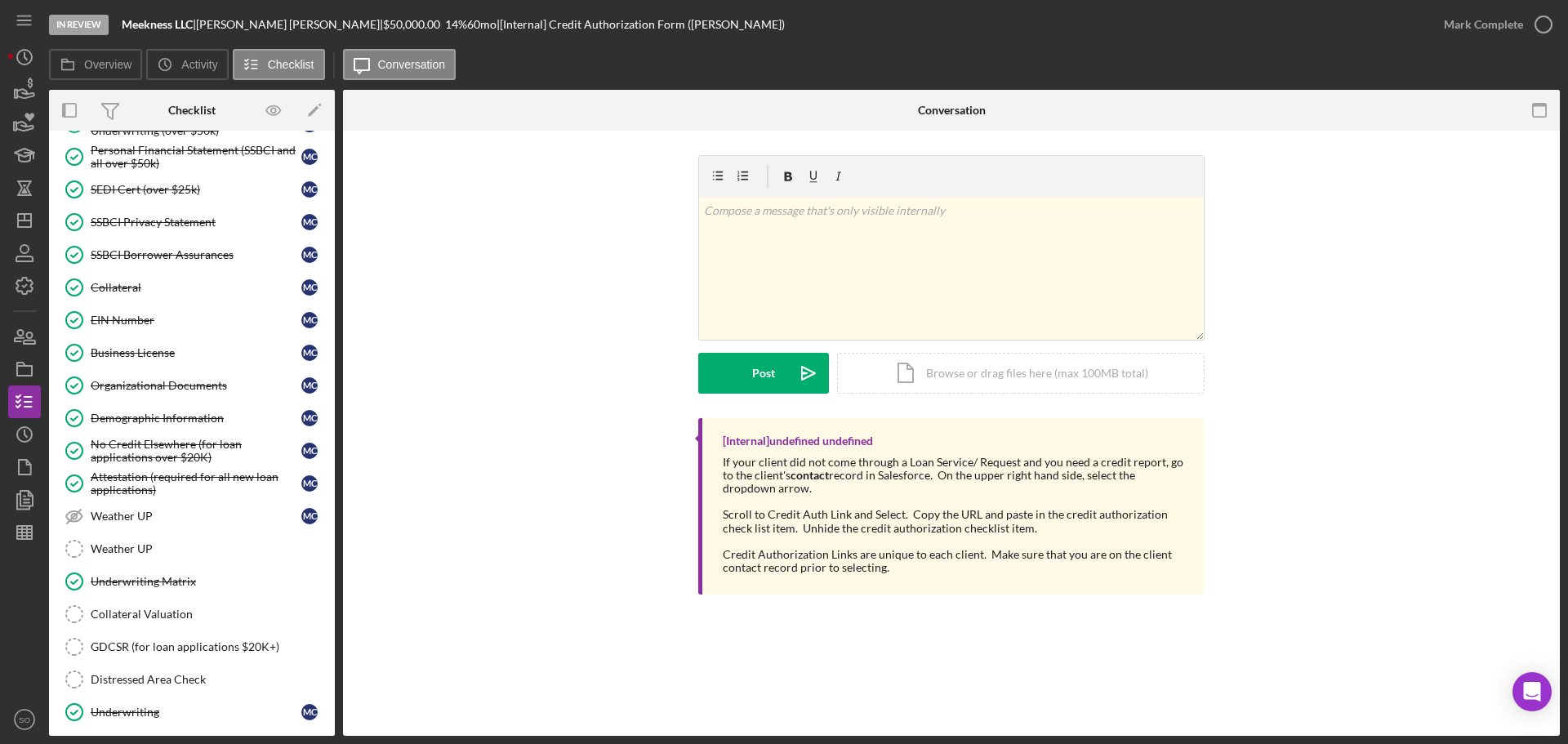
click at [160, 380] on div "Organizational Documents" at bounding box center [195, 386] width 211 height 13
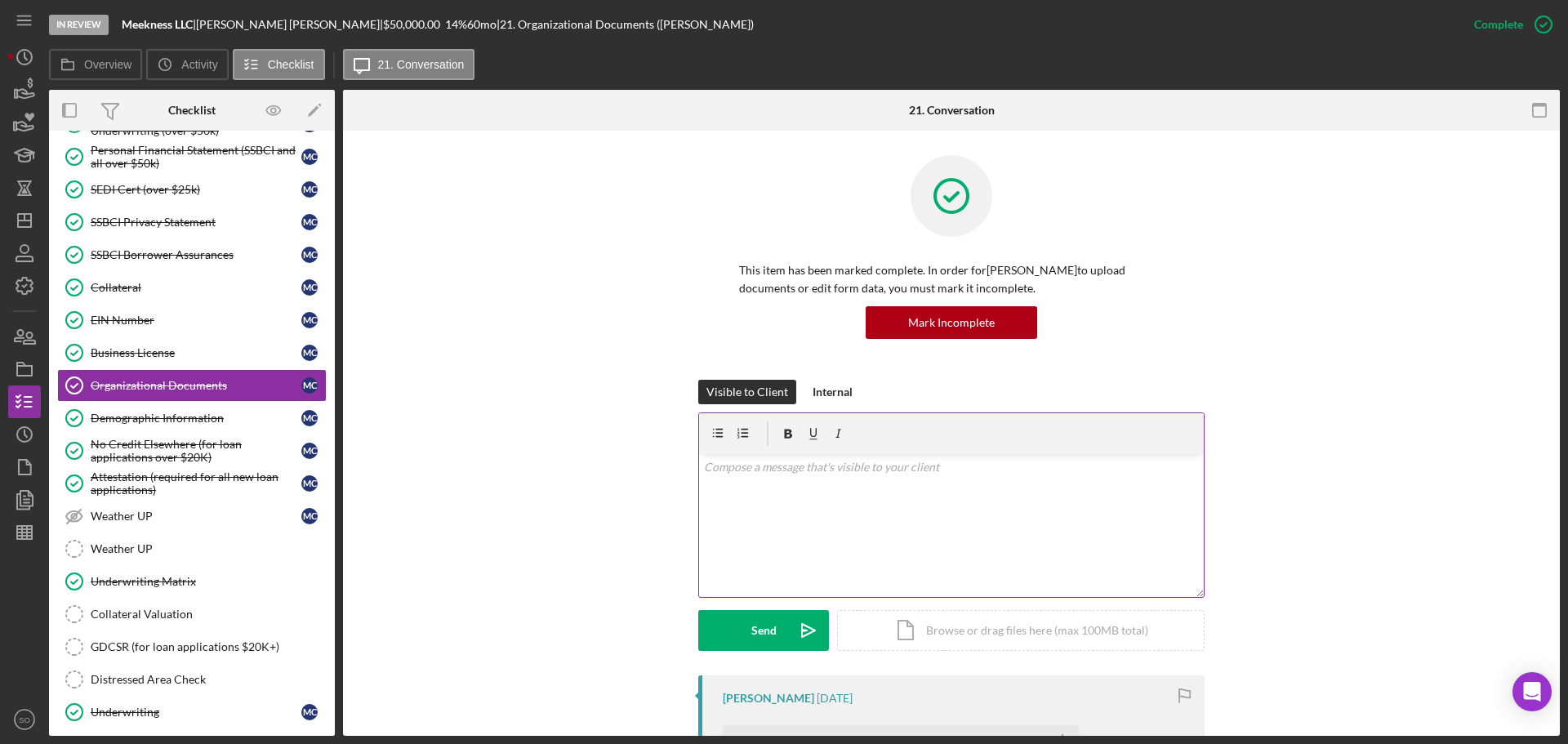
scroll to position [327, 0]
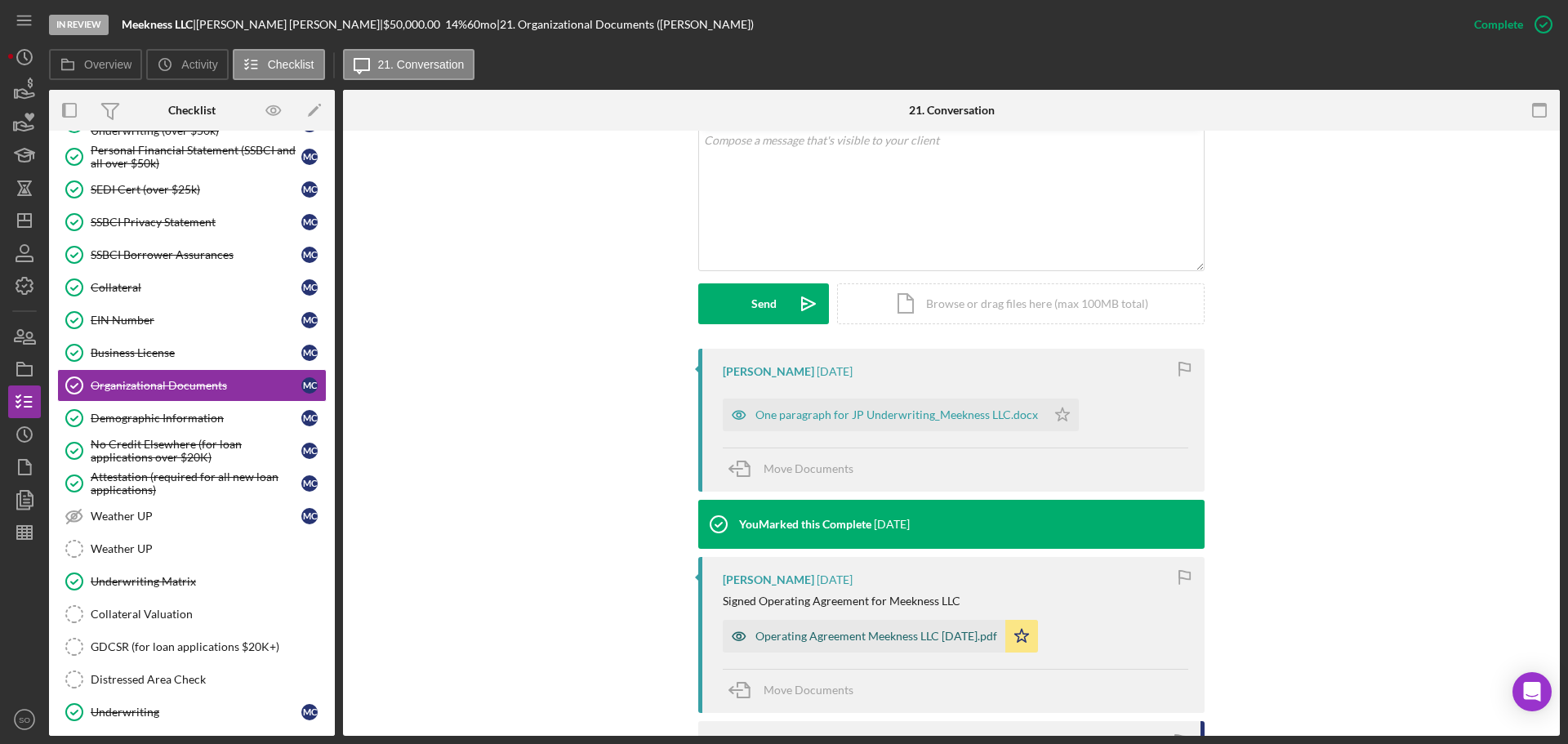
click at [884, 637] on div "Operating Agreement Meekness LLC [DATE].pdf" at bounding box center [876, 636] width 242 height 13
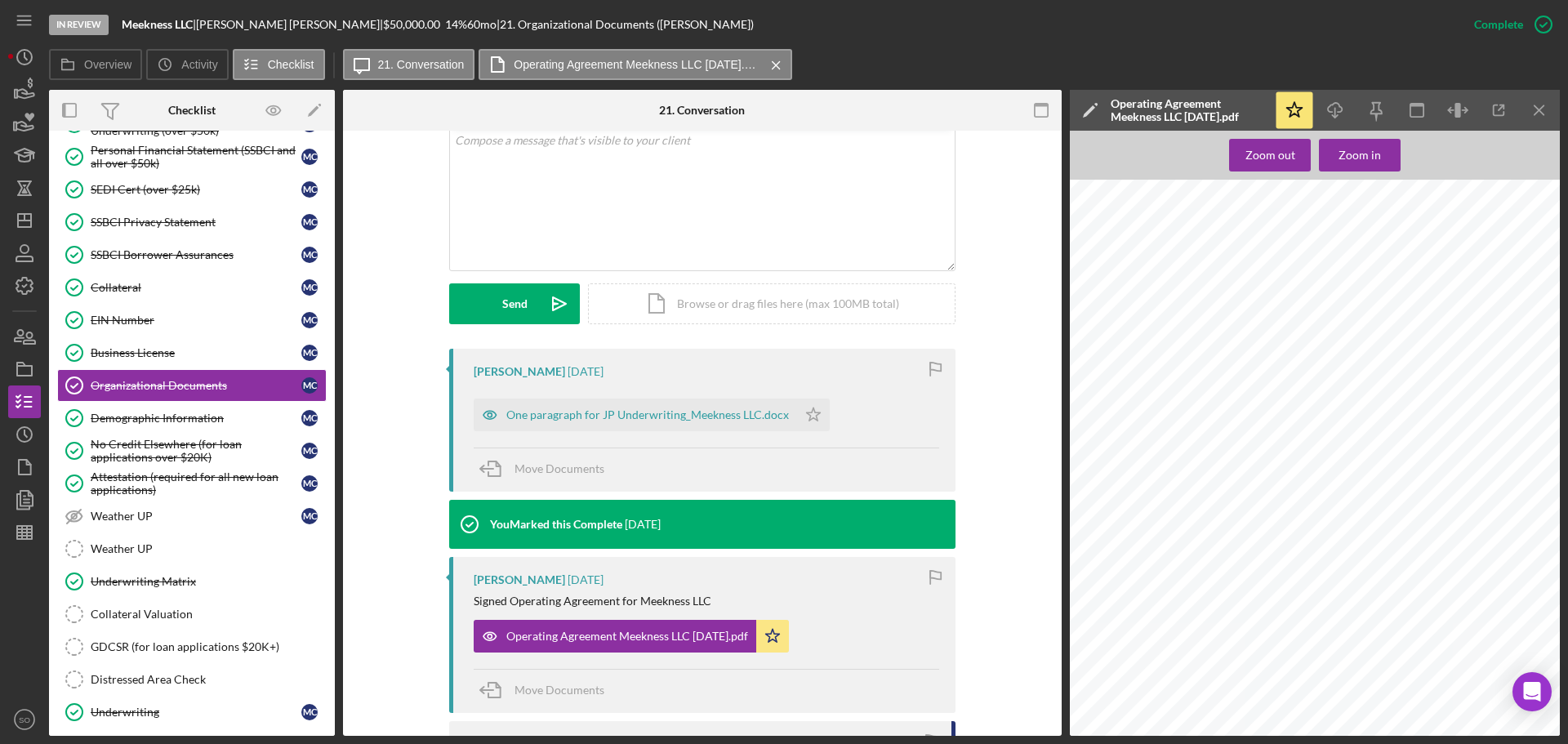
scroll to position [2123, 0]
